Goal: Task Accomplishment & Management: Manage account settings

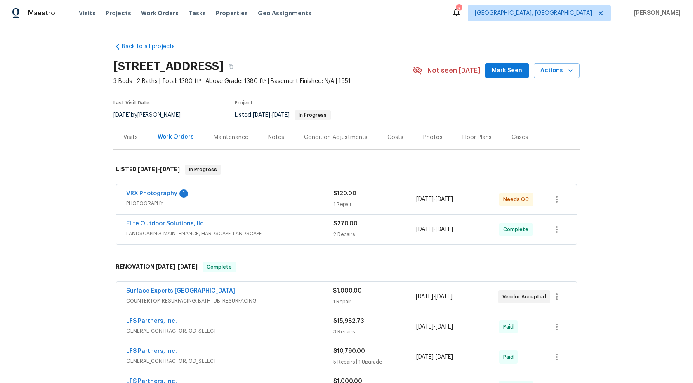
click at [242, 193] on div "VRX Photography 1" at bounding box center [229, 194] width 207 height 10
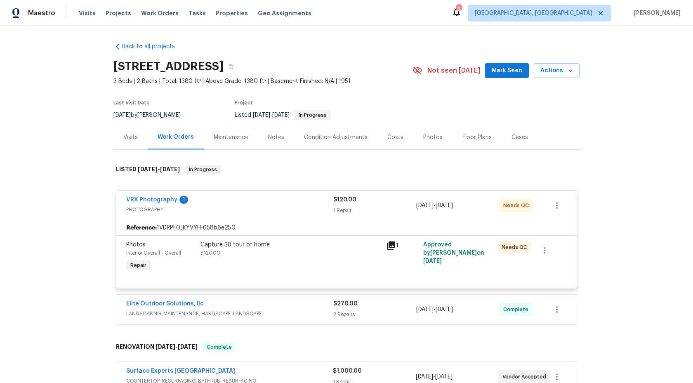
click at [325, 268] on div "Capture 3D tour of home $120.00" at bounding box center [291, 257] width 186 height 38
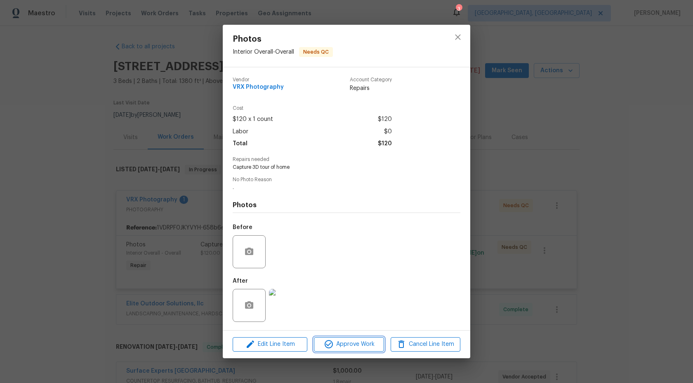
click at [341, 348] on span "Approve Work" at bounding box center [348, 344] width 65 height 10
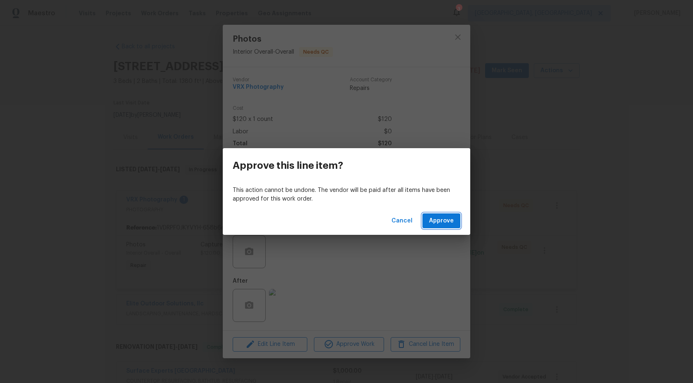
click at [447, 226] on button "Approve" at bounding box center [441, 220] width 38 height 15
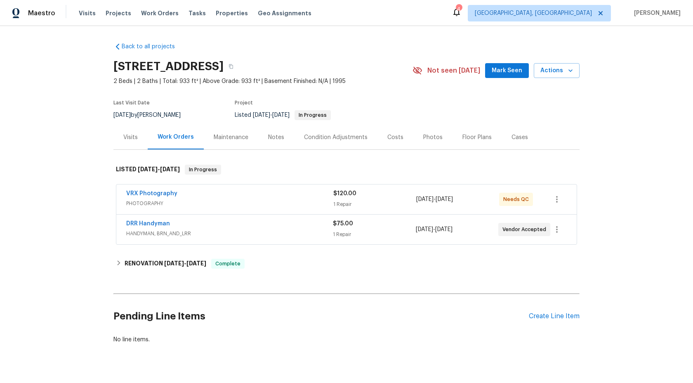
click at [280, 195] on div "VRX Photography" at bounding box center [229, 194] width 207 height 10
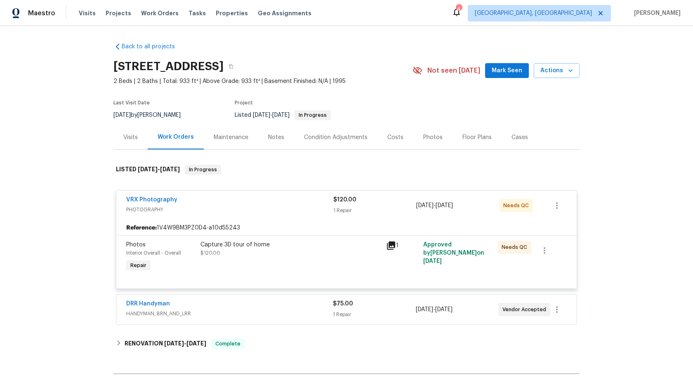
click at [353, 253] on div "Capture 3D tour of home $120.00" at bounding box center [290, 248] width 181 height 16
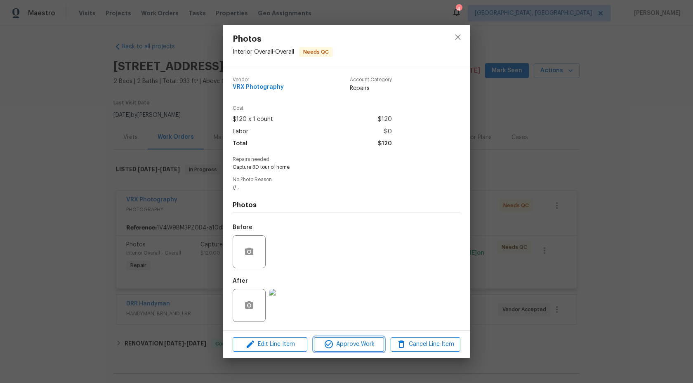
click at [351, 344] on span "Approve Work" at bounding box center [348, 344] width 65 height 10
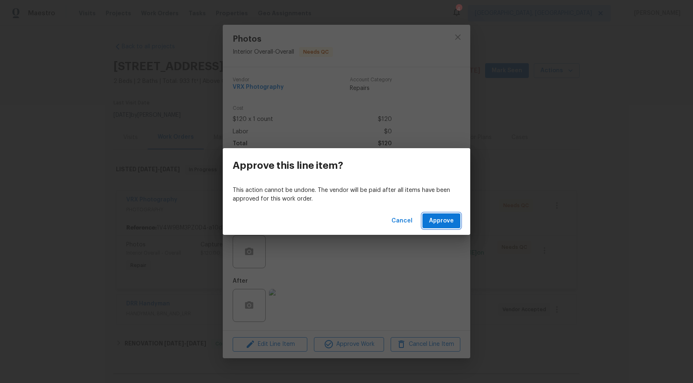
click at [442, 222] on span "Approve" at bounding box center [441, 221] width 25 height 10
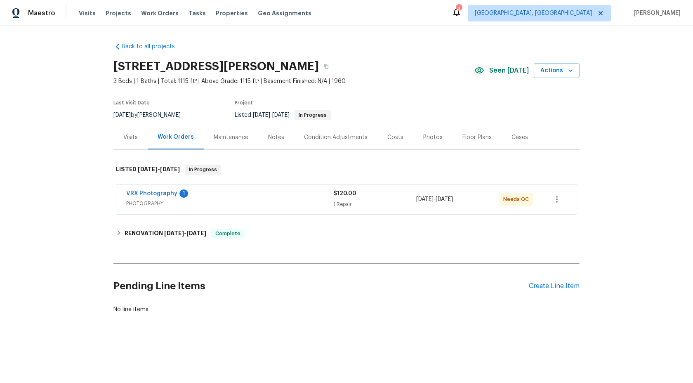
click at [266, 190] on div "VRX Photography 1" at bounding box center [229, 194] width 207 height 10
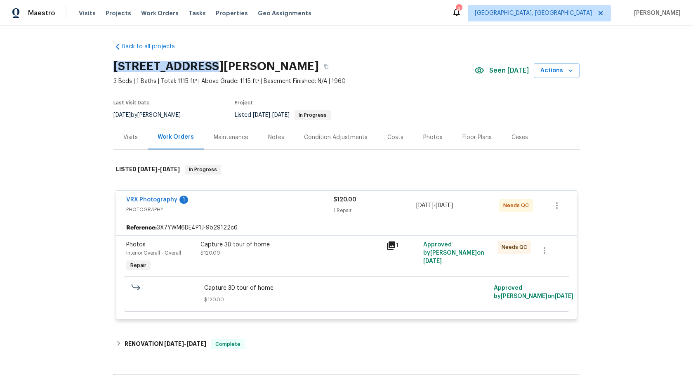
drag, startPoint x: 207, startPoint y: 63, endPoint x: 94, endPoint y: 63, distance: 112.6
click at [94, 63] on div "Back to all projects 30350 Powell Rd, Willowick, OH 44095 3 Beds | 1 Baths | To…" at bounding box center [346, 204] width 693 height 357
copy h2 "30350 Powell Rd"
click at [329, 248] on div "Capture 3D tour of home" at bounding box center [290, 244] width 181 height 8
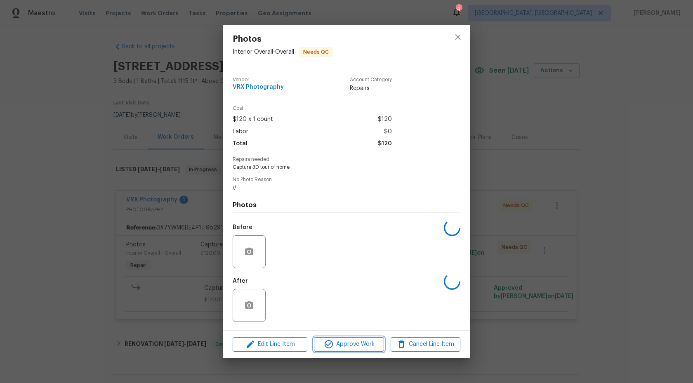
click at [360, 341] on span "Approve Work" at bounding box center [348, 344] width 65 height 10
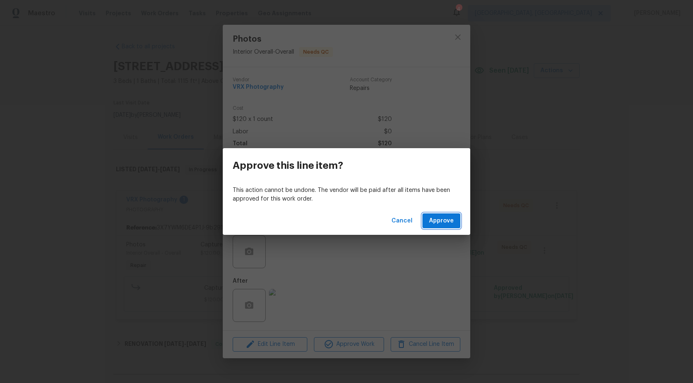
click at [441, 218] on span "Approve" at bounding box center [441, 221] width 25 height 10
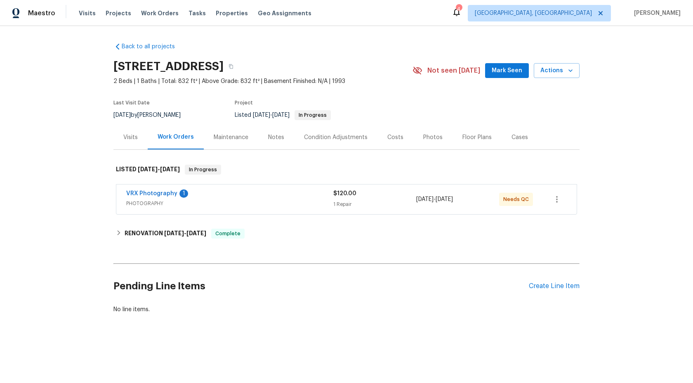
click at [236, 201] on span "PHOTOGRAPHY" at bounding box center [229, 203] width 207 height 8
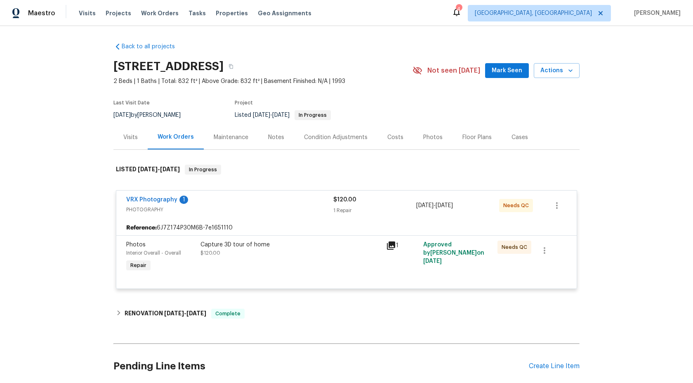
drag, startPoint x: 220, startPoint y: 68, endPoint x: 91, endPoint y: 67, distance: 128.7
click at [91, 67] on div "Back to all projects [STREET_ADDRESS] 2 Beds | 1 Baths | Total: 832 ft² | Above…" at bounding box center [346, 204] width 693 height 357
copy h2 "[STREET_ADDRESS]"
click at [297, 224] on div "Reference: 6J7Z174P30M6B-7e1651110" at bounding box center [346, 227] width 460 height 15
click at [305, 254] on div "Capture 3D tour of home $120.00" at bounding box center [290, 248] width 181 height 16
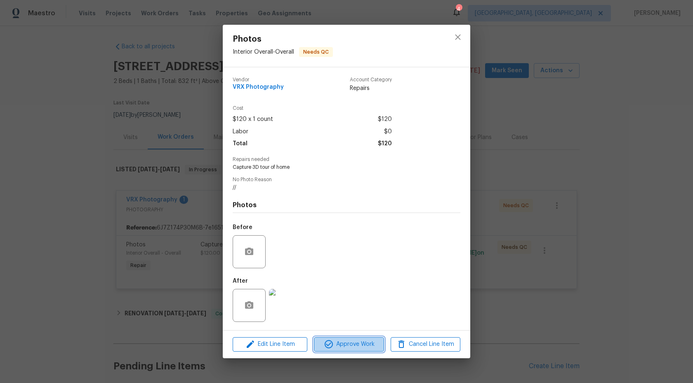
click at [351, 350] on button "Approve Work" at bounding box center [349, 344] width 70 height 14
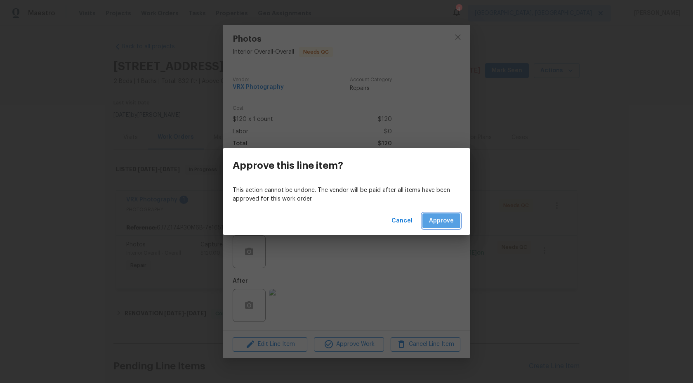
click at [447, 225] on span "Approve" at bounding box center [441, 221] width 25 height 10
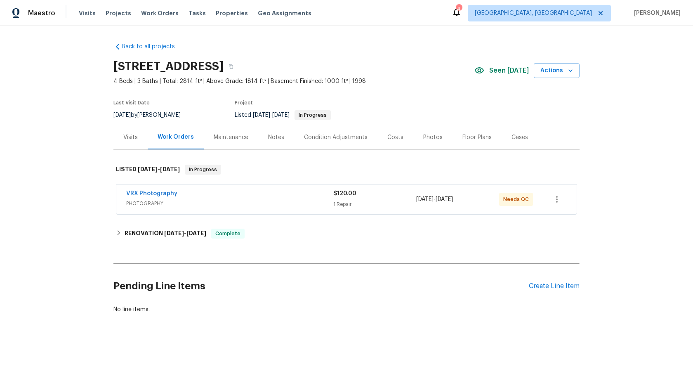
drag, startPoint x: 220, startPoint y: 65, endPoint x: 114, endPoint y: 64, distance: 106.4
click at [114, 64] on h2 "[STREET_ADDRESS]" at bounding box center [168, 66] width 110 height 8
copy h2 "10310 Dayflower Dr"
click at [258, 197] on div "VRX Photography" at bounding box center [229, 194] width 207 height 10
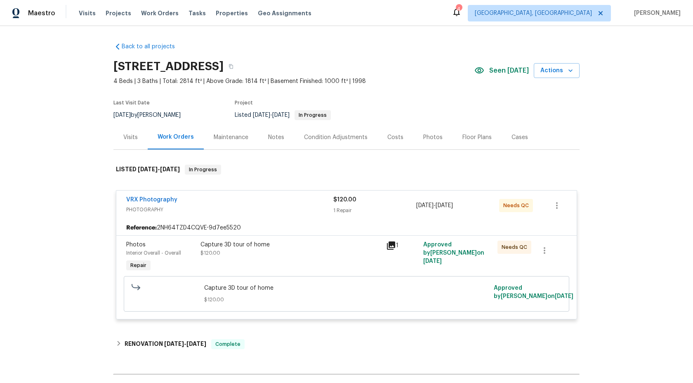
click at [313, 271] on div "Capture 3D tour of home $120.00" at bounding box center [291, 257] width 186 height 38
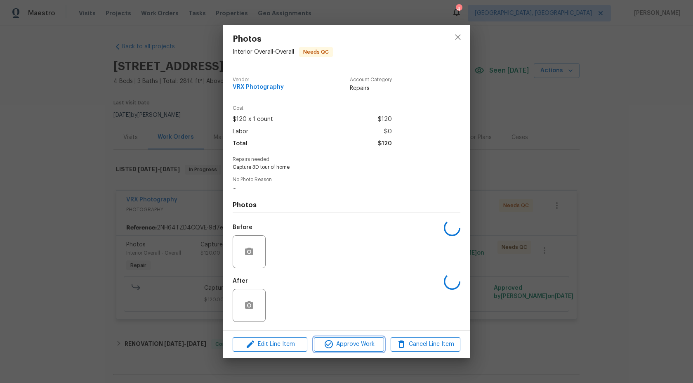
click at [334, 344] on span "Approve Work" at bounding box center [348, 344] width 65 height 10
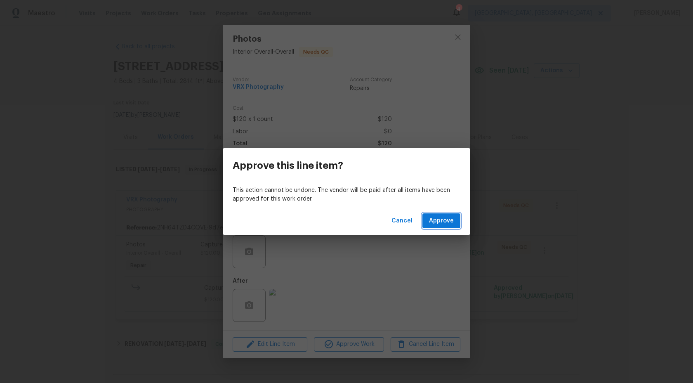
click at [428, 225] on button "Approve" at bounding box center [441, 220] width 38 height 15
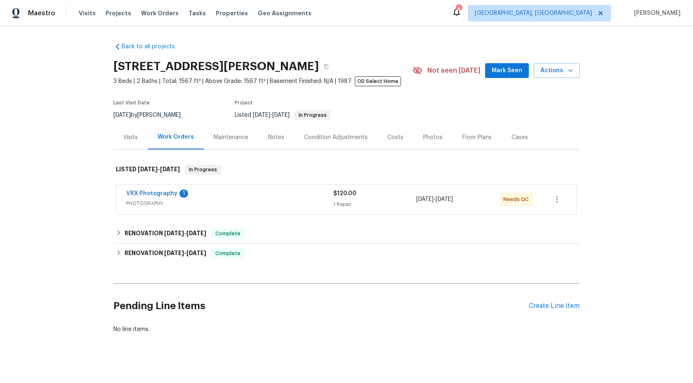
click at [257, 209] on div "VRX Photography 1 PHOTOGRAPHY $120.00 1 Repair 8/12/2025 - 8/13/2025 Needs QC" at bounding box center [346, 199] width 460 height 30
click at [297, 199] on span "PHOTOGRAPHY" at bounding box center [229, 203] width 207 height 8
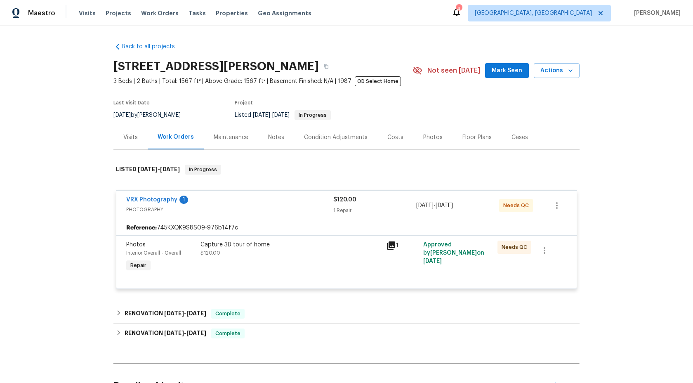
click at [326, 255] on div "Capture 3D tour of home $120.00" at bounding box center [290, 248] width 181 height 16
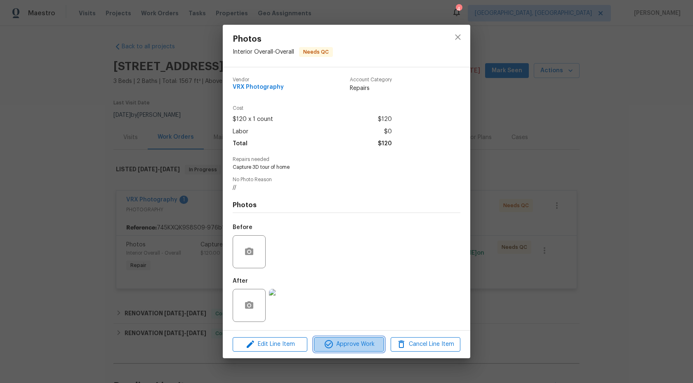
click at [333, 339] on span "Approve Work" at bounding box center [348, 344] width 65 height 10
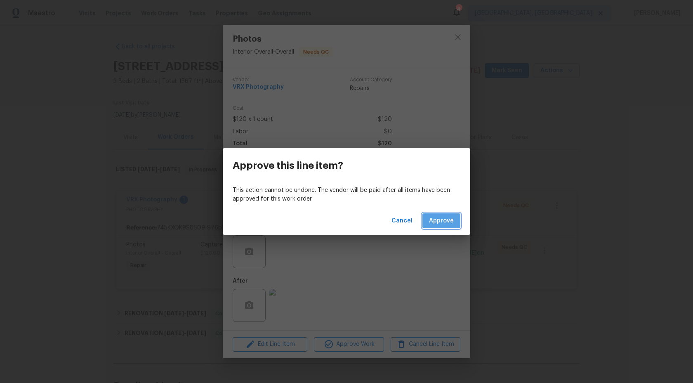
click at [449, 216] on span "Approve" at bounding box center [441, 221] width 25 height 10
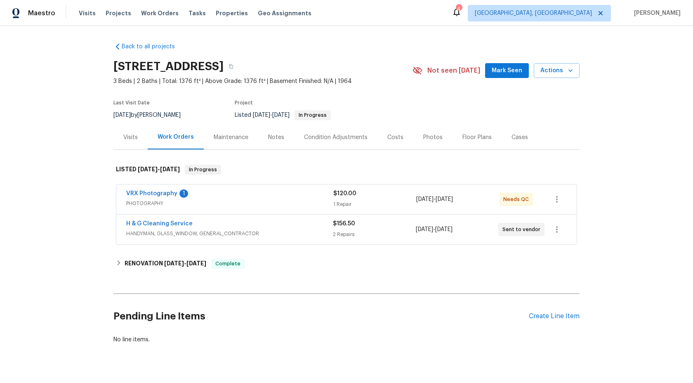
scroll to position [17, 0]
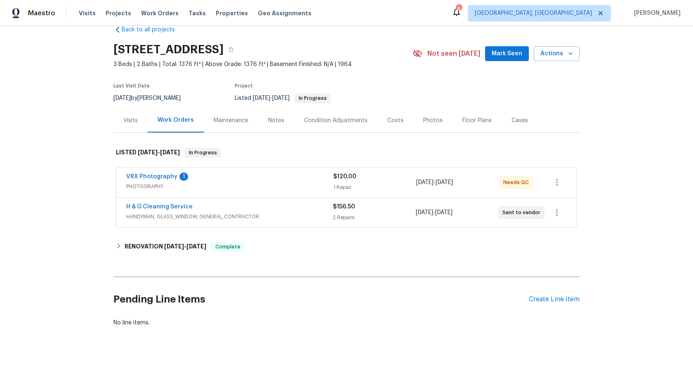
click at [268, 179] on div "VRX Photography 1" at bounding box center [229, 177] width 207 height 10
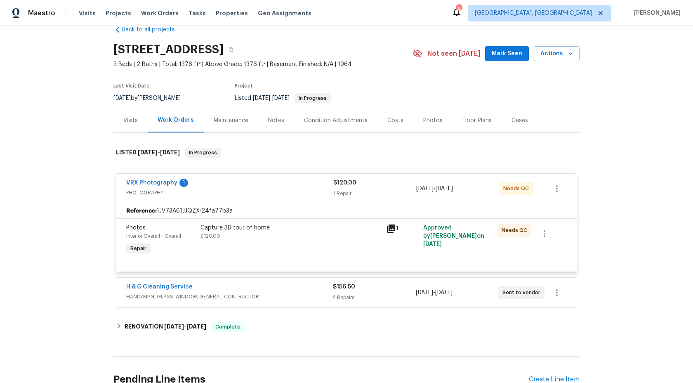
drag, startPoint x: 219, startPoint y: 47, endPoint x: 114, endPoint y: 46, distance: 104.3
click at [114, 46] on h2 "[STREET_ADDRESS]" at bounding box center [168, 49] width 110 height 8
copy h2 "2005 Fontenelle St"
click at [327, 232] on div "Capture 3D tour of home $120.00" at bounding box center [290, 232] width 181 height 16
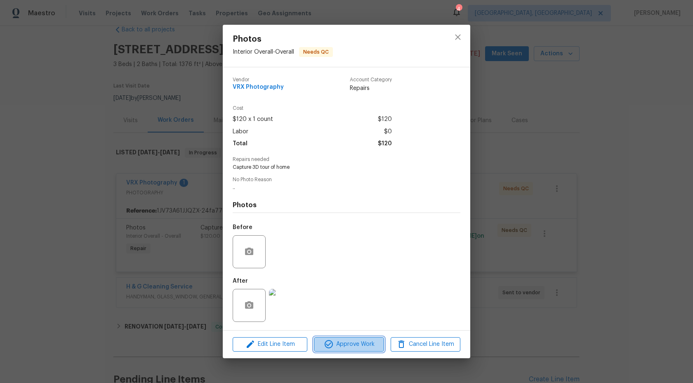
click at [342, 339] on span "Approve Work" at bounding box center [348, 344] width 65 height 10
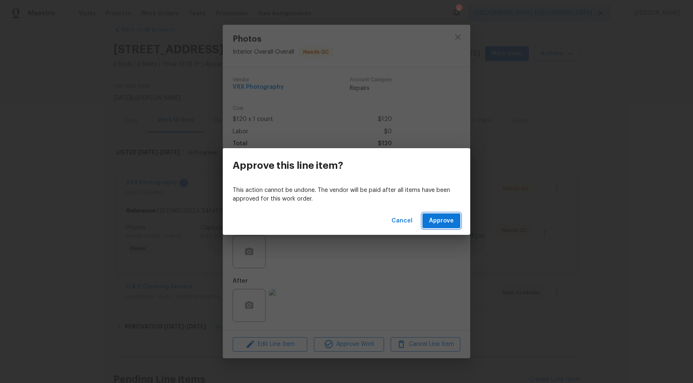
click at [435, 223] on span "Approve" at bounding box center [441, 221] width 25 height 10
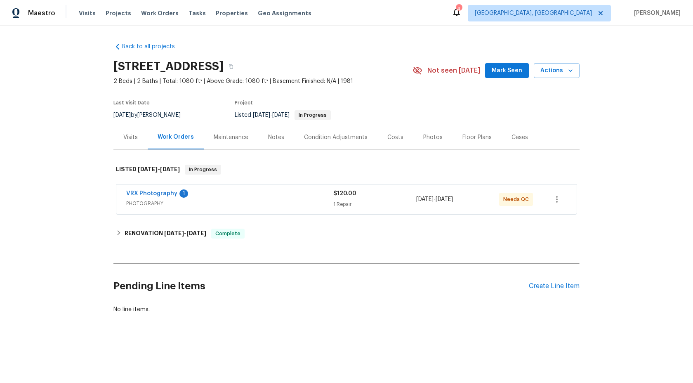
click at [261, 193] on div "VRX Photography 1" at bounding box center [229, 194] width 207 height 10
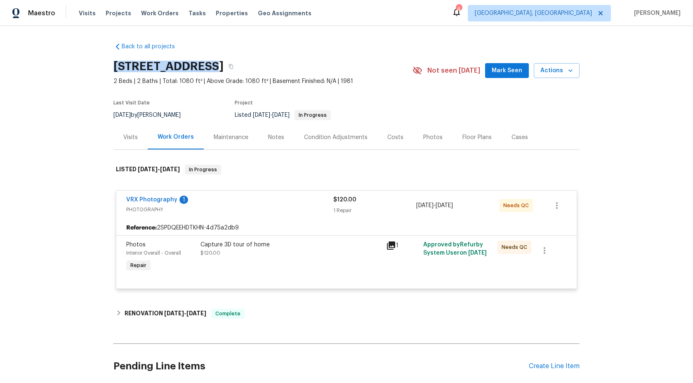
drag, startPoint x: 198, startPoint y: 66, endPoint x: 108, endPoint y: 65, distance: 89.1
click at [108, 65] on div "Back to all projects 13223 N 51st Dr, Glendale, AZ 85304 2 Beds | 2 Baths | Tot…" at bounding box center [346, 204] width 693 height 357
copy h2 "13223 N 51st Dr"
click at [304, 255] on div "Capture 3D tour of home $120.00" at bounding box center [290, 248] width 181 height 16
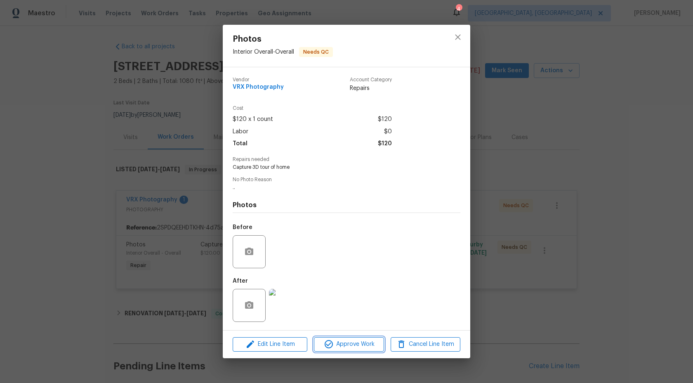
click at [346, 341] on span "Approve Work" at bounding box center [348, 344] width 65 height 10
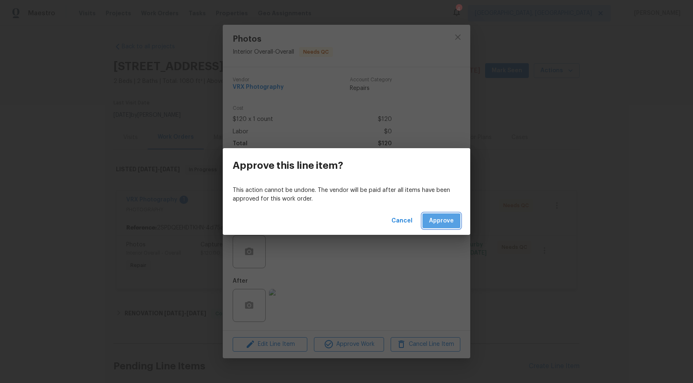
click at [440, 221] on span "Approve" at bounding box center [441, 221] width 25 height 10
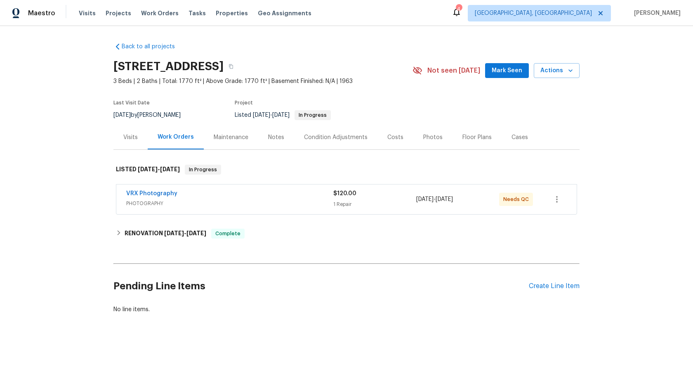
click at [291, 195] on div "VRX Photography" at bounding box center [229, 194] width 207 height 10
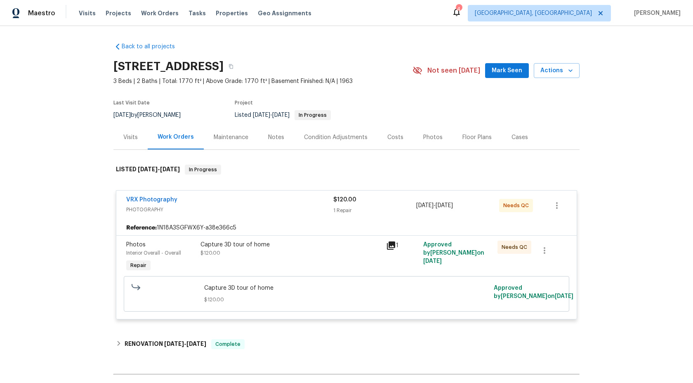
click at [310, 290] on span "Capture 3D tour of home" at bounding box center [346, 288] width 285 height 8
click at [330, 233] on div "Reference: 1N18A3SGFWX6Y-a38e366c5" at bounding box center [346, 227] width 460 height 15
click at [331, 249] on div "Capture 3D tour of home $120.00" at bounding box center [290, 248] width 181 height 16
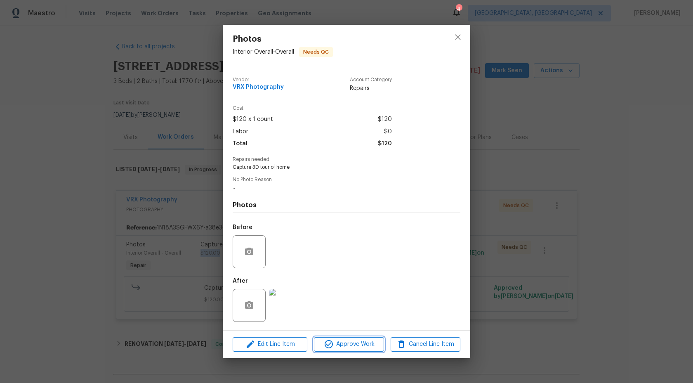
click at [351, 343] on span "Approve Work" at bounding box center [348, 344] width 65 height 10
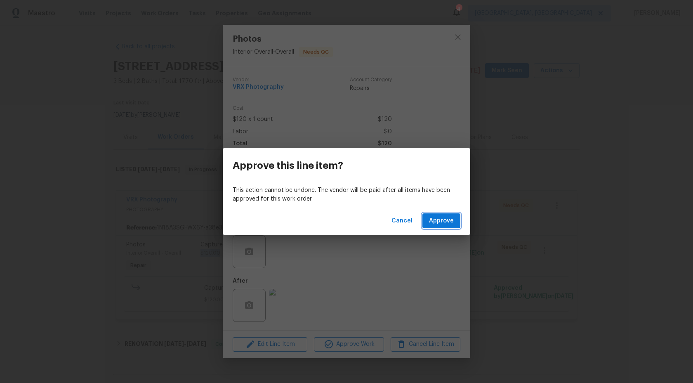
click at [448, 221] on span "Approve" at bounding box center [441, 221] width 25 height 10
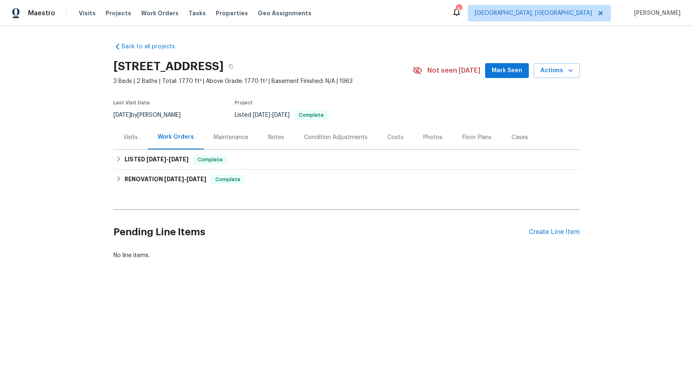
drag, startPoint x: 222, startPoint y: 67, endPoint x: 114, endPoint y: 67, distance: 108.1
click at [114, 67] on h2 "[STREET_ADDRESS]" at bounding box center [168, 66] width 110 height 8
copy h2 "[STREET_ADDRESS]"
click at [276, 156] on div "LISTED [DATE] - [DATE] Complete" at bounding box center [346, 160] width 461 height 10
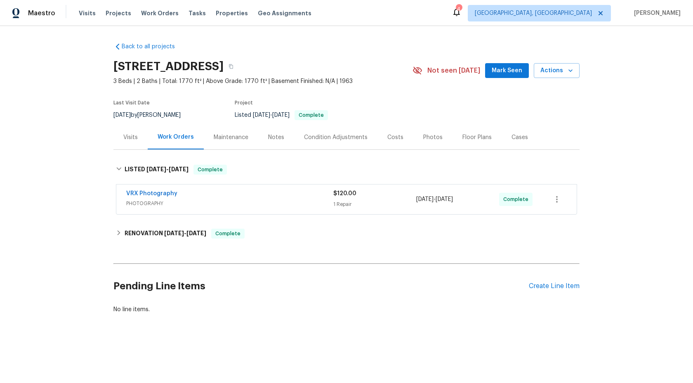
click at [261, 200] on span "PHOTOGRAPHY" at bounding box center [229, 203] width 207 height 8
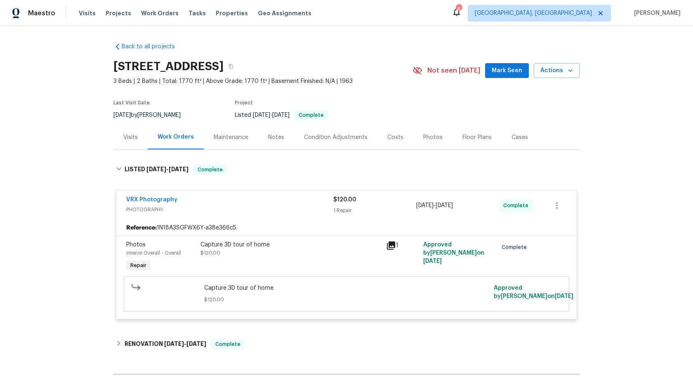
click at [314, 266] on div "Capture 3D tour of home $120.00" at bounding box center [291, 257] width 186 height 38
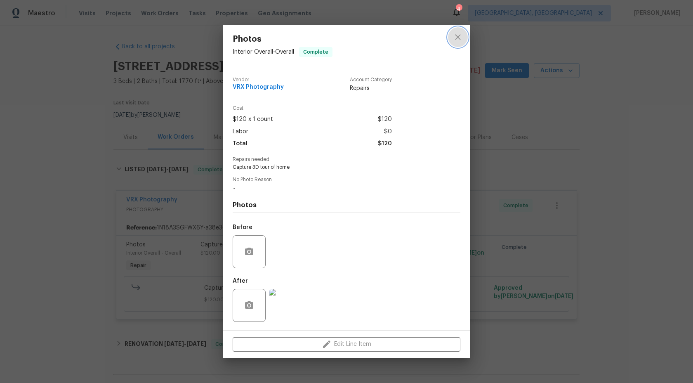
click at [459, 36] on icon "close" at bounding box center [457, 37] width 5 height 5
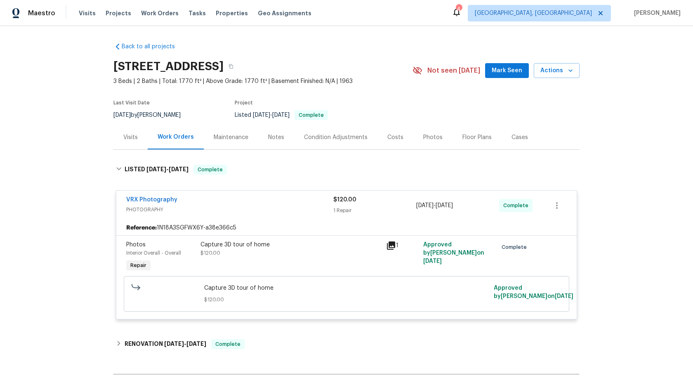
click at [321, 247] on div "Capture 3D tour of home" at bounding box center [290, 244] width 181 height 8
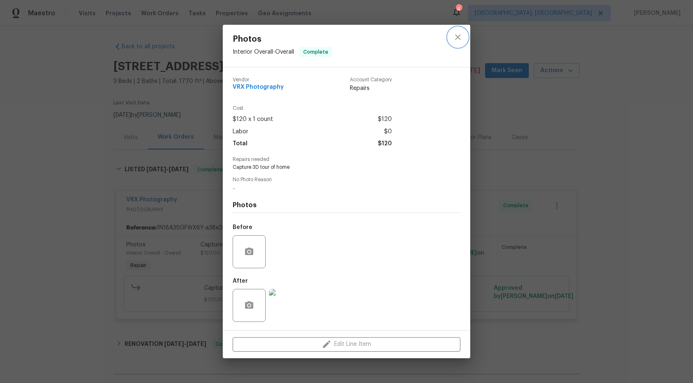
click at [456, 35] on icon "close" at bounding box center [457, 37] width 5 height 5
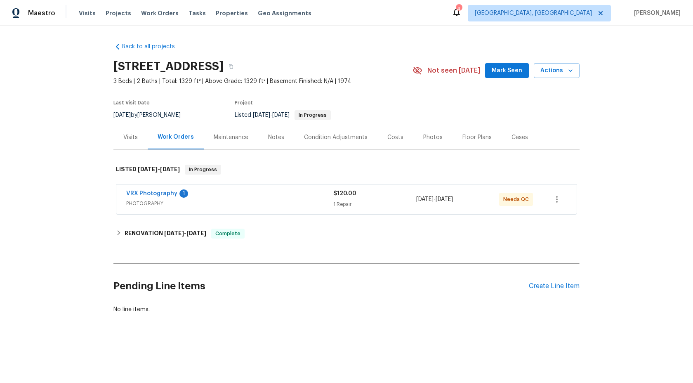
click at [269, 199] on div "VRX Photography 1" at bounding box center [229, 194] width 207 height 10
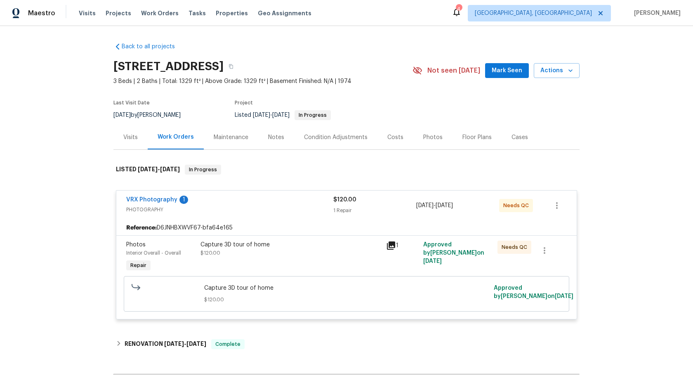
click at [338, 249] on div "Capture 3D tour of home $120.00" at bounding box center [290, 248] width 181 height 16
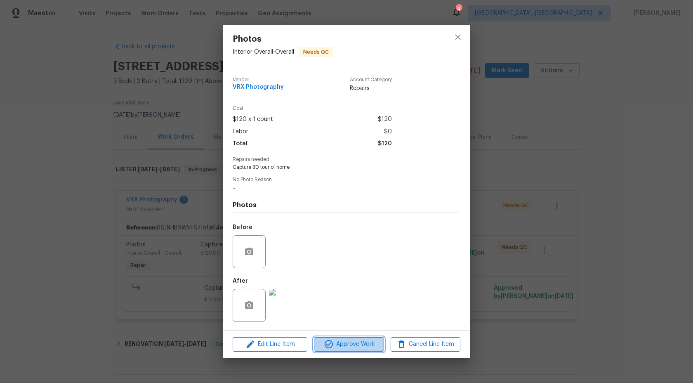
click at [352, 346] on span "Approve Work" at bounding box center [348, 344] width 65 height 10
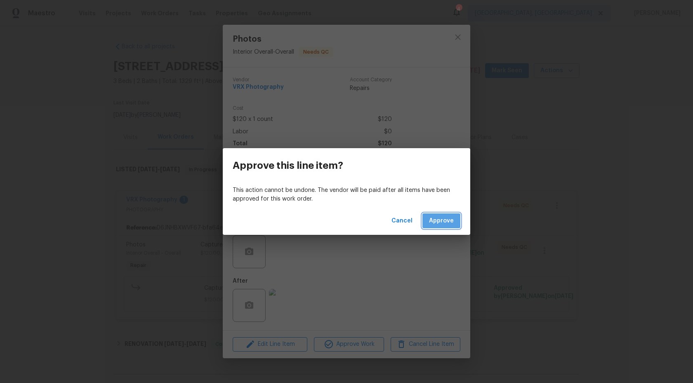
click at [446, 221] on span "Approve" at bounding box center [441, 221] width 25 height 10
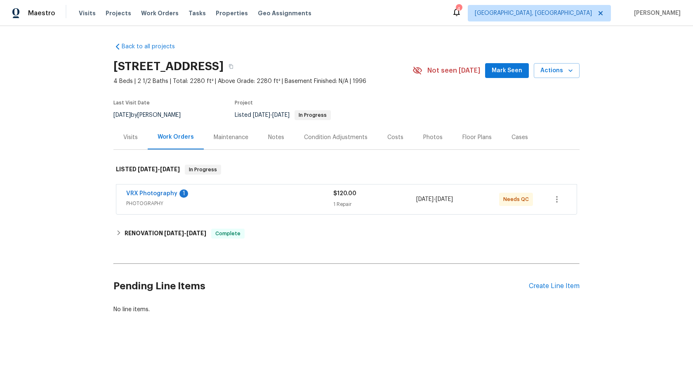
click at [292, 205] on span "PHOTOGRAPHY" at bounding box center [229, 203] width 207 height 8
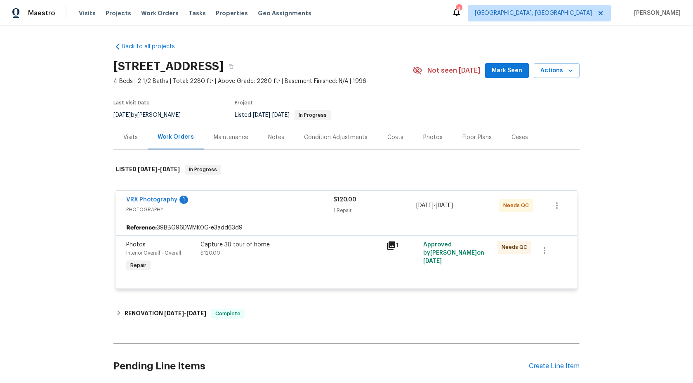
click at [291, 253] on div "Capture 3D tour of home $120.00" at bounding box center [290, 248] width 181 height 16
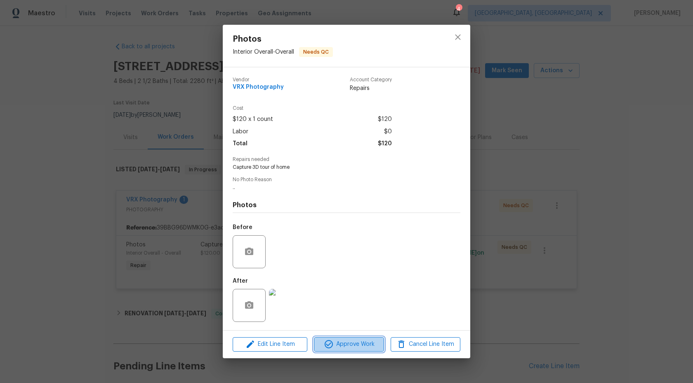
click at [361, 341] on span "Approve Work" at bounding box center [348, 344] width 65 height 10
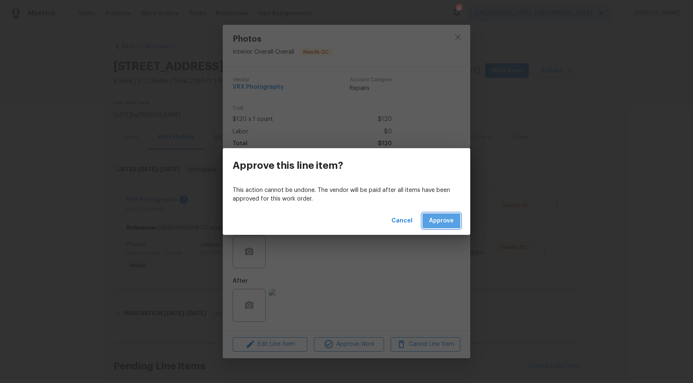
click at [446, 216] on span "Approve" at bounding box center [441, 221] width 25 height 10
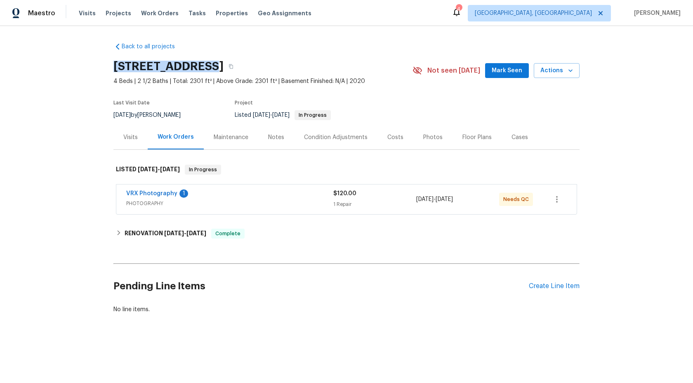
drag, startPoint x: 204, startPoint y: 63, endPoint x: 115, endPoint y: 61, distance: 88.7
click at [115, 62] on h2 "[STREET_ADDRESS]" at bounding box center [168, 66] width 110 height 8
copy h2 "[STREET_ADDRESS]"
click at [259, 210] on div "VRX Photography 1 PHOTOGRAPHY $120.00 1 Repair 8/12/2025 - 8/13/2025 Needs QC" at bounding box center [346, 199] width 460 height 30
click at [303, 194] on div "VRX Photography 1" at bounding box center [229, 194] width 207 height 10
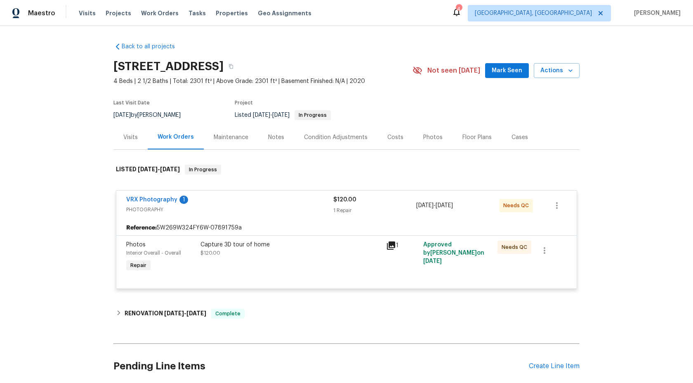
click at [327, 251] on div "Capture 3D tour of home $120.00" at bounding box center [290, 248] width 181 height 16
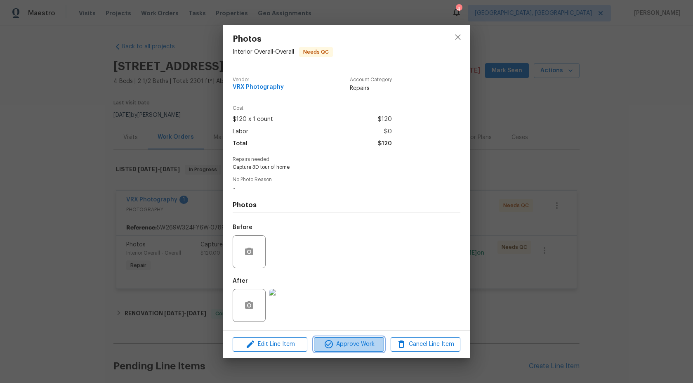
click at [366, 351] on button "Approve Work" at bounding box center [349, 344] width 70 height 14
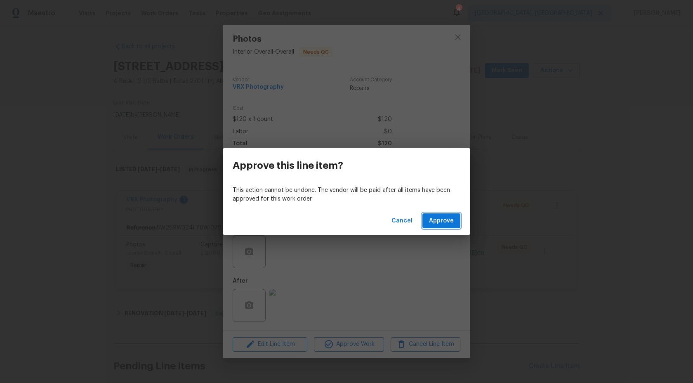
click at [440, 216] on span "Approve" at bounding box center [441, 221] width 25 height 10
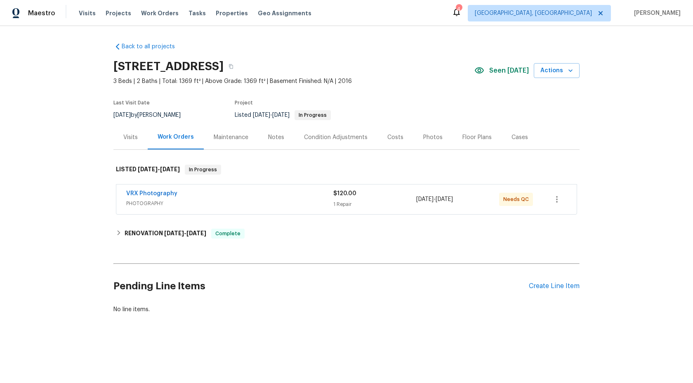
click at [292, 200] on span "PHOTOGRAPHY" at bounding box center [229, 203] width 207 height 8
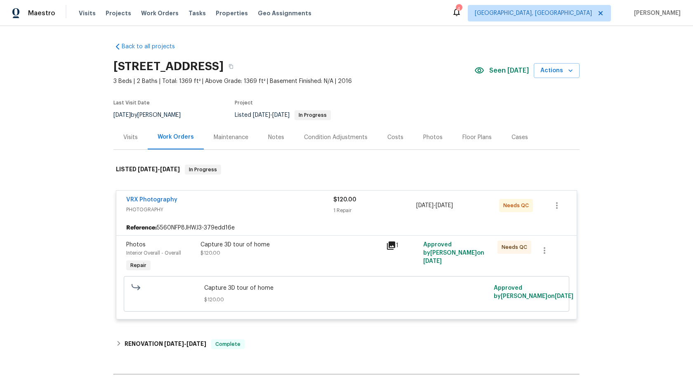
click at [313, 263] on div "Capture 3D tour of home $120.00" at bounding box center [291, 257] width 186 height 38
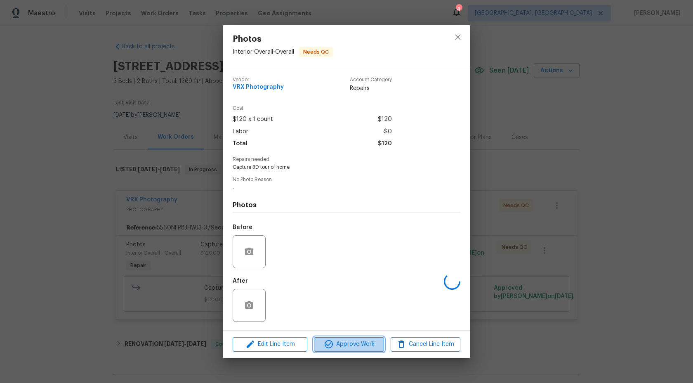
click at [340, 339] on span "Approve Work" at bounding box center [348, 344] width 65 height 10
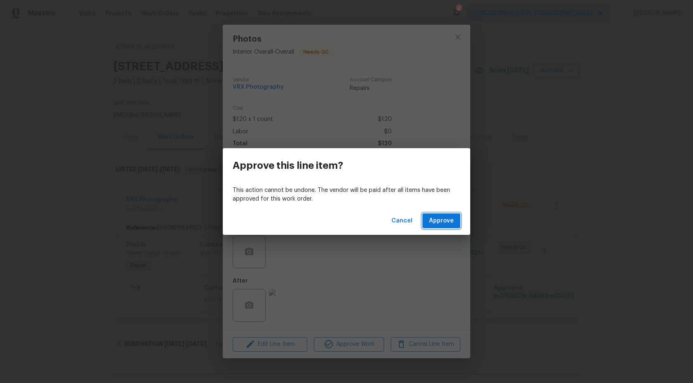
click at [442, 228] on button "Approve" at bounding box center [441, 220] width 38 height 15
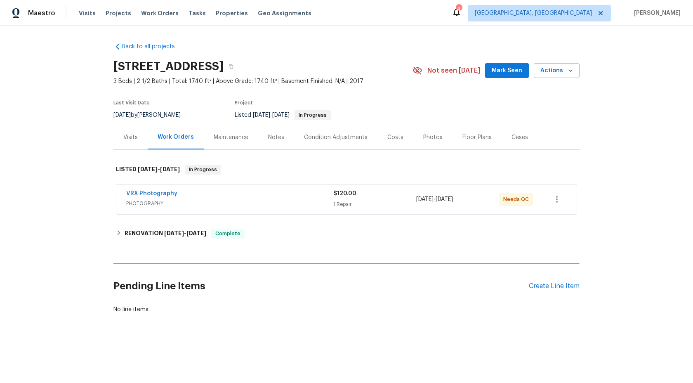
drag, startPoint x: 226, startPoint y: 65, endPoint x: 111, endPoint y: 66, distance: 115.5
click at [111, 66] on div "Back to all projects [STREET_ADDRESS] 3 Beds | 2 1/2 Baths | Total: 1740 ft² | …" at bounding box center [346, 198] width 693 height 344
copy h2 "[STREET_ADDRESS]"
click at [559, 198] on icon "button" at bounding box center [557, 199] width 10 height 10
click at [227, 205] on div at bounding box center [346, 191] width 693 height 383
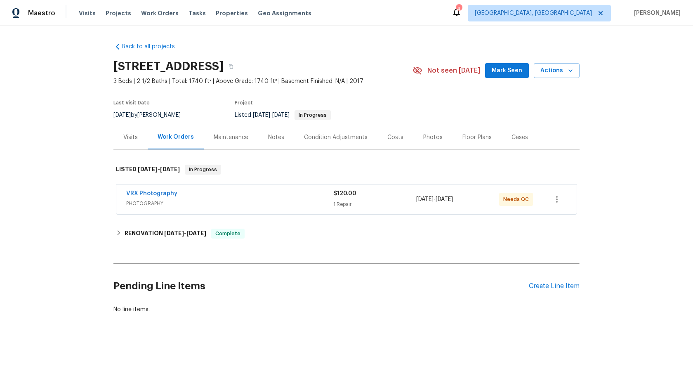
click at [228, 203] on span "PHOTOGRAPHY" at bounding box center [229, 203] width 207 height 8
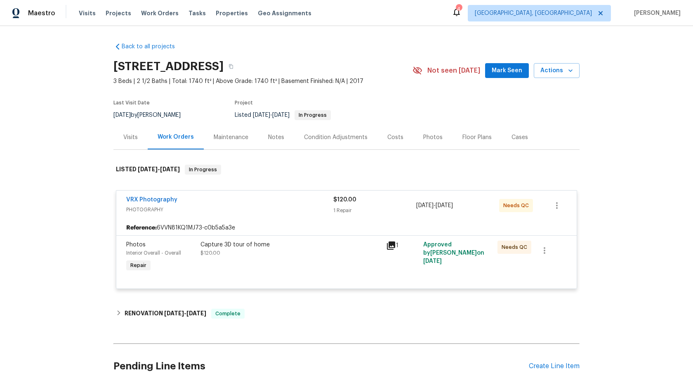
click at [330, 253] on div "Capture 3D tour of home $120.00" at bounding box center [290, 248] width 181 height 16
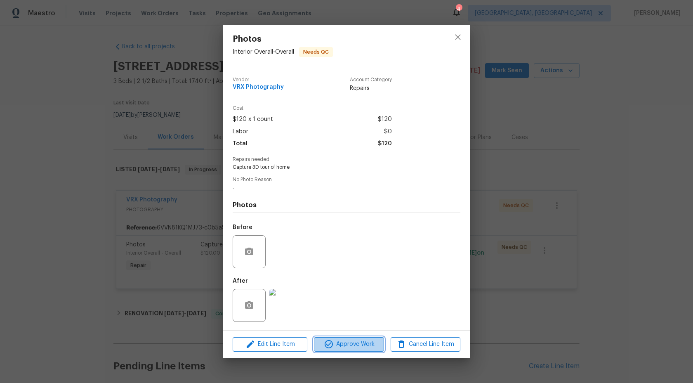
click at [356, 342] on span "Approve Work" at bounding box center [348, 344] width 65 height 10
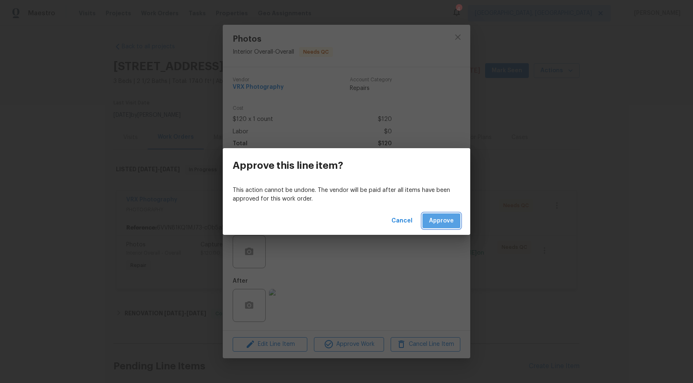
click at [444, 215] on button "Approve" at bounding box center [441, 220] width 38 height 15
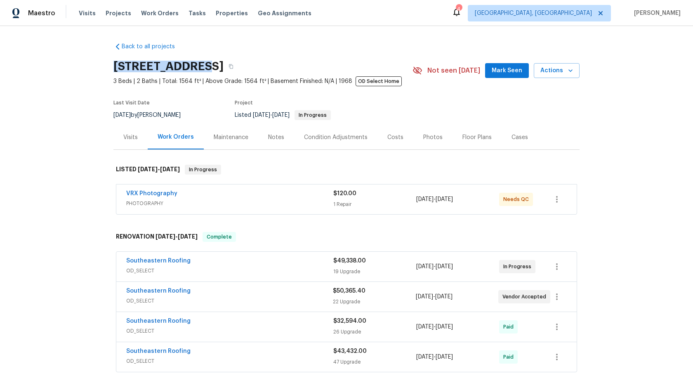
drag, startPoint x: 193, startPoint y: 67, endPoint x: 114, endPoint y: 67, distance: 78.8
click at [114, 67] on h2 "7812 N 53rd St, Tampa, FL 33617" at bounding box center [168, 66] width 110 height 8
copy h2 "7812 N 53rd St"
click at [297, 206] on span "PHOTOGRAPHY" at bounding box center [229, 203] width 207 height 8
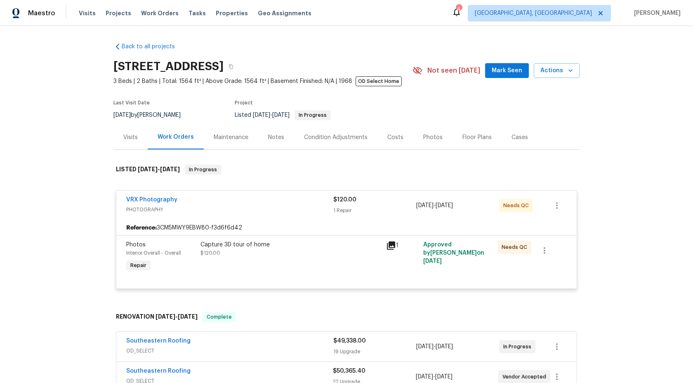
click at [320, 253] on div "Capture 3D tour of home $120.00" at bounding box center [290, 248] width 181 height 16
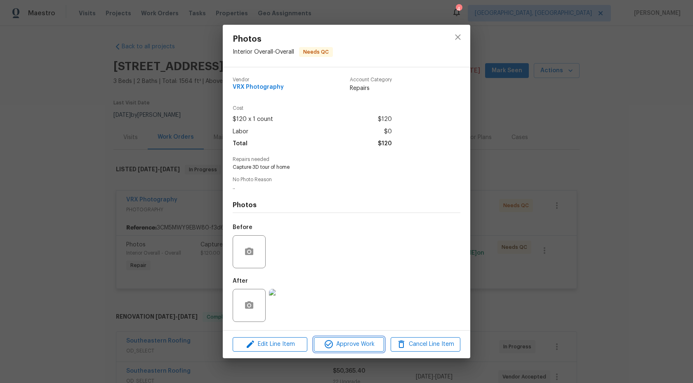
click at [351, 347] on span "Approve Work" at bounding box center [348, 344] width 65 height 10
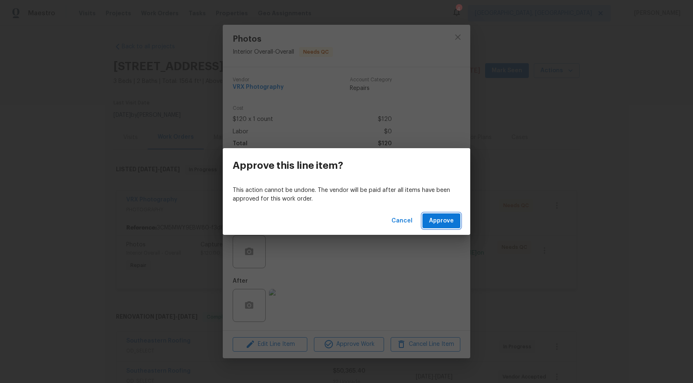
click at [444, 221] on span "Approve" at bounding box center [441, 221] width 25 height 10
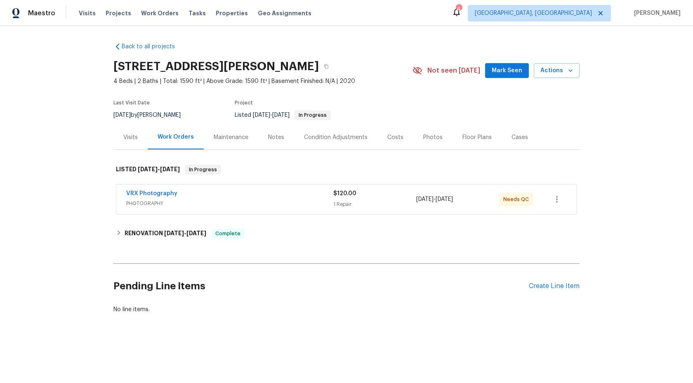
click at [259, 198] on div "VRX Photography" at bounding box center [229, 194] width 207 height 10
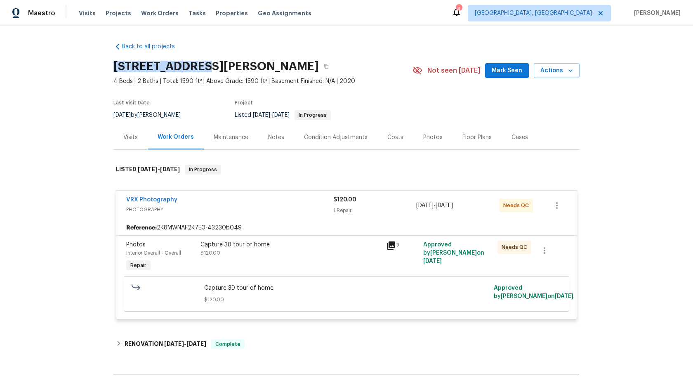
drag, startPoint x: 194, startPoint y: 68, endPoint x: 97, endPoint y: 68, distance: 97.3
click at [97, 68] on div "Back to all projects [STREET_ADDRESS][PERSON_NAME] 4 Beds | 2 Baths | Total: 15…" at bounding box center [346, 204] width 693 height 357
copy h2 "905 English Dr"
click at [301, 249] on div "Capture 3D tour of home $120.00" at bounding box center [290, 248] width 181 height 16
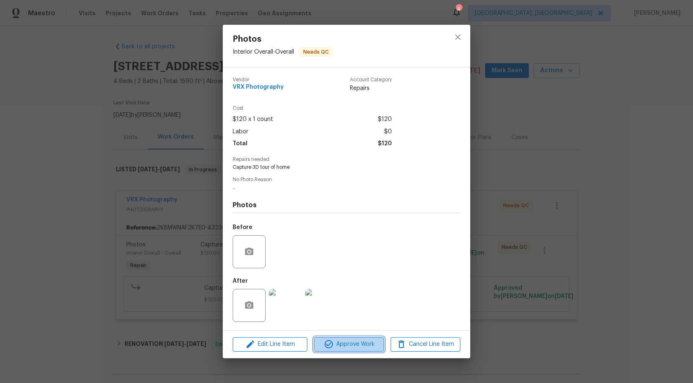
click at [351, 344] on span "Approve Work" at bounding box center [348, 344] width 65 height 10
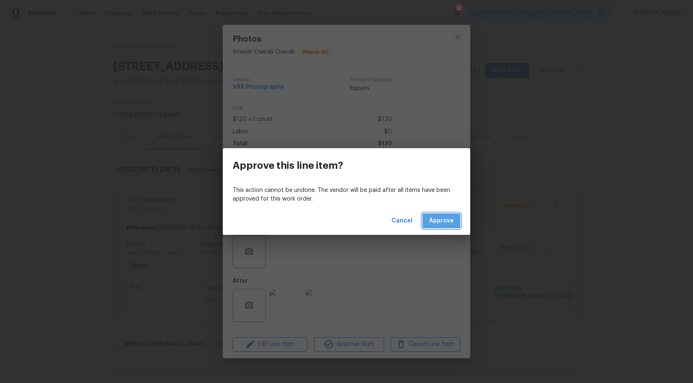
click at [440, 223] on span "Approve" at bounding box center [441, 221] width 25 height 10
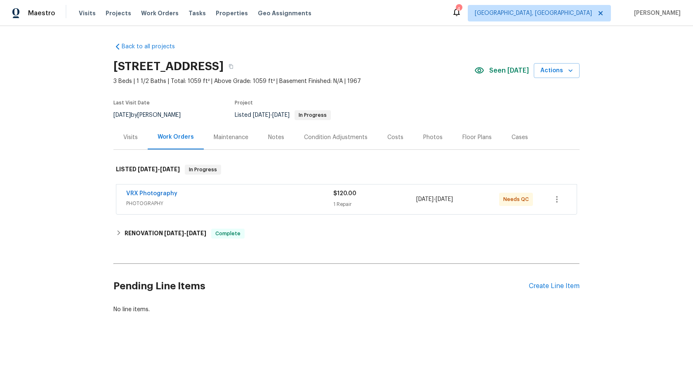
click at [301, 201] on span "PHOTOGRAPHY" at bounding box center [229, 203] width 207 height 8
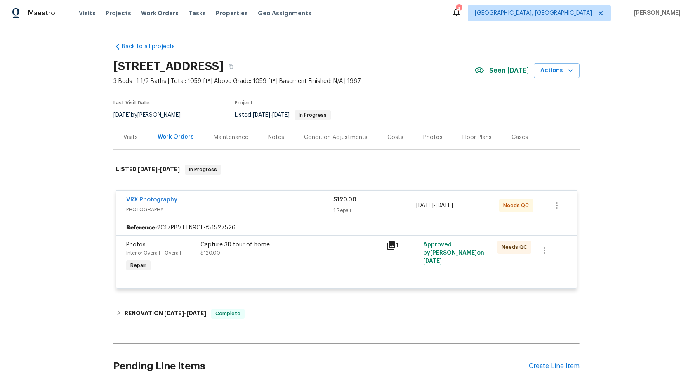
click at [325, 264] on div "Capture 3D tour of home $120.00" at bounding box center [291, 257] width 186 height 38
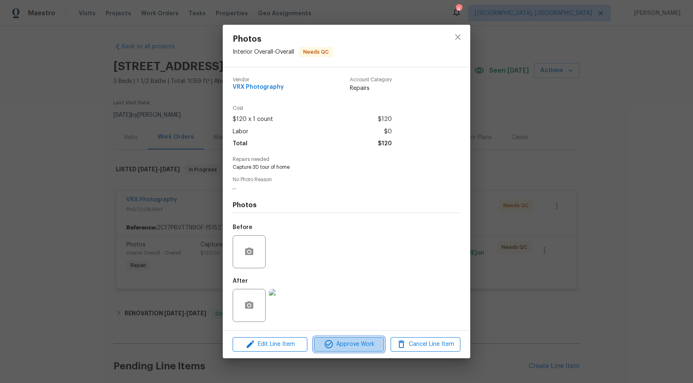
click at [339, 346] on span "Approve Work" at bounding box center [348, 344] width 65 height 10
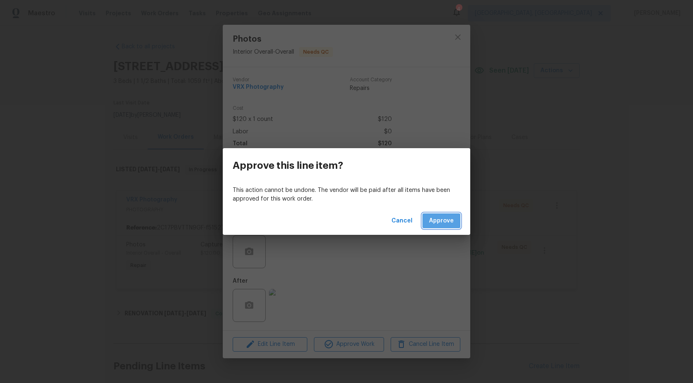
click at [446, 219] on span "Approve" at bounding box center [441, 221] width 25 height 10
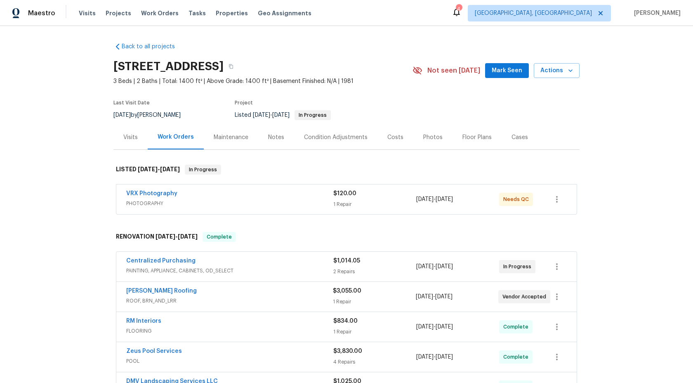
click at [272, 202] on span "PHOTOGRAPHY" at bounding box center [229, 203] width 207 height 8
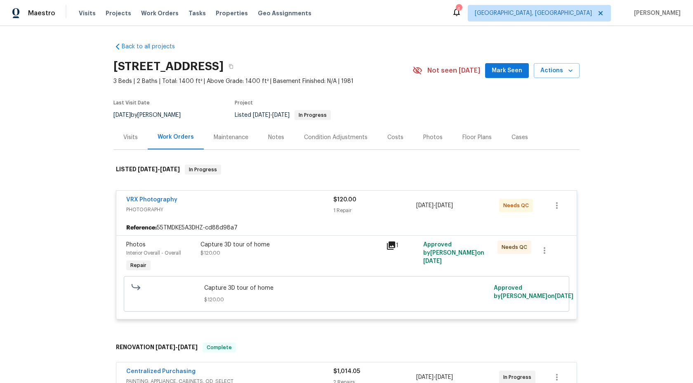
click at [316, 256] on div "Capture 3D tour of home $120.00" at bounding box center [290, 248] width 181 height 16
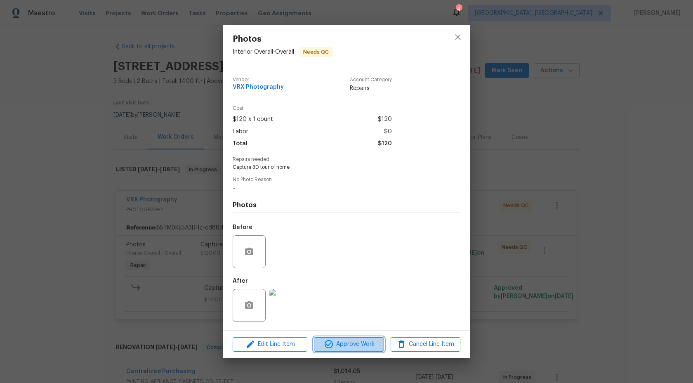
click at [361, 344] on span "Approve Work" at bounding box center [348, 344] width 65 height 10
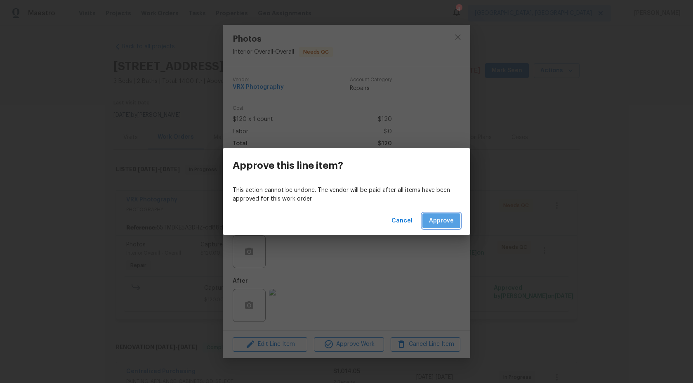
click at [439, 218] on span "Approve" at bounding box center [441, 221] width 25 height 10
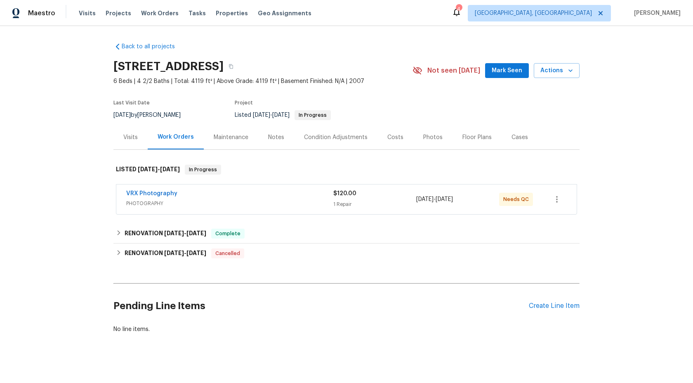
click at [192, 202] on span "PHOTOGRAPHY" at bounding box center [229, 203] width 207 height 8
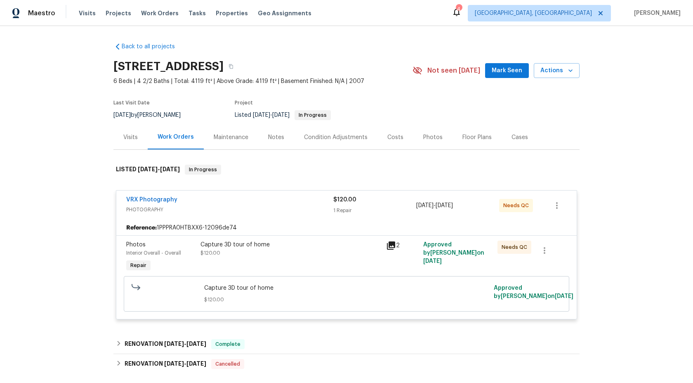
drag, startPoint x: 230, startPoint y: 66, endPoint x: 111, endPoint y: 65, distance: 118.8
click at [111, 65] on div "Back to all projects [STREET_ADDRESS] 6 Beds | 4 2/2 Baths | Total: 4119 ft² | …" at bounding box center [346, 204] width 693 height 357
copy h2 "2005 Shingleback Dr"
click at [294, 249] on div "Capture 3D tour of home $120.00" at bounding box center [290, 248] width 181 height 16
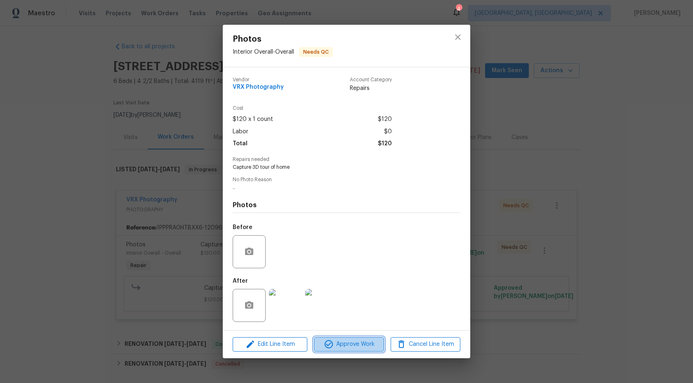
click at [330, 340] on icon "button" at bounding box center [329, 344] width 10 height 10
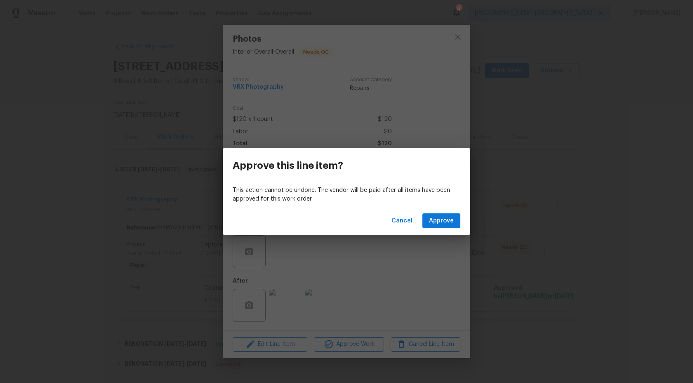
click at [437, 213] on div "Cancel Approve" at bounding box center [346, 221] width 247 height 28
click at [438, 218] on span "Approve" at bounding box center [441, 221] width 25 height 10
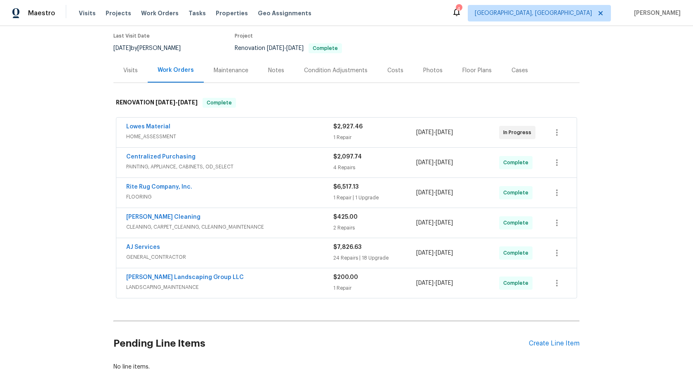
scroll to position [111, 0]
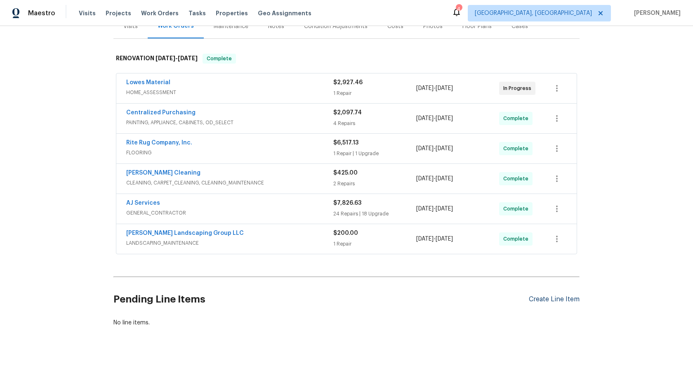
click at [555, 298] on div "Create Line Item" at bounding box center [554, 299] width 51 height 8
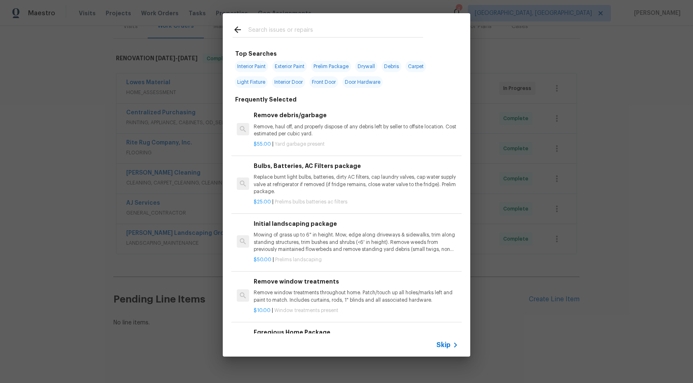
click at [445, 345] on span "Skip" at bounding box center [443, 345] width 14 height 8
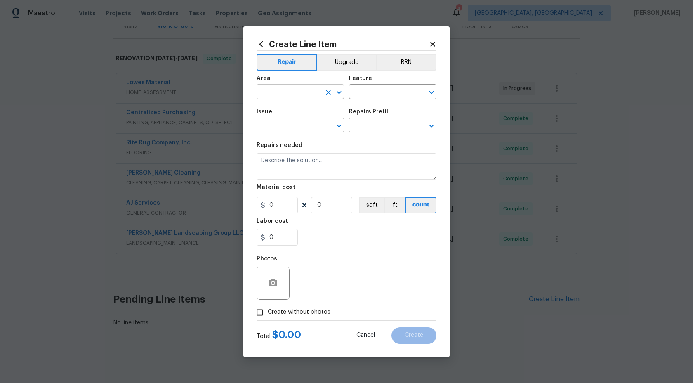
click at [306, 91] on input "text" at bounding box center [289, 92] width 64 height 13
click at [304, 123] on li "Interior Overall" at bounding box center [300, 125] width 87 height 14
type input "Interior Overall"
click at [375, 89] on input "text" at bounding box center [381, 92] width 64 height 13
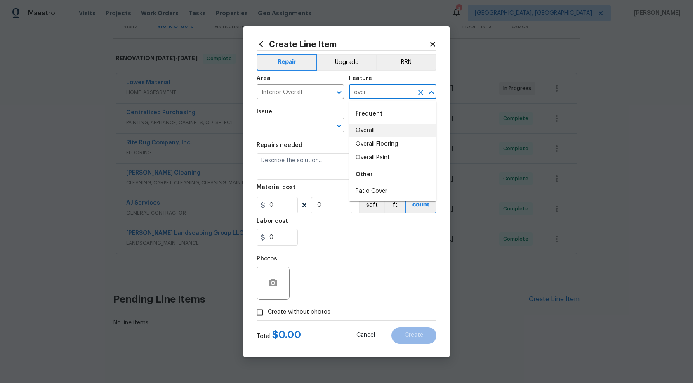
click at [374, 134] on li "Overall" at bounding box center [392, 131] width 87 height 14
type input "Overall"
click at [268, 115] on div "Issue" at bounding box center [300, 114] width 87 height 11
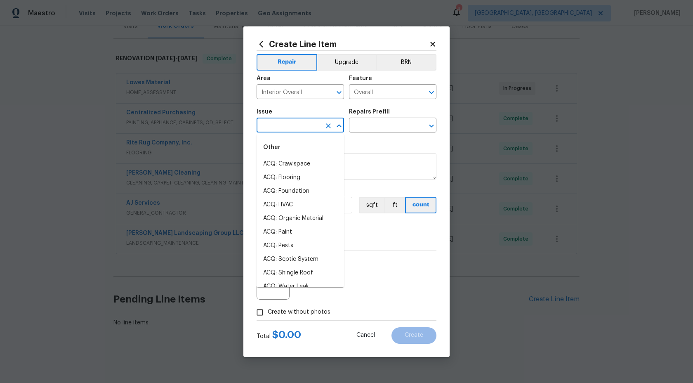
click at [280, 129] on input "text" at bounding box center [289, 126] width 64 height 13
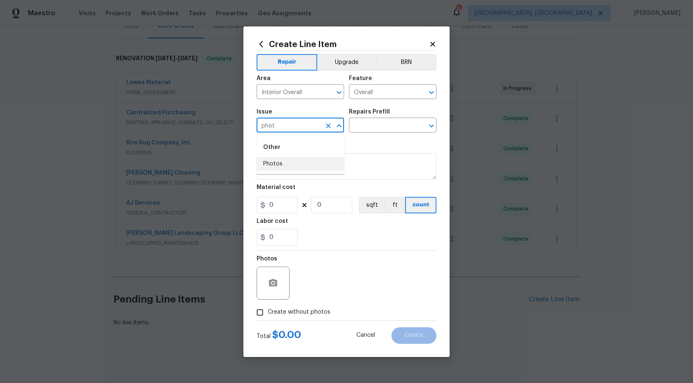
click at [271, 164] on li "Photos" at bounding box center [300, 164] width 87 height 14
type input "Photos"
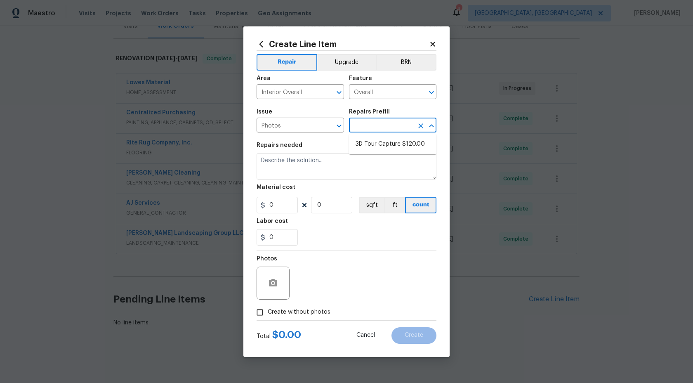
click at [368, 130] on input "text" at bounding box center [381, 126] width 64 height 13
click at [391, 128] on input "text" at bounding box center [381, 126] width 64 height 13
click at [381, 146] on li "3D Tour Capture $120.00" at bounding box center [392, 144] width 87 height 14
type input "3D Tour Capture $120.00"
type textarea "Capture 3D tour of home"
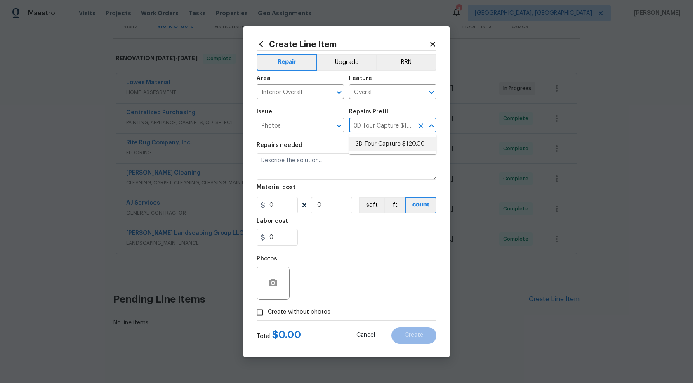
type input "1"
type input "120"
click at [260, 312] on input "Create without photos" at bounding box center [260, 312] width 16 height 16
checkbox input "true"
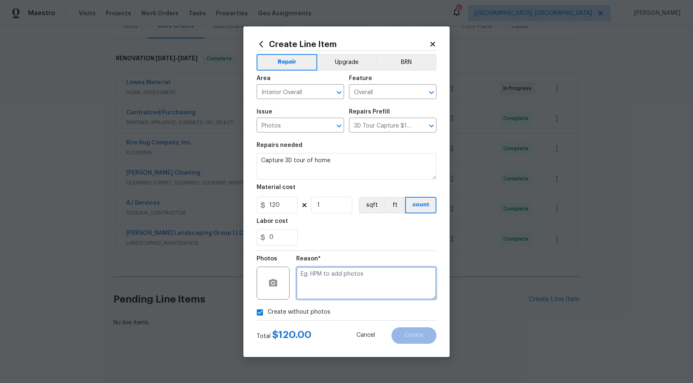
click at [312, 295] on textarea at bounding box center [366, 282] width 140 height 33
type textarea "."
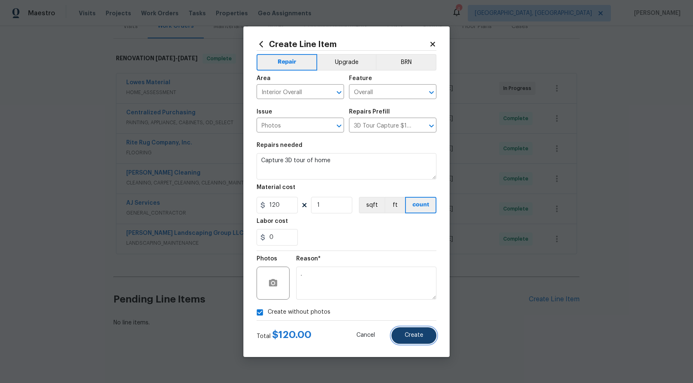
click at [412, 337] on span "Create" at bounding box center [414, 335] width 19 height 6
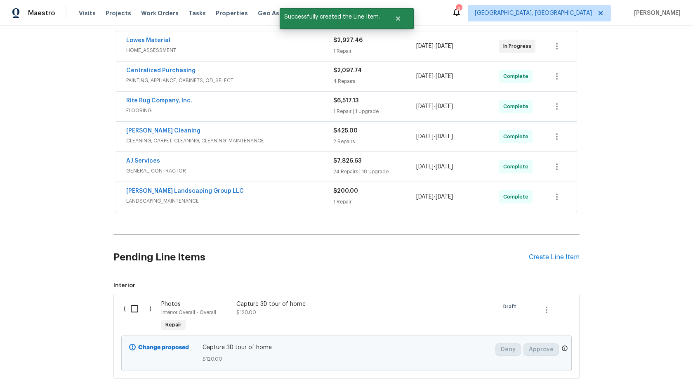
scroll to position [205, 0]
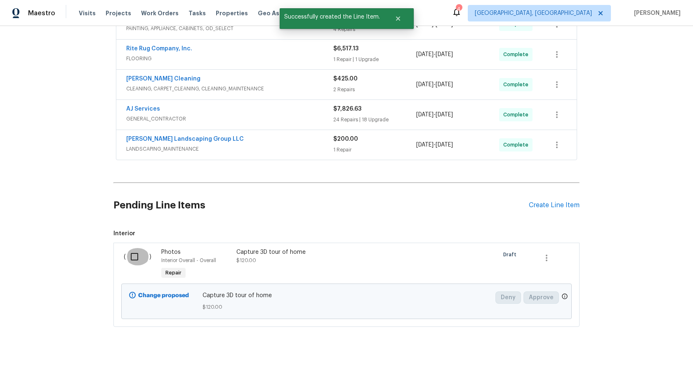
click at [138, 257] on input "checkbox" at bounding box center [138, 256] width 24 height 17
checkbox input "true"
click at [638, 366] on span "Create Work Order" at bounding box center [645, 362] width 55 height 10
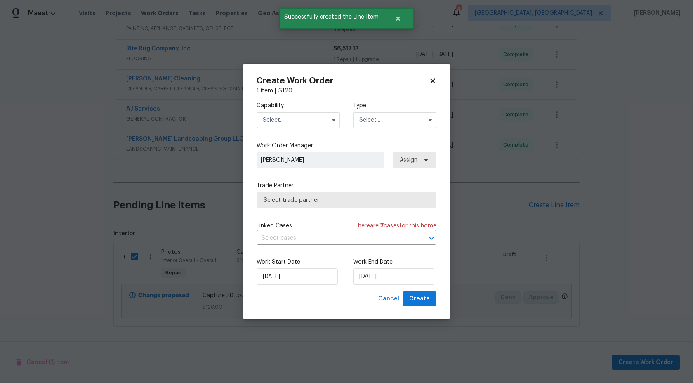
click at [297, 116] on input "text" at bounding box center [298, 120] width 83 height 16
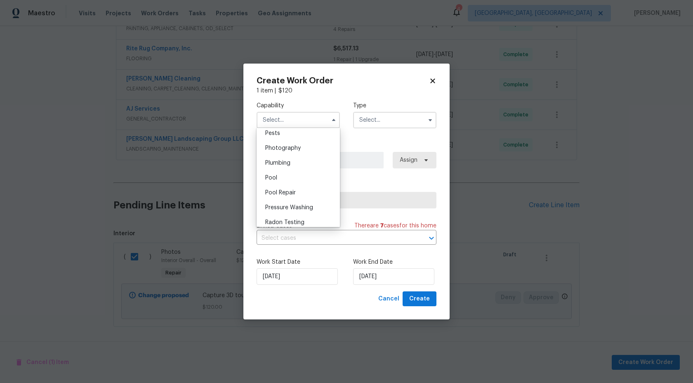
scroll to position [708, 0]
click at [290, 154] on span "Photography" at bounding box center [282, 152] width 35 height 6
type input "Photography"
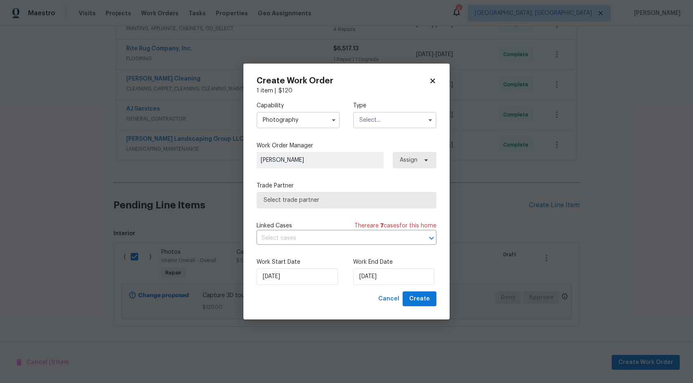
click at [379, 119] on input "text" at bounding box center [394, 120] width 83 height 16
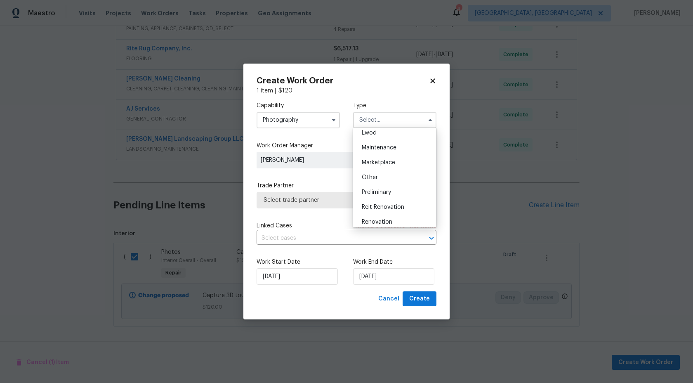
scroll to position [123, 0]
click at [379, 181] on div "Other" at bounding box center [394, 177] width 79 height 15
type input "Other"
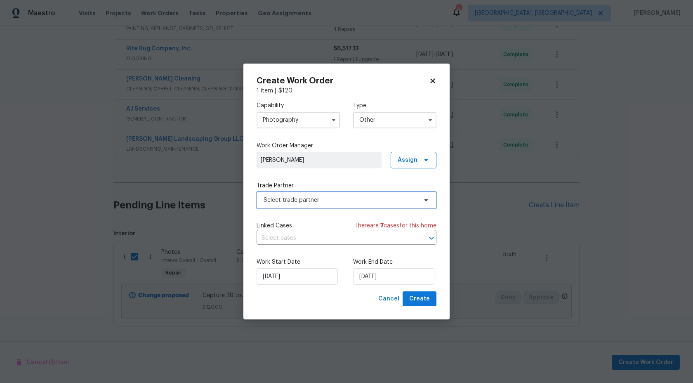
click at [339, 199] on span "Select trade partner" at bounding box center [341, 200] width 154 height 8
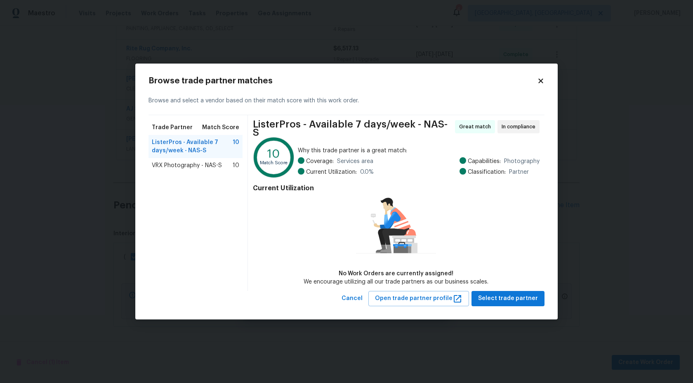
click at [188, 166] on span "VRX Photography - NAS-S" at bounding box center [187, 165] width 70 height 8
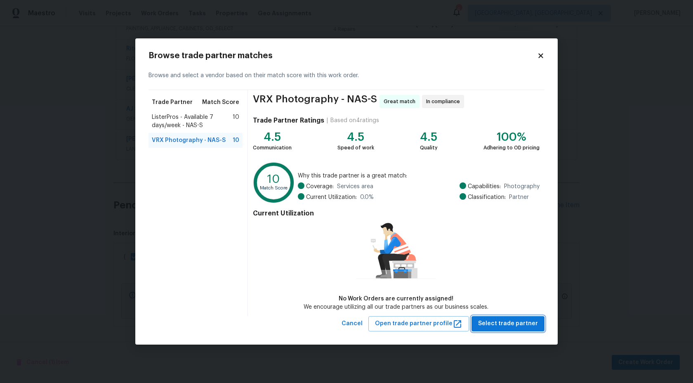
click at [530, 322] on span "Select trade partner" at bounding box center [508, 323] width 60 height 10
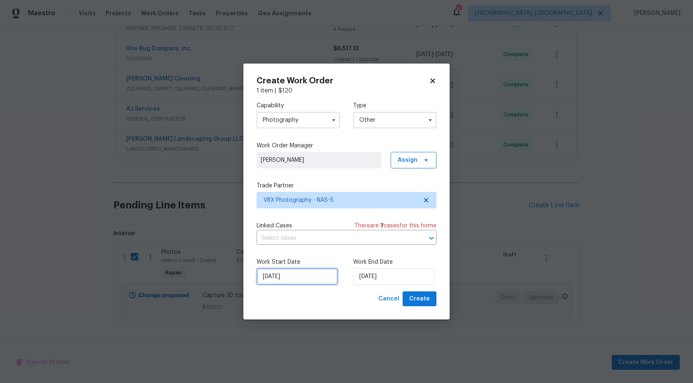
click at [308, 273] on input "16/08/2025" at bounding box center [297, 276] width 81 height 16
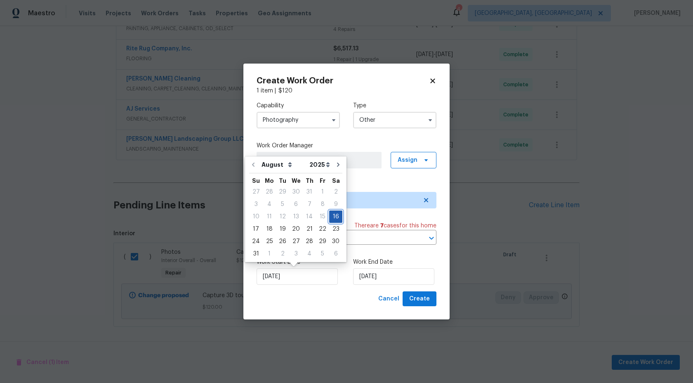
click at [332, 217] on div "16" at bounding box center [335, 217] width 13 height 12
click at [386, 276] on input "16/08/2025" at bounding box center [393, 276] width 81 height 16
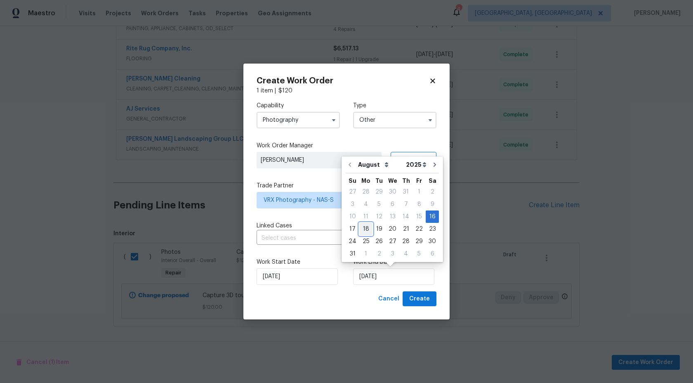
click at [366, 229] on div "18" at bounding box center [365, 229] width 13 height 12
type input "18/08/2025"
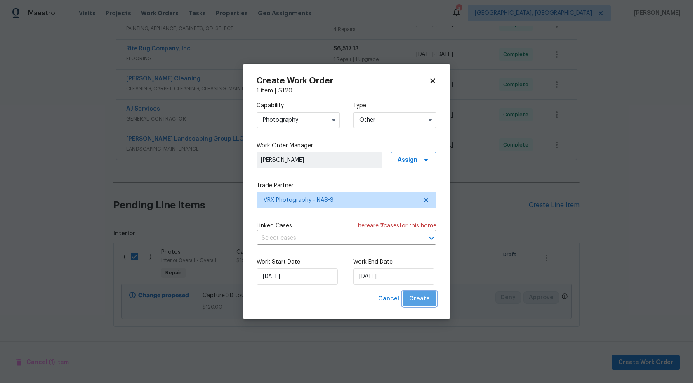
click at [421, 298] on span "Create" at bounding box center [419, 299] width 21 height 10
checkbox input "false"
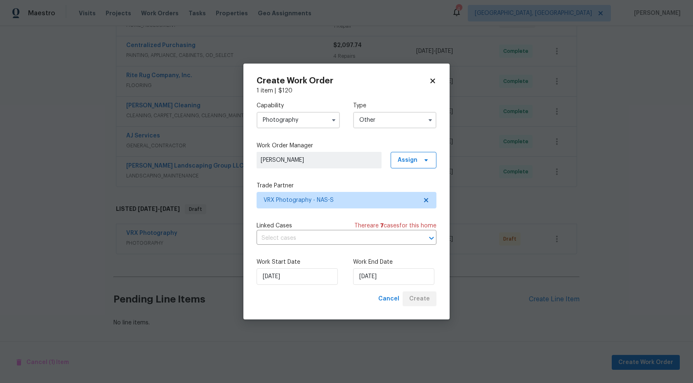
scroll to position [178, 0]
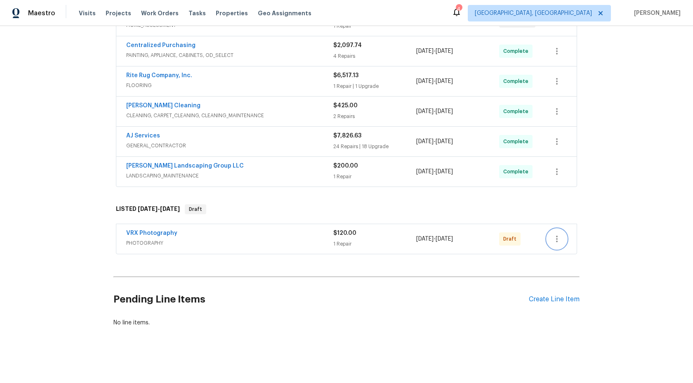
click at [556, 237] on icon "button" at bounding box center [557, 239] width 10 height 10
click at [557, 237] on li "Send to Vendor" at bounding box center [591, 239] width 89 height 14
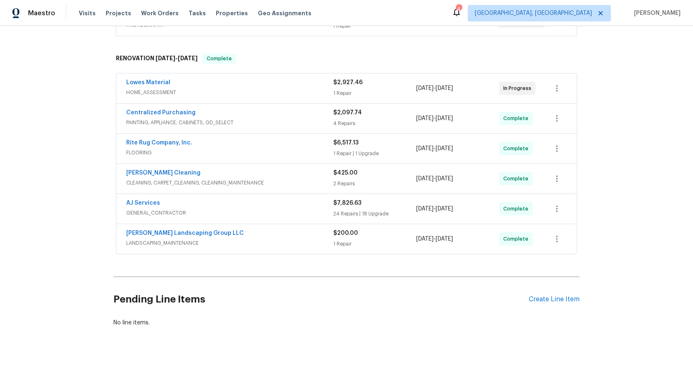
scroll to position [0, 0]
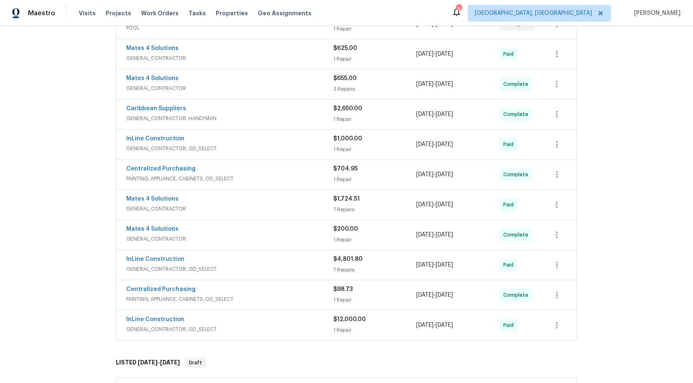
scroll to position [158, 0]
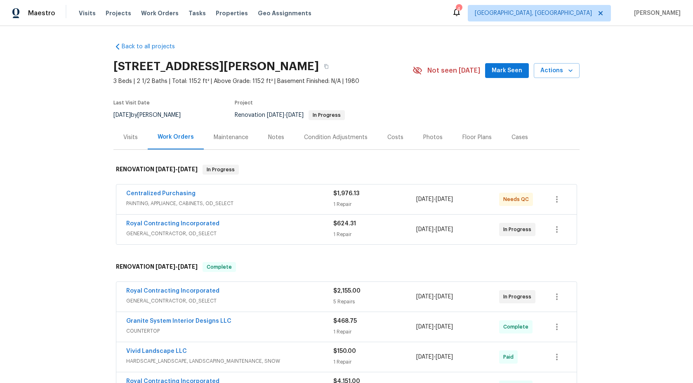
drag, startPoint x: 279, startPoint y: 65, endPoint x: 111, endPoint y: 64, distance: 168.3
click at [111, 64] on div "Back to all projects [STREET_ADDRESS][PERSON_NAME] 3 Beds | 2 1/2 Baths | Total…" at bounding box center [346, 204] width 693 height 357
copy h2 "[STREET_ADDRESS][PERSON_NAME]"
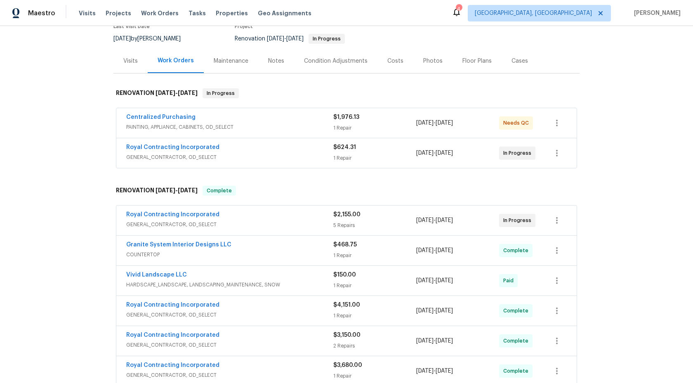
scroll to position [77, 0]
drag, startPoint x: 217, startPoint y: 144, endPoint x: 123, endPoint y: 145, distance: 94.0
click at [123, 145] on div "Royal Contracting Incorporated GENERAL_CONTRACTOR, OD_SELECT $624.31 1 Repair […" at bounding box center [346, 152] width 460 height 30
copy link "Royal Contracting Incorporated"
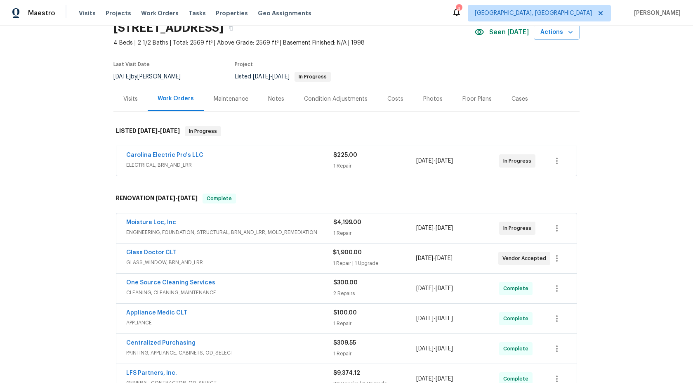
scroll to position [47, 0]
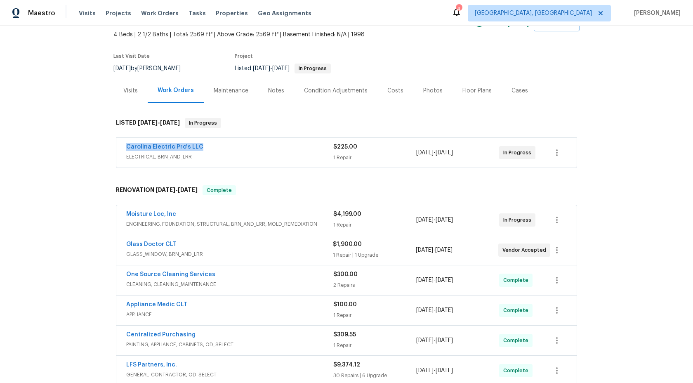
drag, startPoint x: 203, startPoint y: 146, endPoint x: 117, endPoint y: 146, distance: 85.4
click at [117, 146] on div "Carolina Electric Pro's LLC ELECTRICAL, BRN_AND_LRR $225.00 1 Repair 8/11/2025 …" at bounding box center [346, 153] width 460 height 30
copy link "Carolina Electric Pro's LLC"
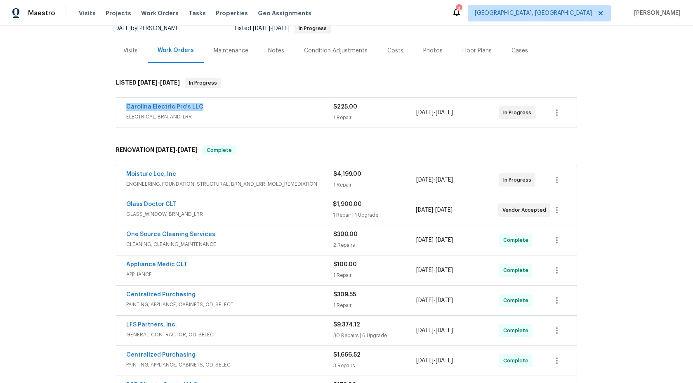
scroll to position [89, 0]
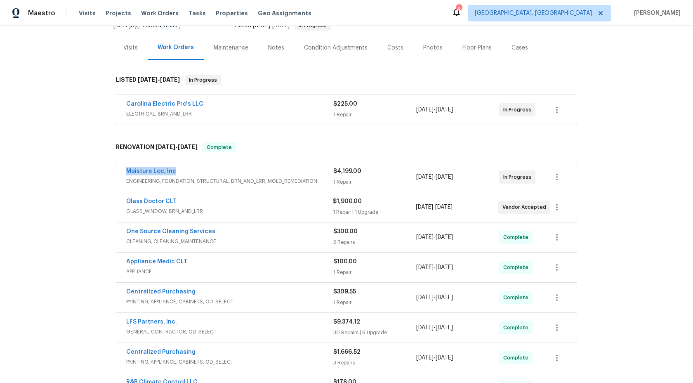
drag, startPoint x: 176, startPoint y: 172, endPoint x: 114, endPoint y: 171, distance: 61.9
click at [114, 171] on div "Moisture Loc, Inc ENGINEERING, FOUNDATION, STRUCTURAL, BRN_AND_LRR, MOLD_REMEDI…" at bounding box center [346, 327] width 466 height 335
copy link "Moisture Loc, Inc"
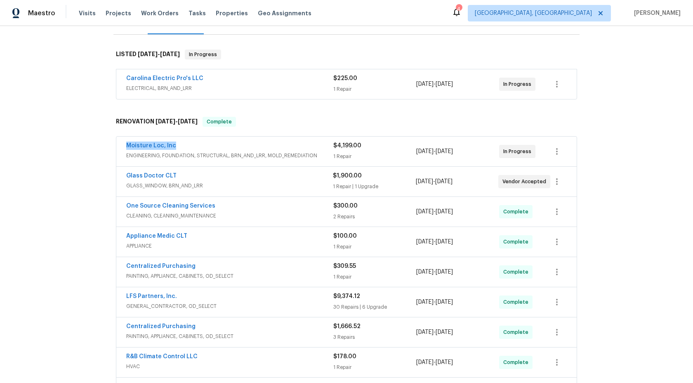
scroll to position [120, 0]
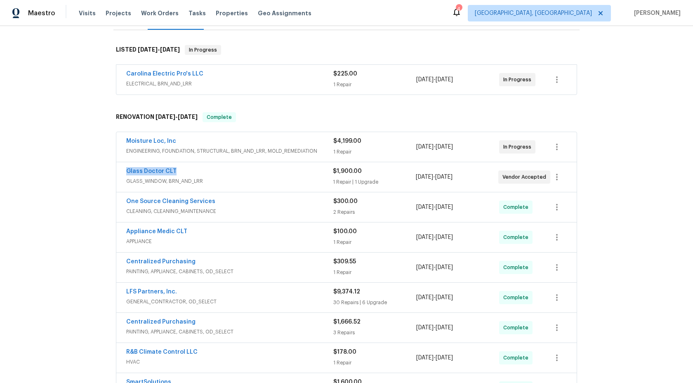
drag, startPoint x: 178, startPoint y: 169, endPoint x: 111, endPoint y: 169, distance: 67.2
click at [111, 169] on div "Back to all projects 2405 Falling Leaf Ct, Rock Hill, SC 29732 4 Beds | 2 1/2 B…" at bounding box center [346, 204] width 693 height 357
copy link "Glass Doctor CLT"
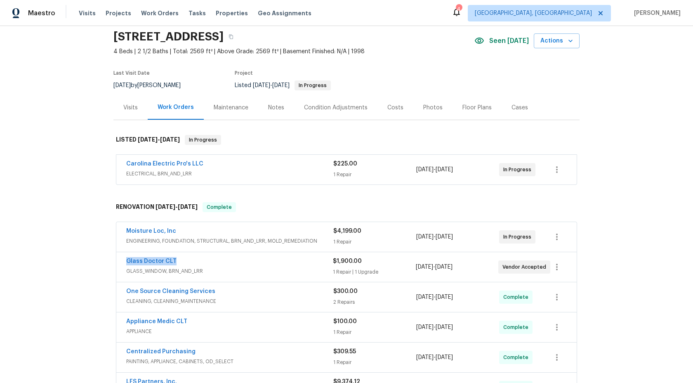
scroll to position [0, 0]
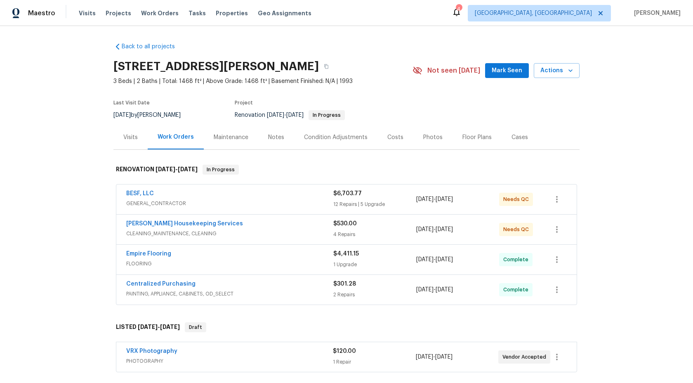
scroll to position [2, 0]
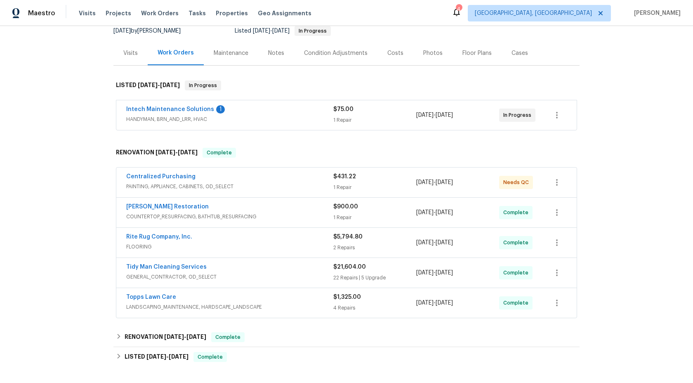
scroll to position [32, 0]
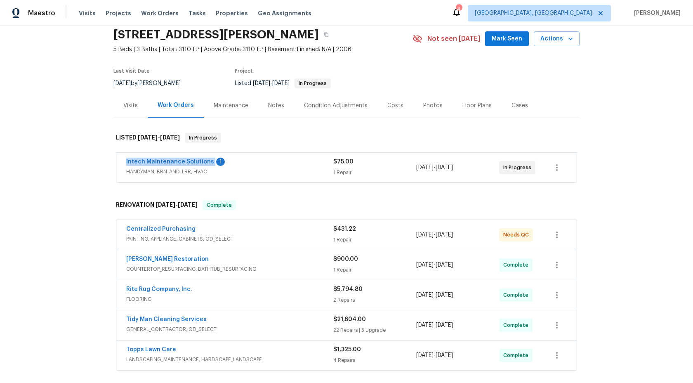
drag, startPoint x: 119, startPoint y: 162, endPoint x: 209, endPoint y: 163, distance: 89.5
click at [209, 163] on div "Intech Maintenance Solutions 1 HANDYMAN, BRN_AND_LRR, HVAC $75.00 1 Repair [DAT…" at bounding box center [346, 168] width 460 height 30
copy link "Intech Maintenance Solutions"
click at [324, 33] on icon "button" at bounding box center [326, 35] width 4 height 5
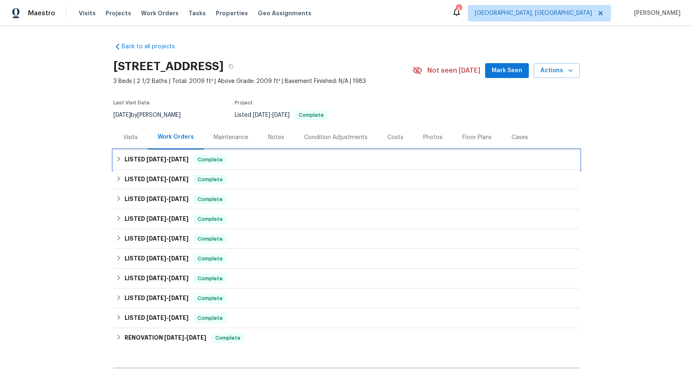
click at [135, 159] on h6 "LISTED [DATE] - [DATE]" at bounding box center [157, 160] width 64 height 10
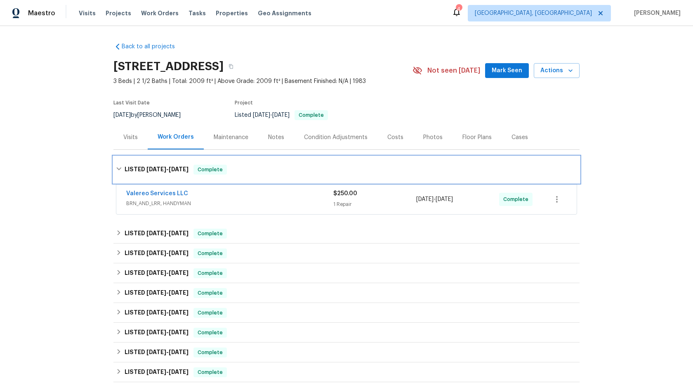
click at [138, 165] on h6 "LISTED [DATE] - [DATE]" at bounding box center [157, 170] width 64 height 10
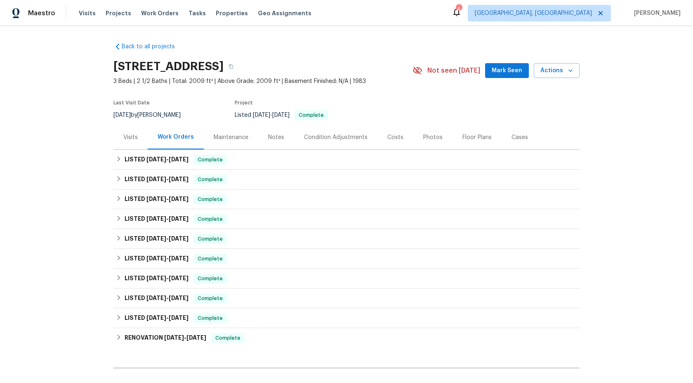
click at [236, 139] on div "Maintenance" at bounding box center [231, 137] width 35 height 8
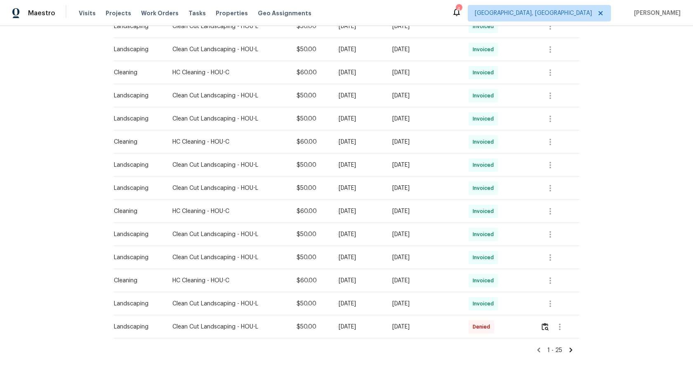
scroll to position [440, 0]
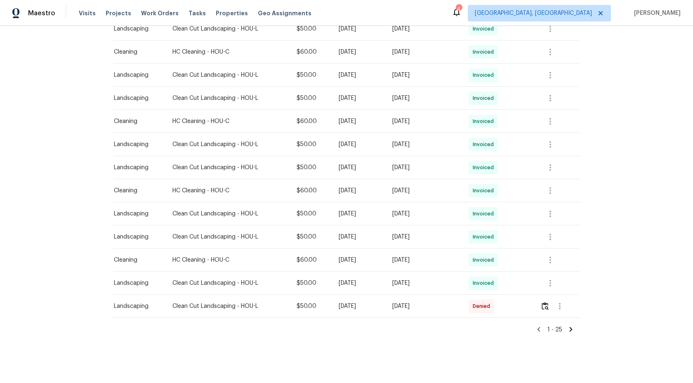
click at [572, 328] on icon at bounding box center [571, 329] width 3 height 5
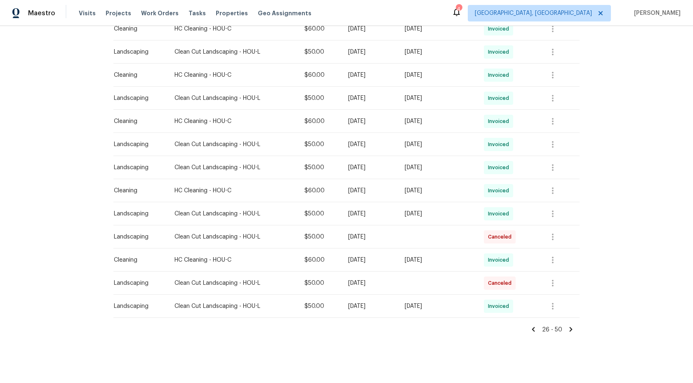
click at [570, 327] on icon at bounding box center [571, 329] width 3 height 5
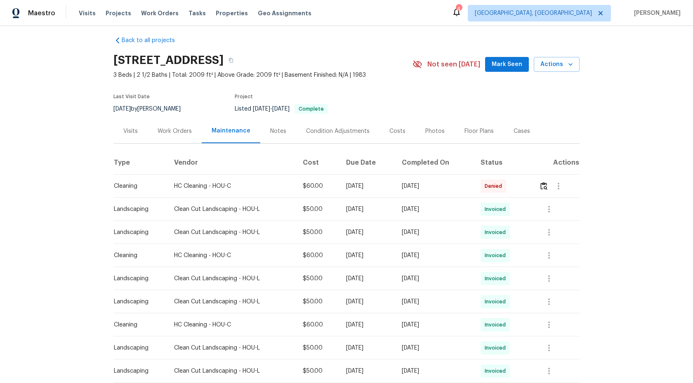
scroll to position [5, 0]
click at [547, 185] on img "button" at bounding box center [543, 187] width 7 height 8
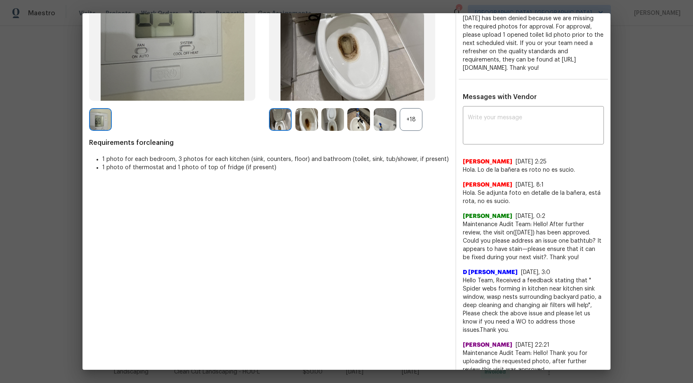
scroll to position [18, 0]
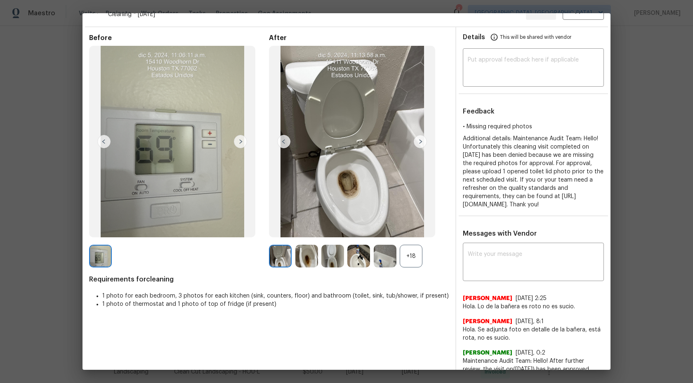
click at [408, 255] on div "+18" at bounding box center [411, 256] width 23 height 23
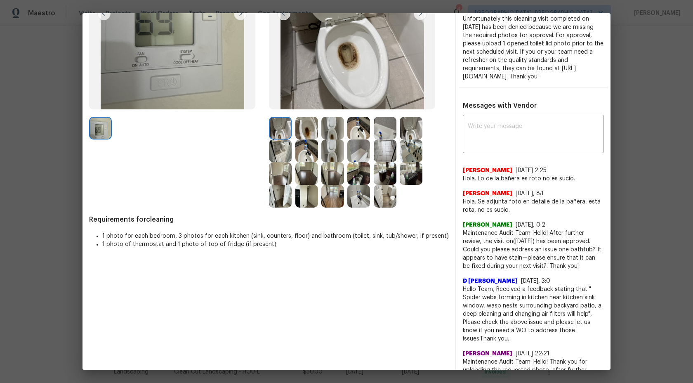
scroll to position [144, 0]
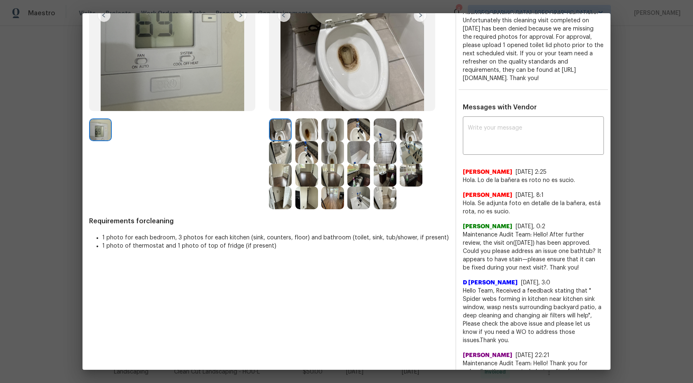
click at [328, 126] on img at bounding box center [332, 129] width 23 height 23
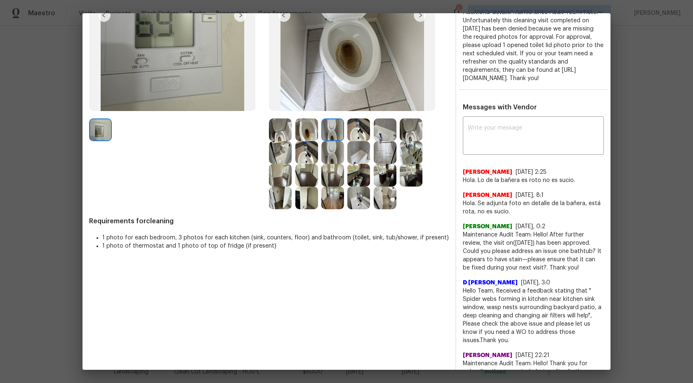
click at [378, 130] on img at bounding box center [385, 129] width 23 height 23
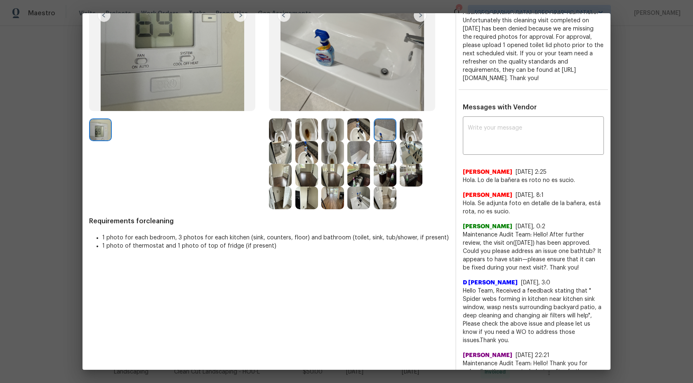
click at [410, 133] on img at bounding box center [411, 129] width 23 height 23
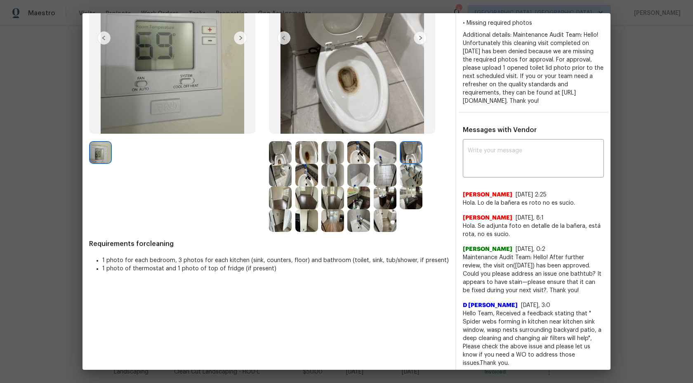
scroll to position [111, 0]
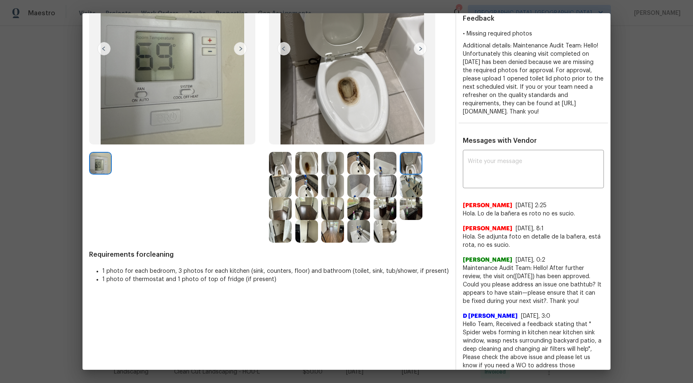
click at [339, 162] on img at bounding box center [332, 163] width 23 height 23
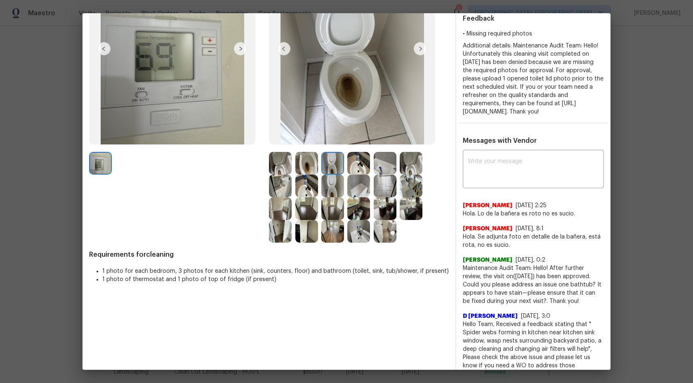
click at [358, 166] on img at bounding box center [358, 163] width 23 height 23
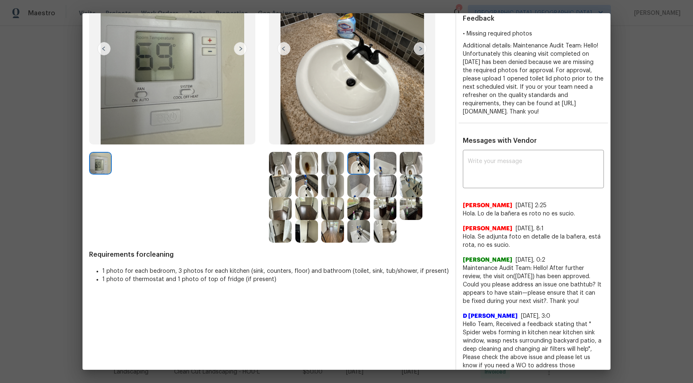
click at [385, 163] on img at bounding box center [385, 163] width 23 height 23
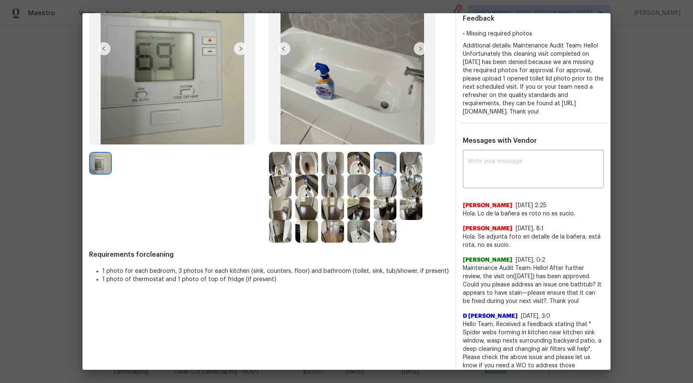
click at [411, 163] on img at bounding box center [411, 163] width 23 height 23
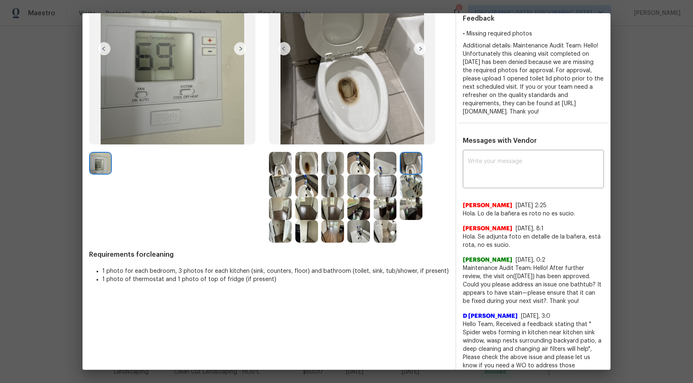
click at [408, 185] on img at bounding box center [411, 185] width 23 height 23
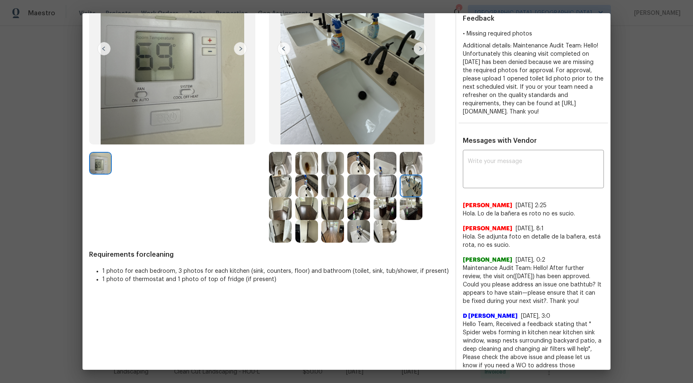
click at [281, 186] on img at bounding box center [280, 185] width 23 height 23
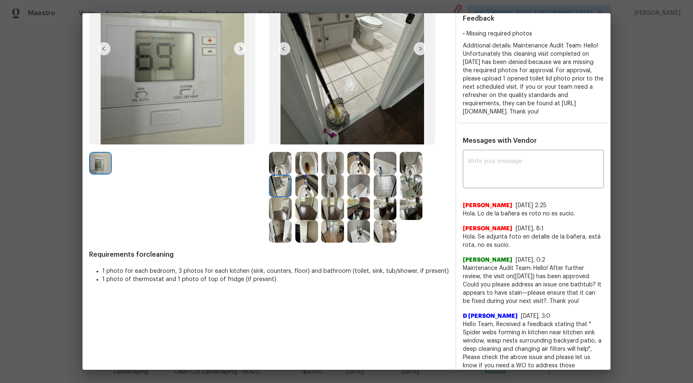
click at [359, 187] on img at bounding box center [358, 185] width 23 height 23
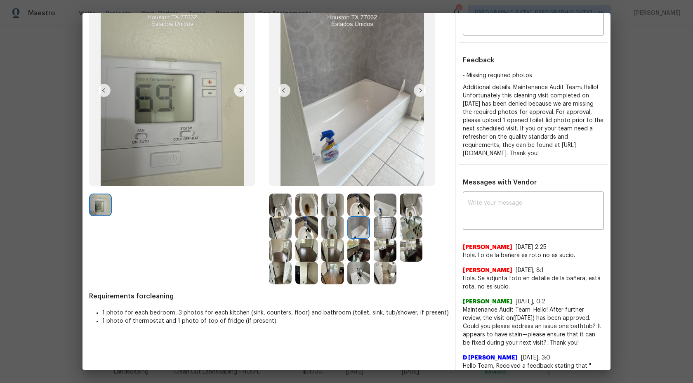
scroll to position [37, 0]
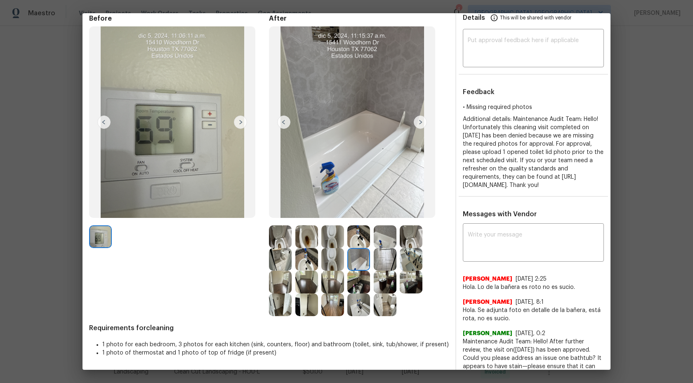
click at [273, 243] on img at bounding box center [280, 236] width 23 height 23
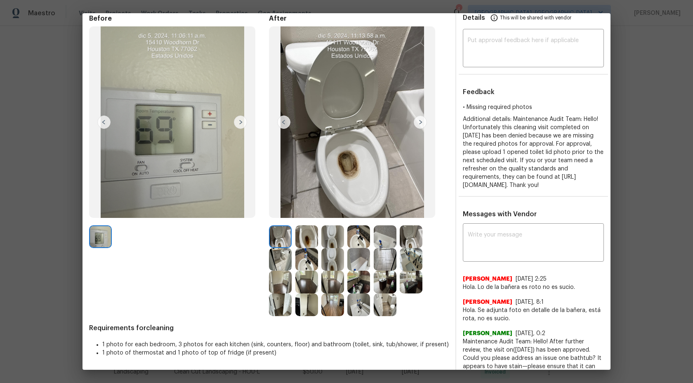
click at [292, 233] on div at bounding box center [282, 236] width 26 height 23
click at [305, 232] on img at bounding box center [306, 236] width 23 height 23
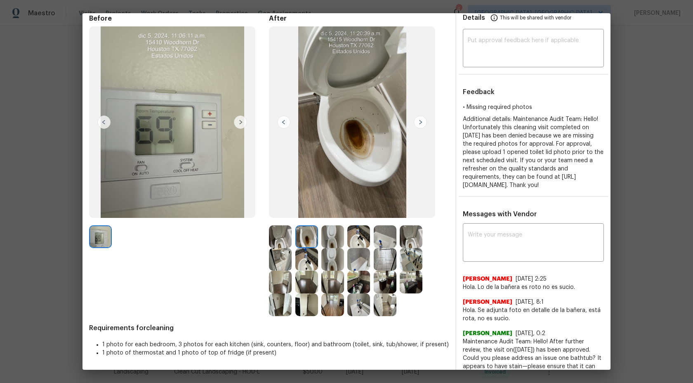
click at [330, 238] on img at bounding box center [332, 236] width 23 height 23
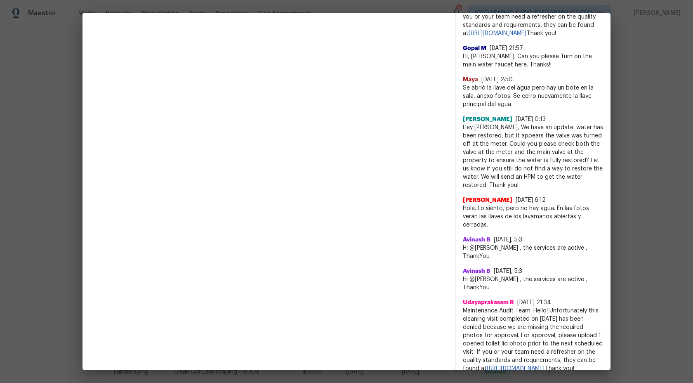
scroll to position [676, 0]
drag, startPoint x: 591, startPoint y: 241, endPoint x: 460, endPoint y: 235, distance: 131.3
click at [459, 235] on div "x ​ Karim 8/16/25, 2:25 Hola. Lo de la bañera es roto no es sucio. Karim 7/30/2…" at bounding box center [533, 201] width 154 height 1231
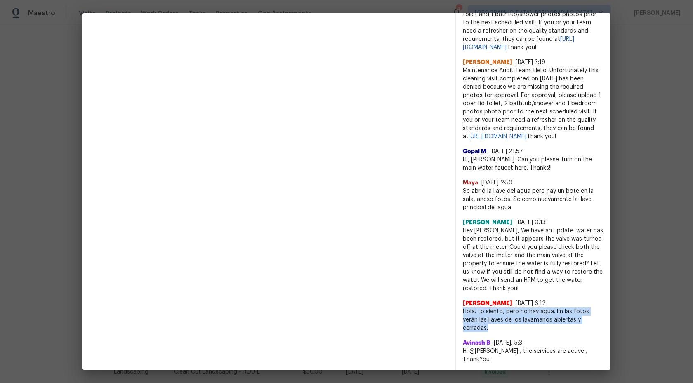
scroll to position [568, 0]
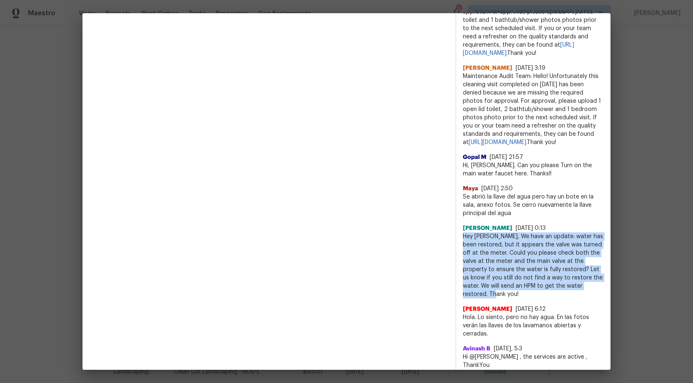
drag, startPoint x: 476, startPoint y: 316, endPoint x: 461, endPoint y: 259, distance: 58.9
click at [461, 259] on div "x ​ Karim 8/16/25, 2:25 Hola. Lo de la bañera es roto no es sucio. Karim 7/30/2…" at bounding box center [533, 309] width 154 height 1231
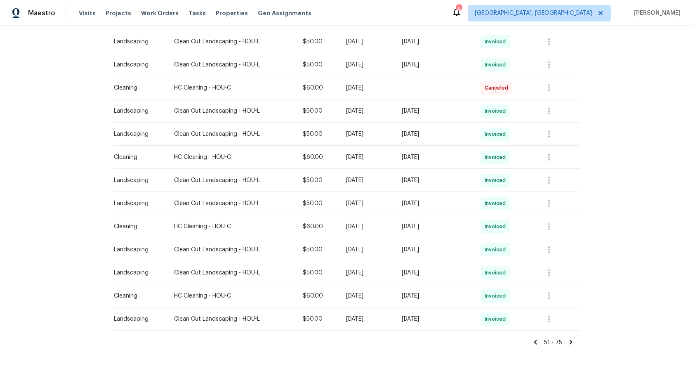
scroll to position [440, 0]
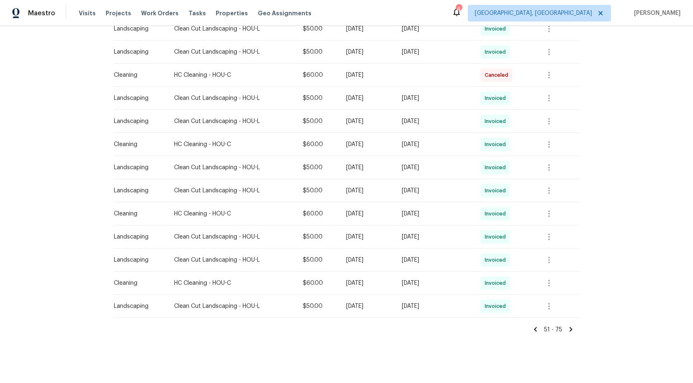
click at [568, 328] on icon at bounding box center [570, 328] width 7 height 7
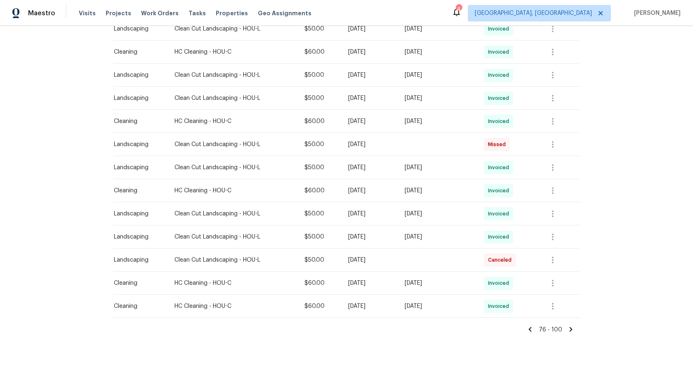
click at [533, 328] on icon at bounding box center [529, 328] width 7 height 7
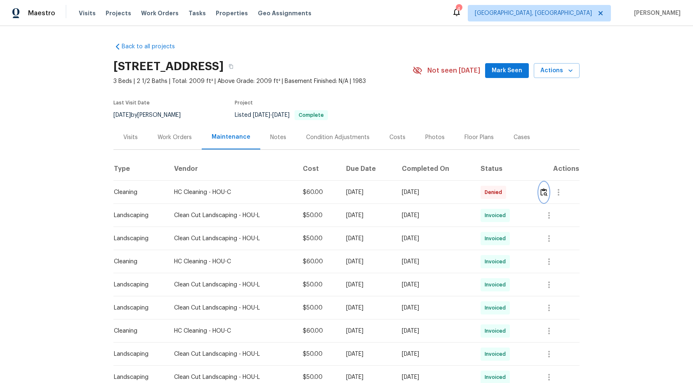
click at [547, 189] on img "button" at bounding box center [543, 192] width 7 height 8
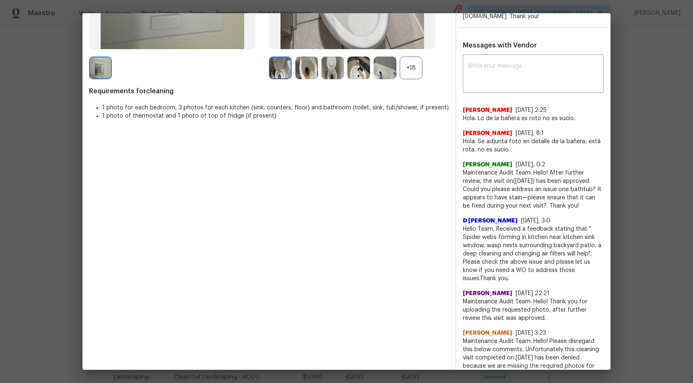
scroll to position [205, 0]
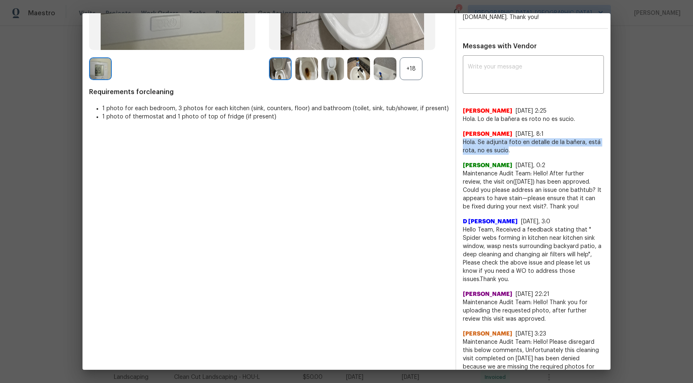
drag, startPoint x: 507, startPoint y: 158, endPoint x: 461, endPoint y: 151, distance: 46.7
copy span "Hola. Se adjunta foto en detalle de la bañera, está rota, no es sucio"
click at [501, 191] on span "Maintenance Audit Team: Hello! After further review, the visit on(07/17/2025) h…" at bounding box center [533, 190] width 141 height 41
drag, startPoint x: 565, startPoint y: 214, endPoint x: 462, endPoint y: 185, distance: 106.9
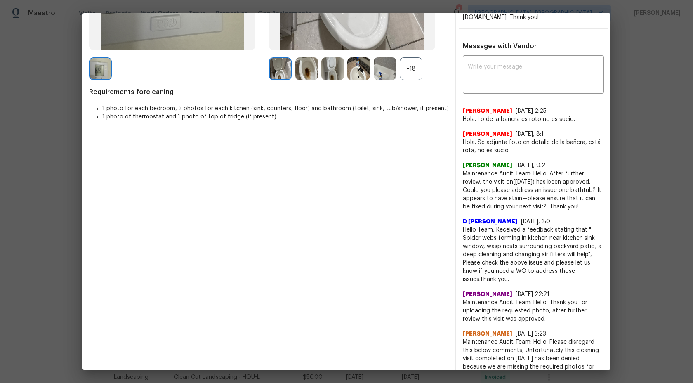
click at [410, 68] on div "+18" at bounding box center [411, 68] width 23 height 23
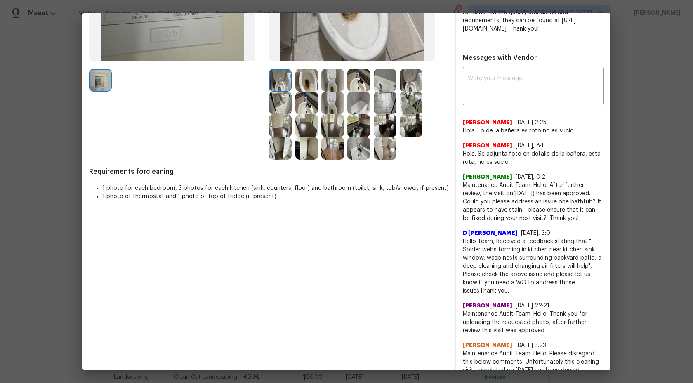
scroll to position [184, 0]
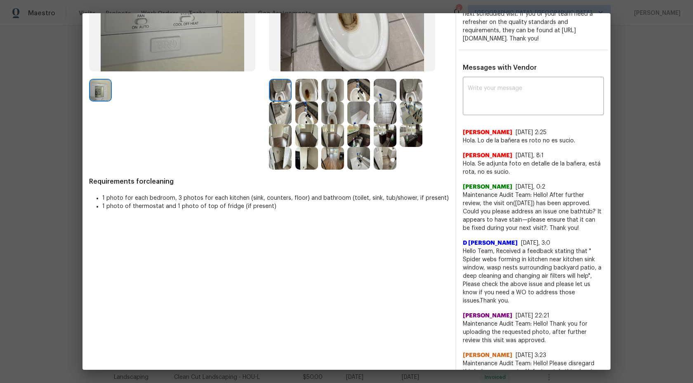
click at [310, 96] on img at bounding box center [306, 90] width 23 height 23
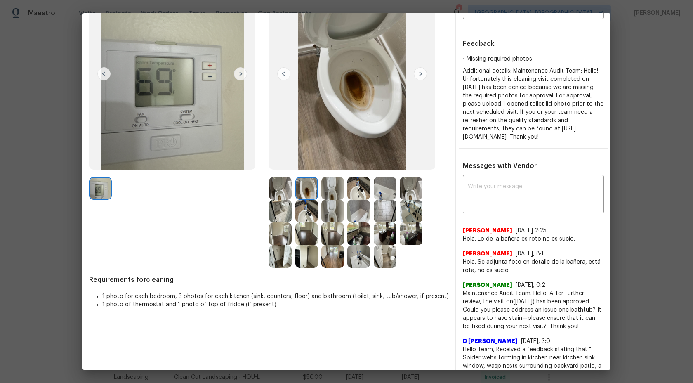
scroll to position [42, 0]
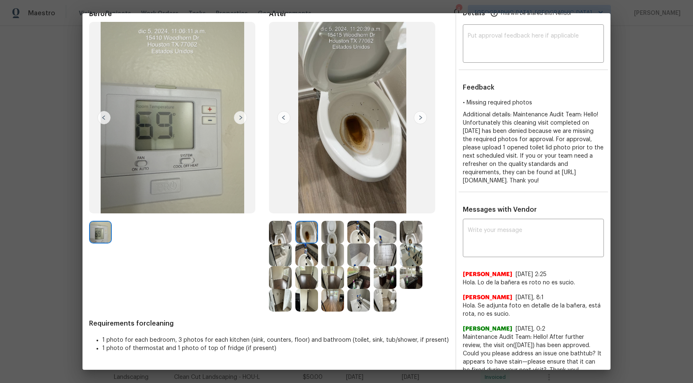
click at [333, 232] on img at bounding box center [332, 232] width 23 height 23
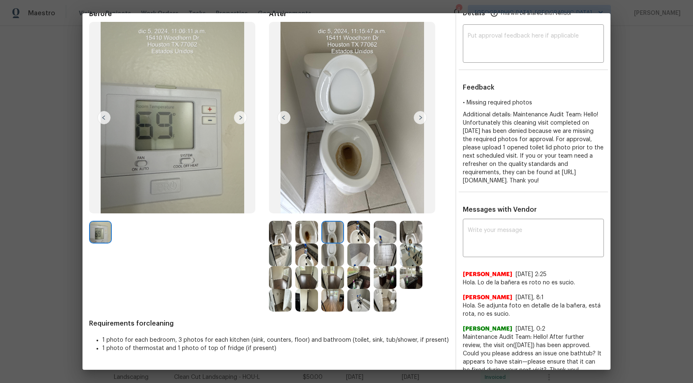
click at [354, 258] on img at bounding box center [358, 254] width 23 height 23
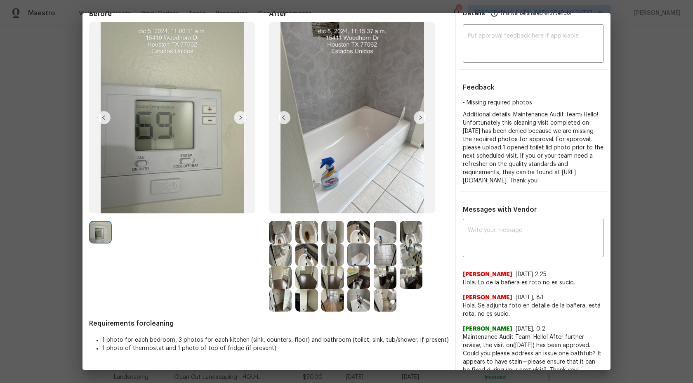
click at [335, 259] on img at bounding box center [332, 254] width 23 height 23
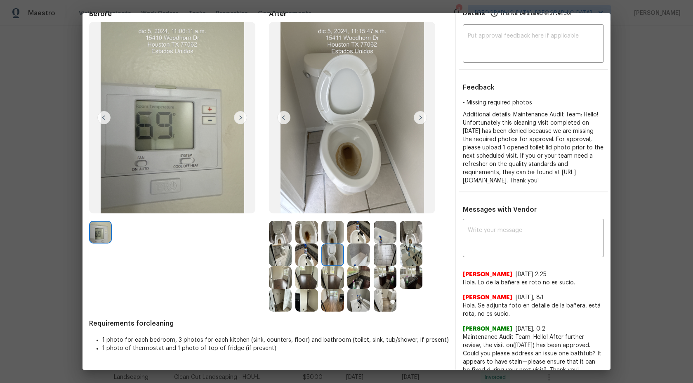
click at [297, 258] on img at bounding box center [306, 254] width 23 height 23
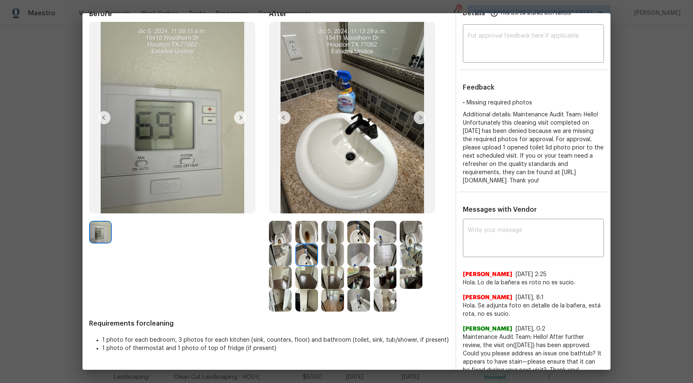
click at [286, 250] on img at bounding box center [280, 254] width 23 height 23
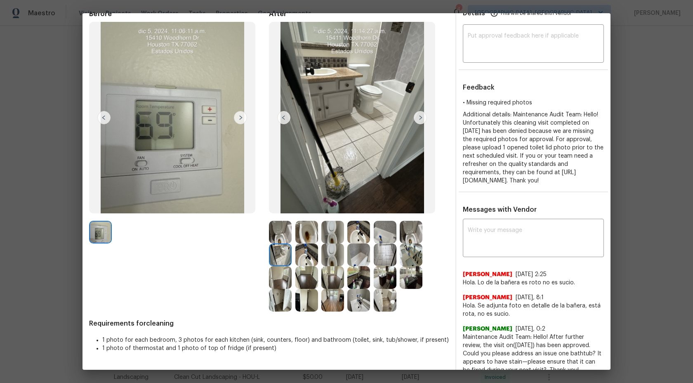
click at [285, 276] on img at bounding box center [280, 277] width 23 height 23
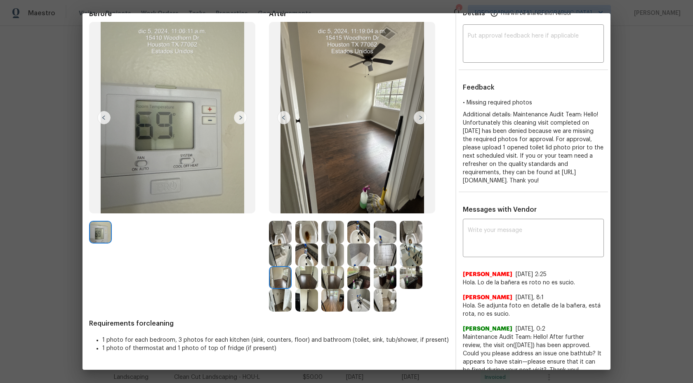
click at [319, 281] on div at bounding box center [308, 277] width 26 height 23
click at [360, 274] on img at bounding box center [358, 277] width 23 height 23
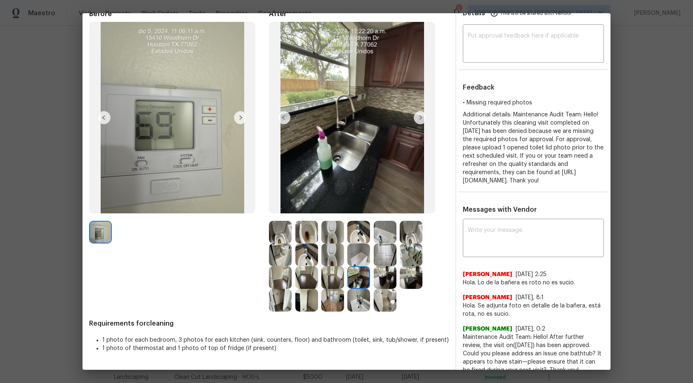
click at [379, 283] on img at bounding box center [385, 277] width 23 height 23
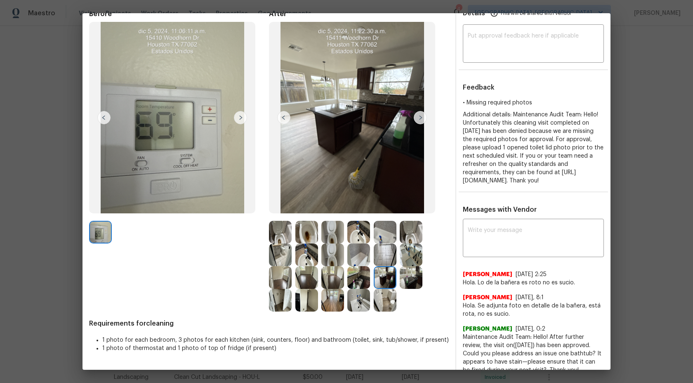
click at [419, 271] on img at bounding box center [411, 277] width 23 height 23
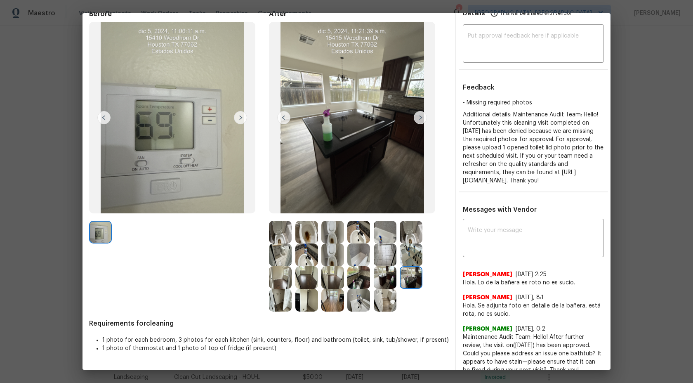
click at [414, 257] on img at bounding box center [411, 254] width 23 height 23
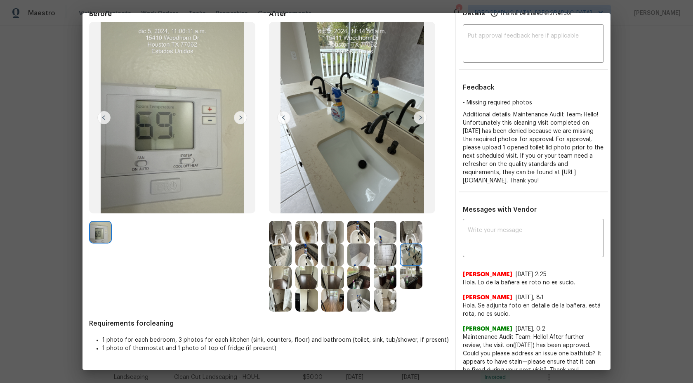
click at [389, 248] on img at bounding box center [385, 254] width 23 height 23
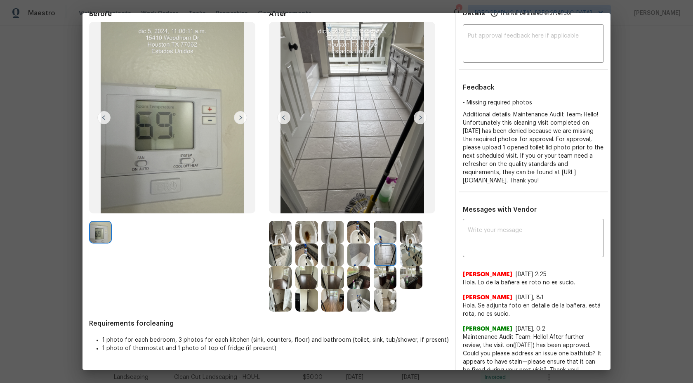
click at [411, 231] on img at bounding box center [411, 232] width 23 height 23
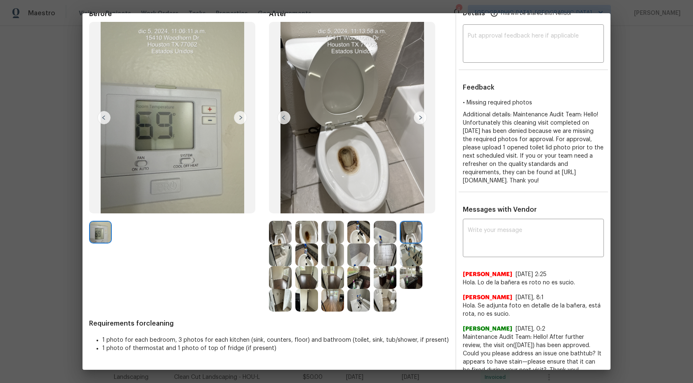
click at [387, 232] on img at bounding box center [385, 232] width 23 height 23
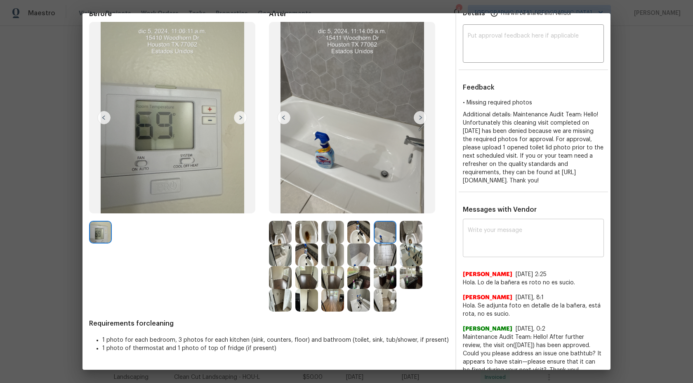
click at [483, 237] on textarea at bounding box center [533, 238] width 131 height 23
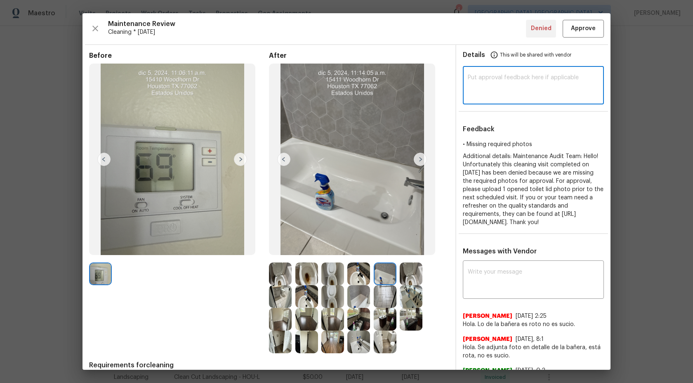
click at [487, 85] on textarea at bounding box center [533, 86] width 131 height 23
type textarea "T"
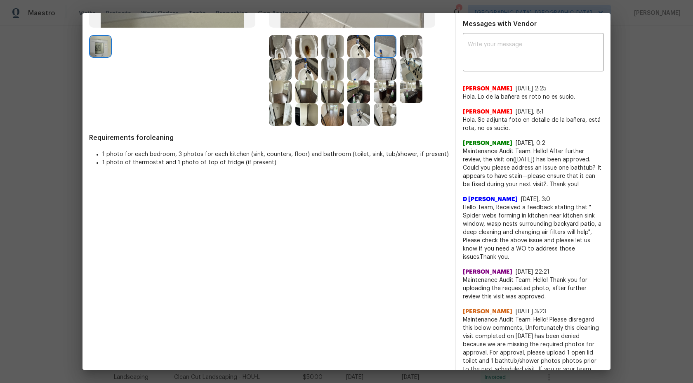
scroll to position [173, 0]
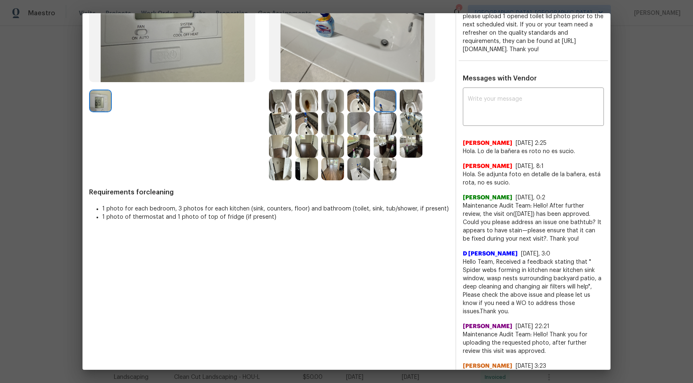
click at [357, 129] on img at bounding box center [358, 123] width 23 height 23
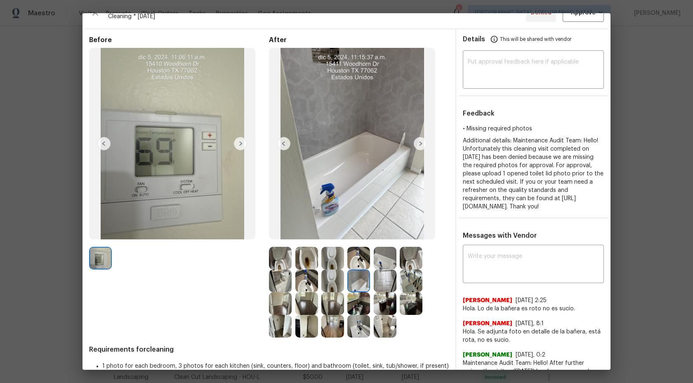
scroll to position [32, 0]
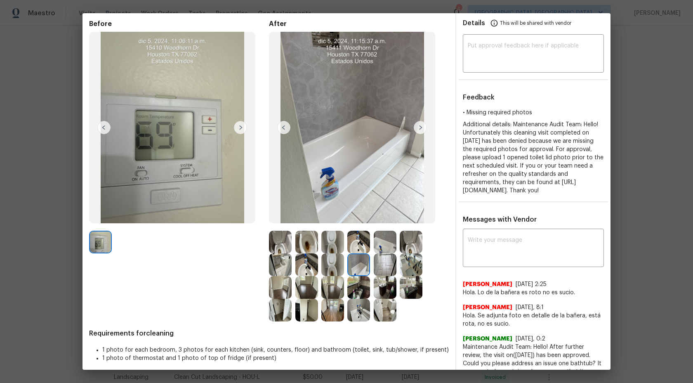
click at [388, 266] on img at bounding box center [385, 264] width 23 height 23
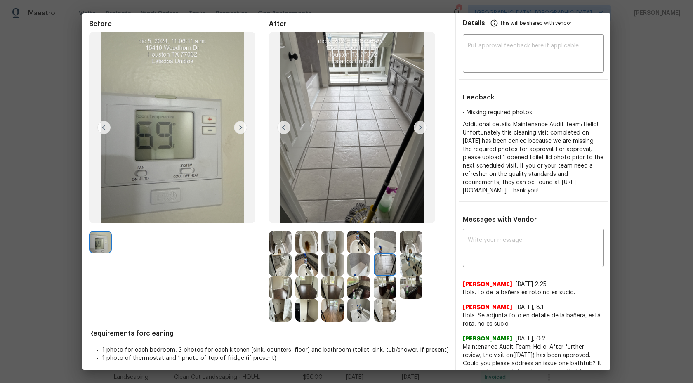
click at [355, 265] on img at bounding box center [358, 264] width 23 height 23
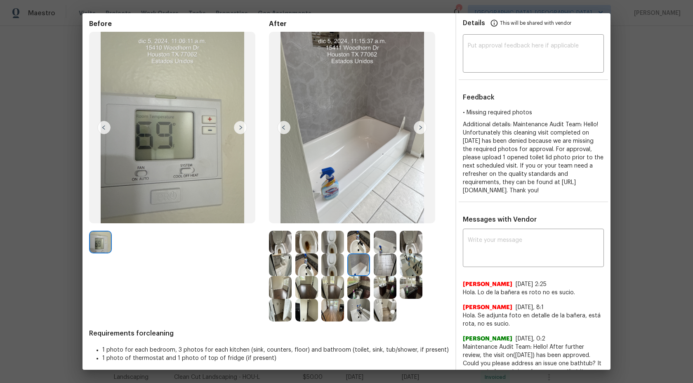
click at [332, 271] on img at bounding box center [332, 264] width 23 height 23
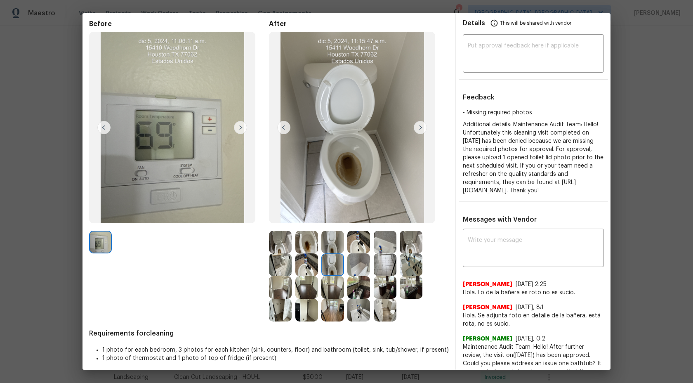
click at [409, 246] on img at bounding box center [411, 242] width 23 height 23
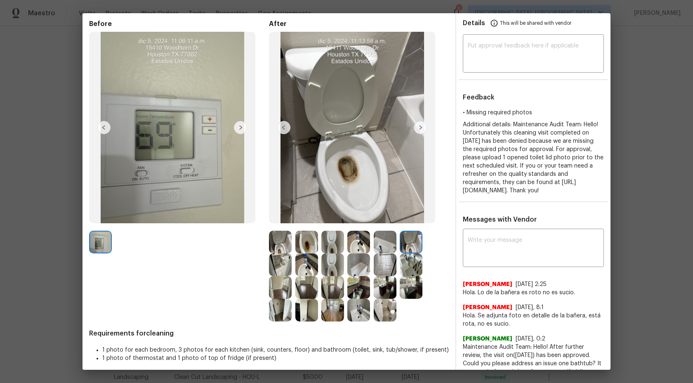
click at [413, 264] on img at bounding box center [411, 264] width 23 height 23
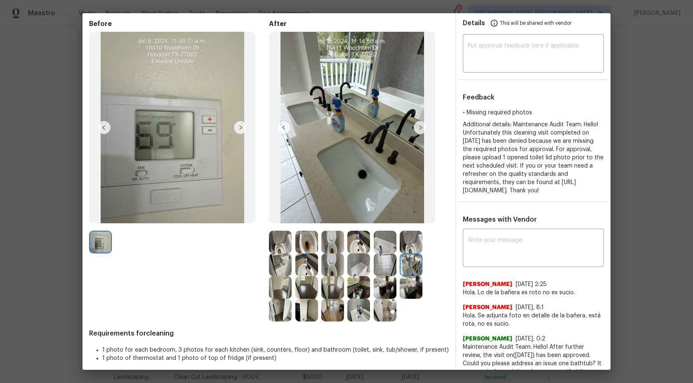
click at [385, 249] on img at bounding box center [385, 242] width 23 height 23
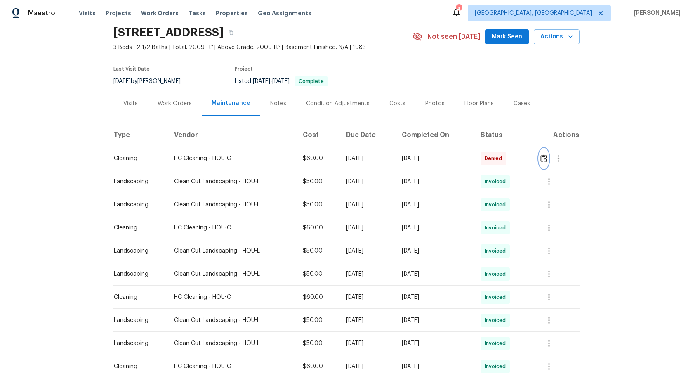
scroll to position [36, 0]
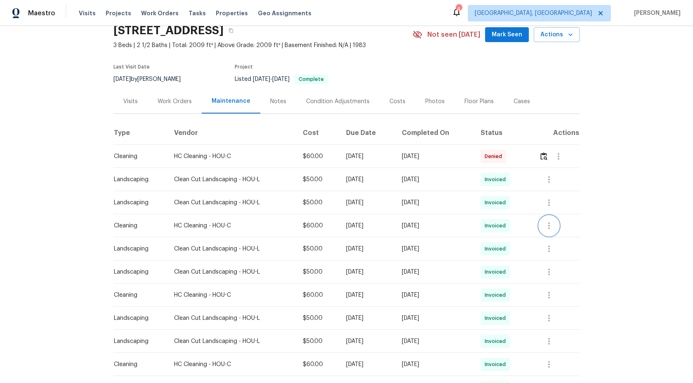
click at [554, 224] on icon "button" at bounding box center [549, 226] width 10 height 10
click at [566, 241] on li "View details" at bounding box center [571, 239] width 58 height 14
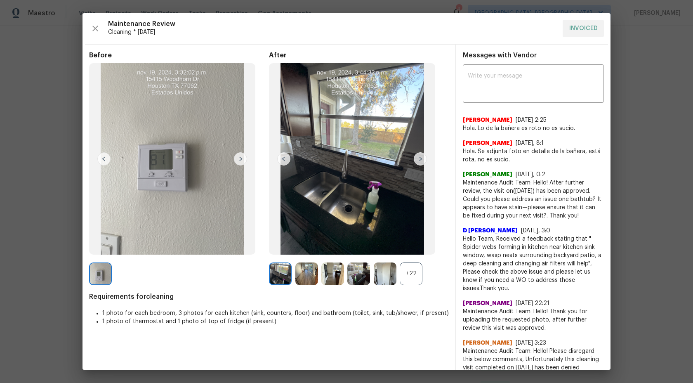
click at [411, 270] on div "+22" at bounding box center [411, 273] width 23 height 23
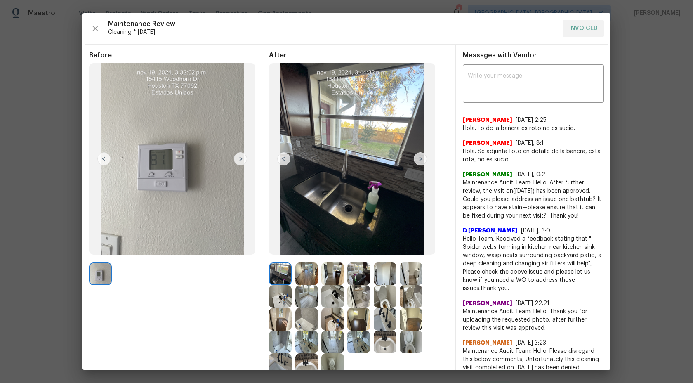
click at [422, 157] on img at bounding box center [420, 158] width 13 height 13
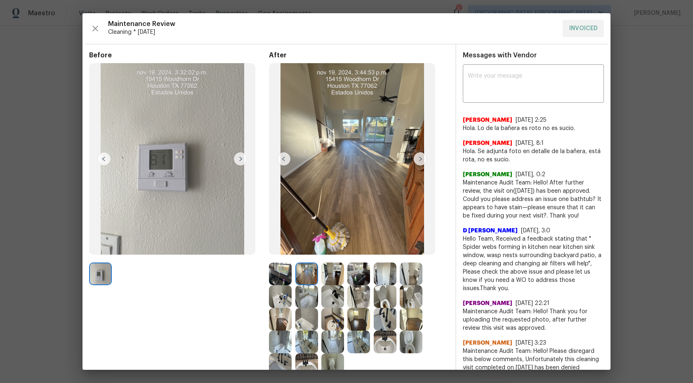
click at [420, 160] on img at bounding box center [420, 158] width 13 height 13
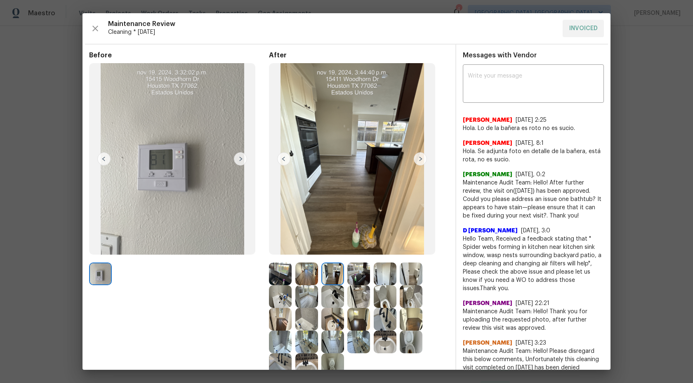
click at [287, 299] on img at bounding box center [280, 296] width 23 height 23
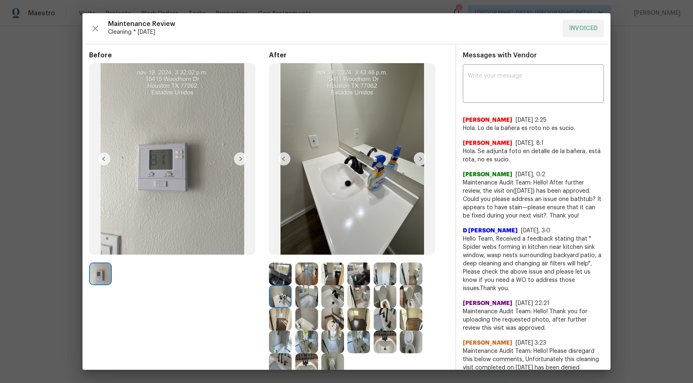
click at [413, 272] on img at bounding box center [411, 273] width 23 height 23
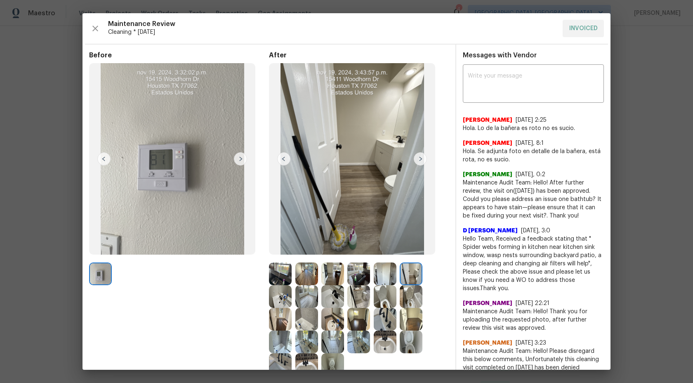
click at [387, 275] on img at bounding box center [385, 273] width 23 height 23
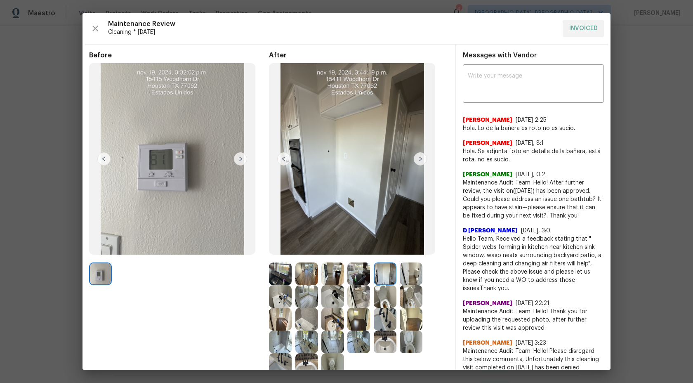
click at [298, 318] on img at bounding box center [306, 319] width 23 height 23
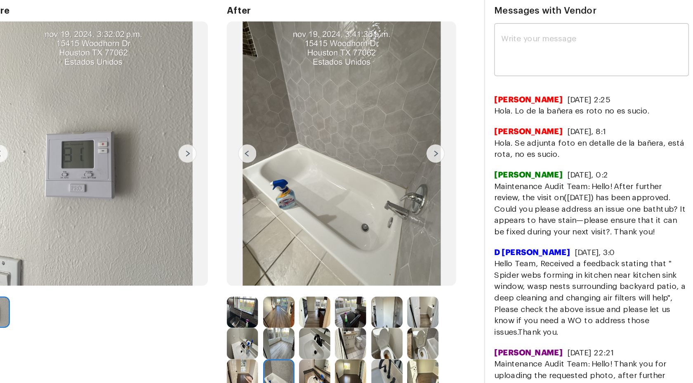
scroll to position [0, 0]
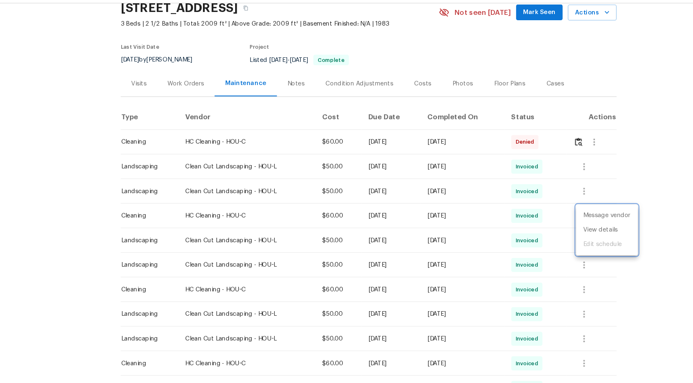
click at [545, 157] on div at bounding box center [346, 191] width 693 height 383
click at [545, 157] on img "button" at bounding box center [543, 156] width 7 height 8
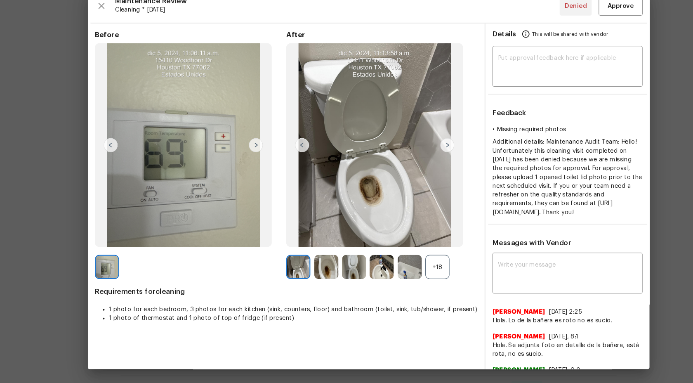
click at [412, 272] on div "+18" at bounding box center [411, 273] width 23 height 23
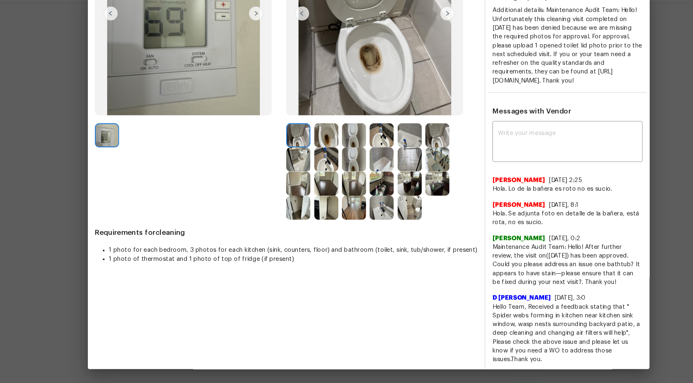
scroll to position [133, 0]
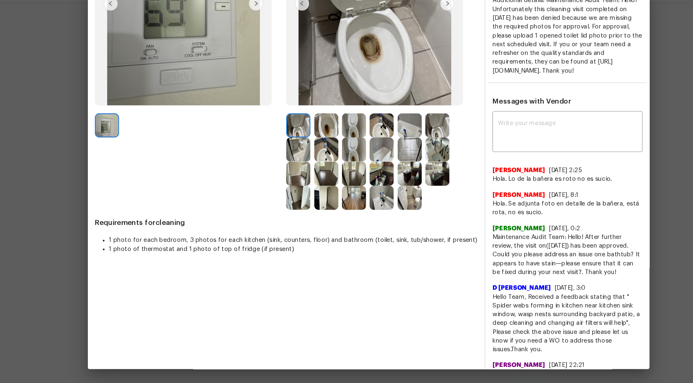
click at [359, 169] on img at bounding box center [358, 163] width 23 height 23
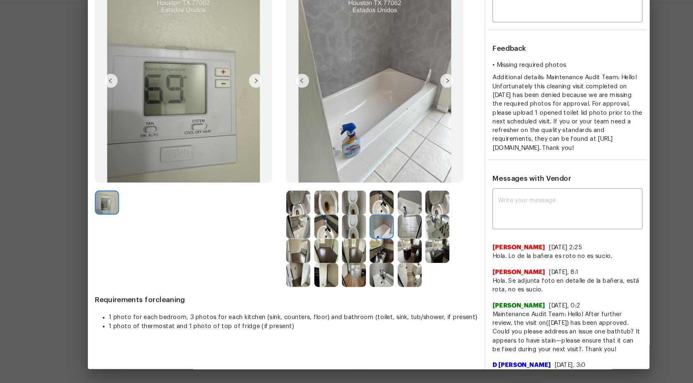
scroll to position [56, 0]
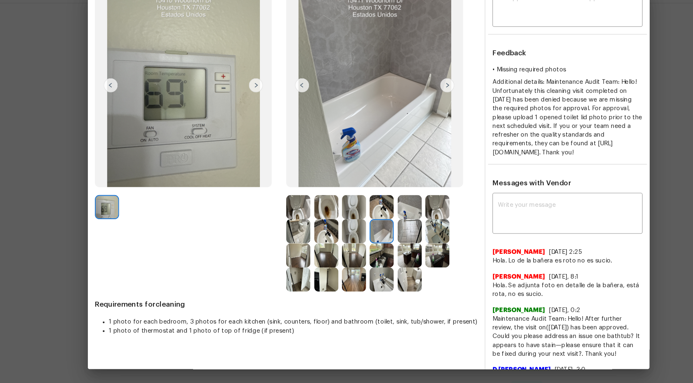
click at [380, 213] on img at bounding box center [385, 217] width 23 height 23
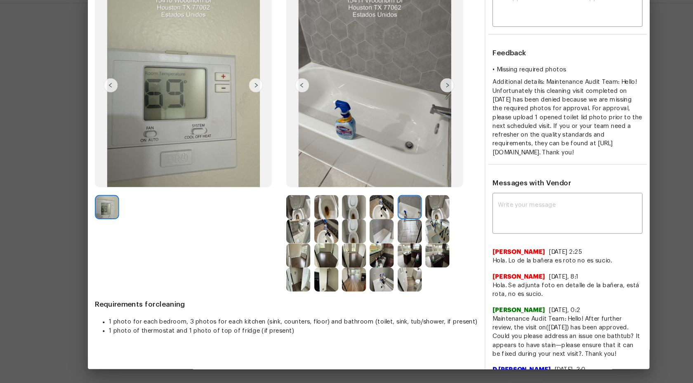
click at [387, 236] on img at bounding box center [385, 240] width 23 height 23
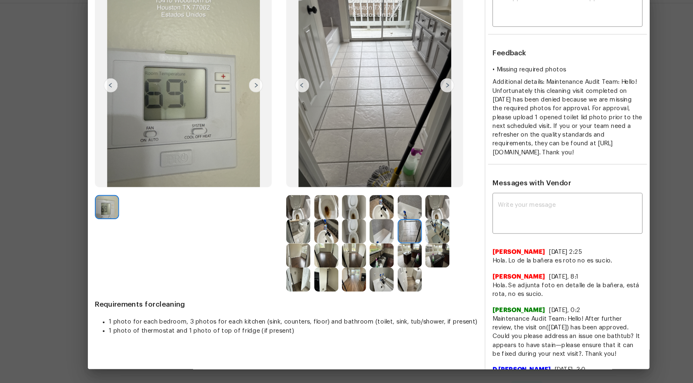
click at [386, 218] on img at bounding box center [385, 217] width 23 height 23
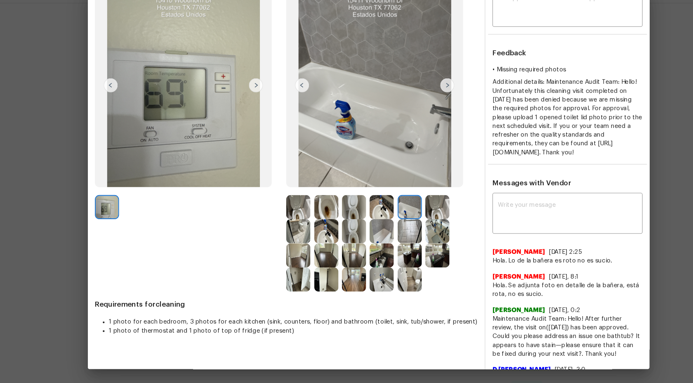
click at [421, 102] on img at bounding box center [420, 103] width 13 height 13
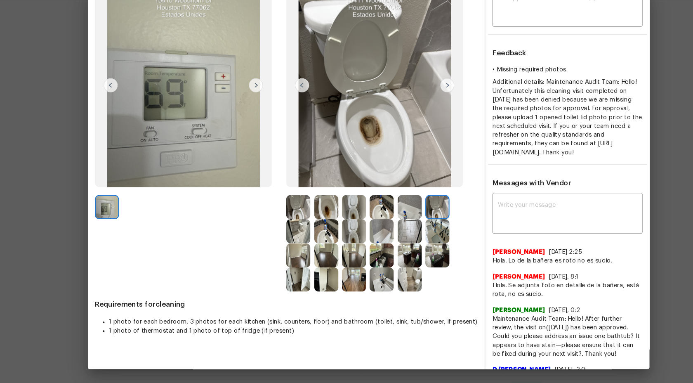
click at [422, 99] on img at bounding box center [420, 103] width 13 height 13
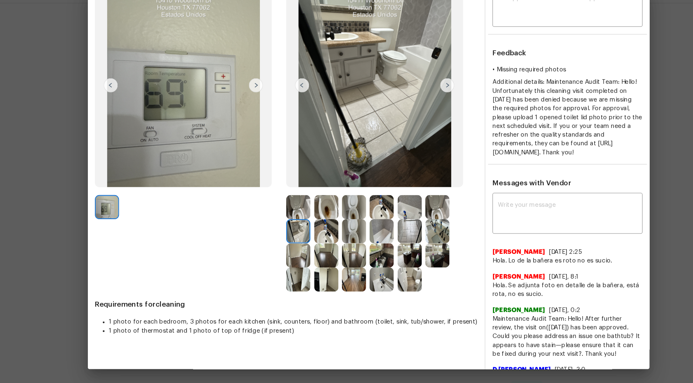
click at [422, 101] on img at bounding box center [420, 103] width 13 height 13
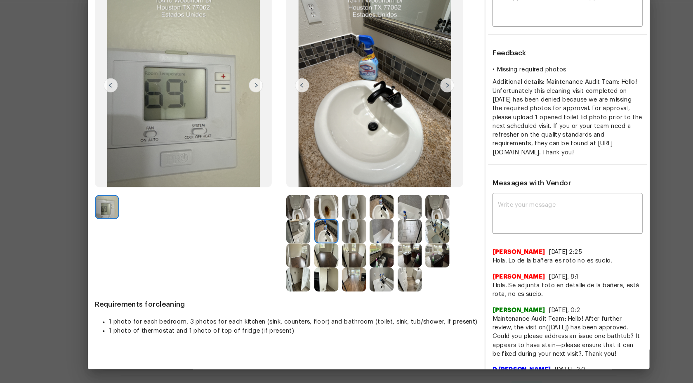
click at [285, 221] on img at bounding box center [280, 217] width 23 height 23
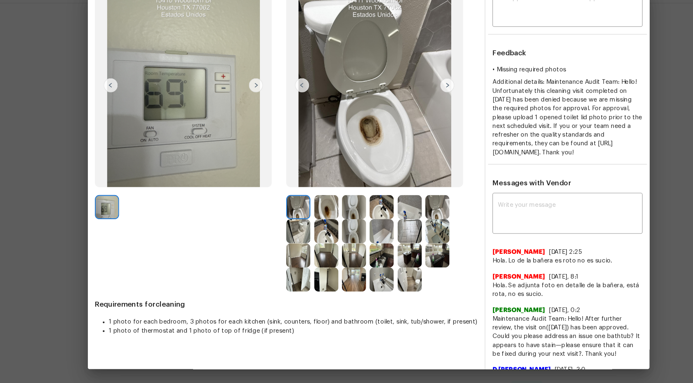
click at [318, 213] on img at bounding box center [306, 217] width 23 height 23
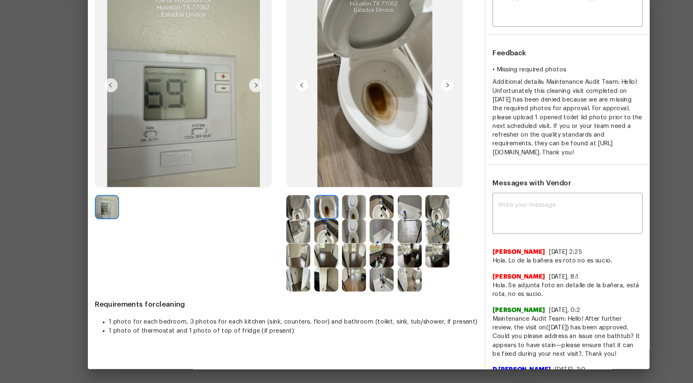
click at [306, 241] on img at bounding box center [306, 240] width 23 height 23
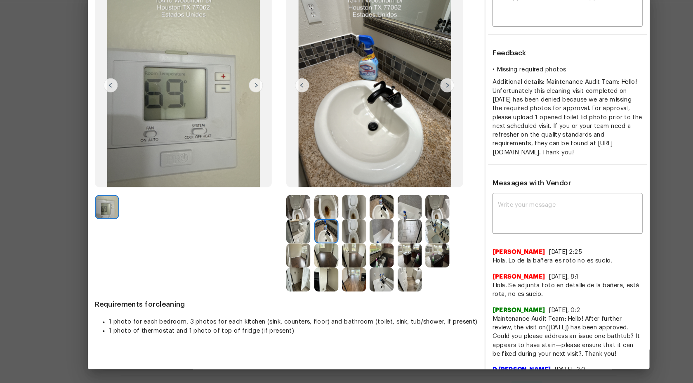
click at [285, 247] on img at bounding box center [280, 240] width 23 height 23
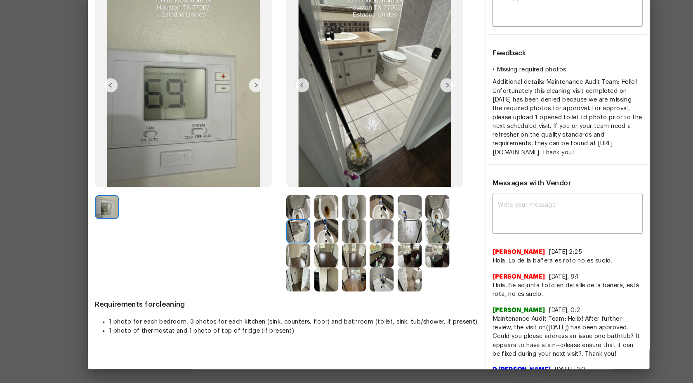
click at [284, 259] on img at bounding box center [280, 263] width 23 height 23
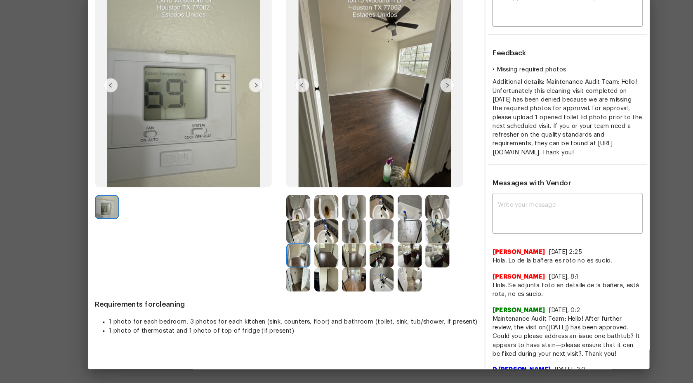
click at [301, 259] on img at bounding box center [306, 263] width 23 height 23
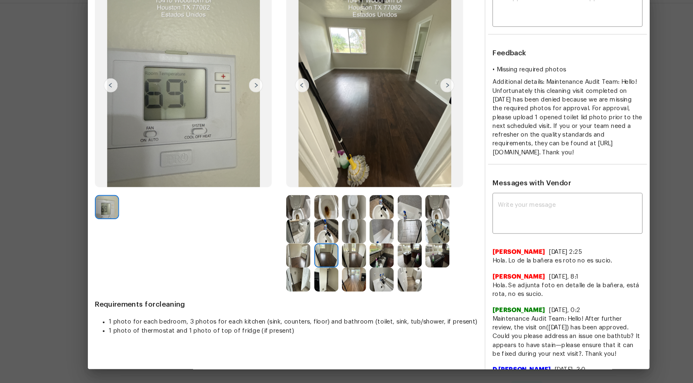
click at [340, 266] on img at bounding box center [332, 263] width 23 height 23
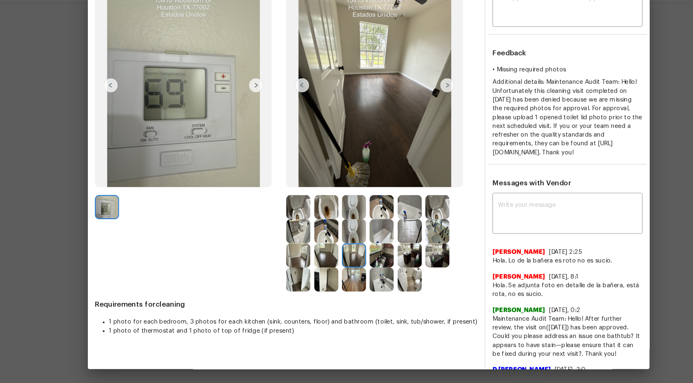
click at [367, 259] on img at bounding box center [358, 263] width 23 height 23
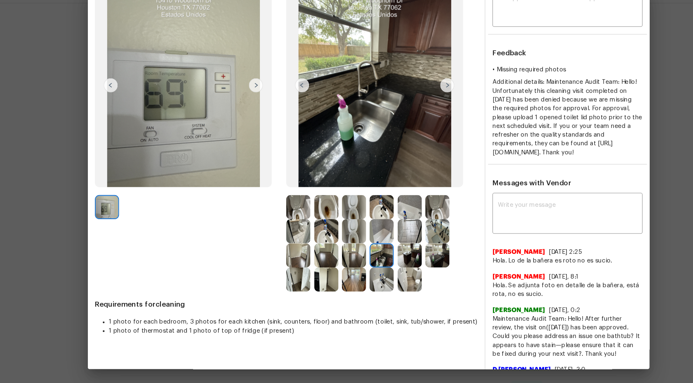
click at [390, 259] on img at bounding box center [385, 263] width 23 height 23
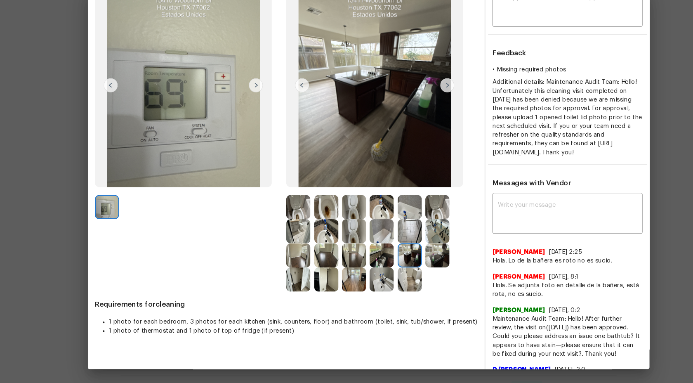
click at [414, 259] on img at bounding box center [411, 263] width 23 height 23
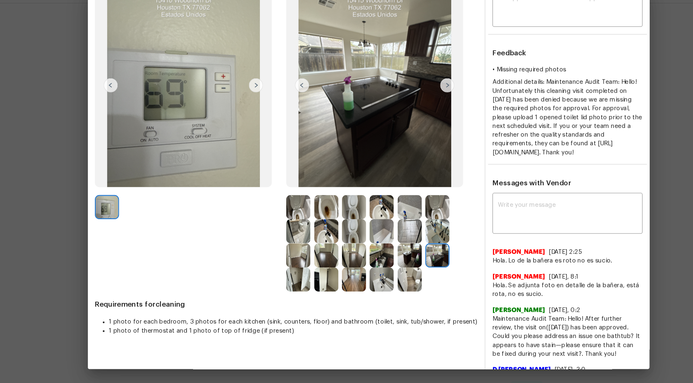
click at [394, 282] on img at bounding box center [385, 285] width 23 height 23
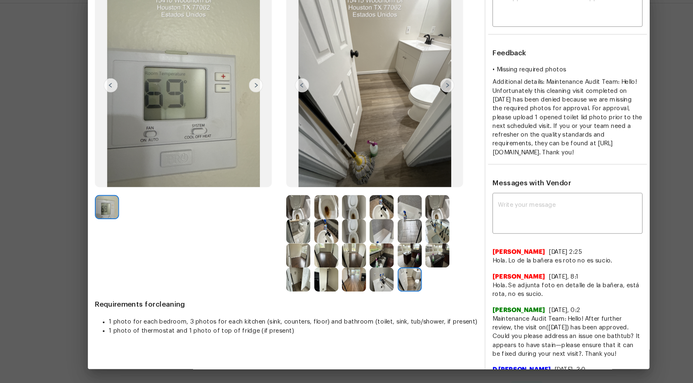
click at [362, 284] on img at bounding box center [358, 285] width 23 height 23
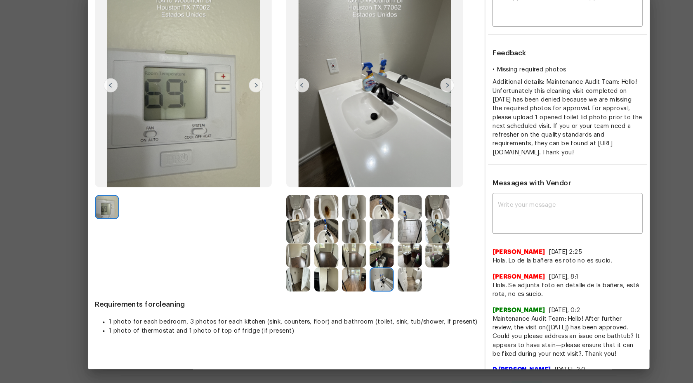
click at [316, 295] on img at bounding box center [306, 285] width 23 height 23
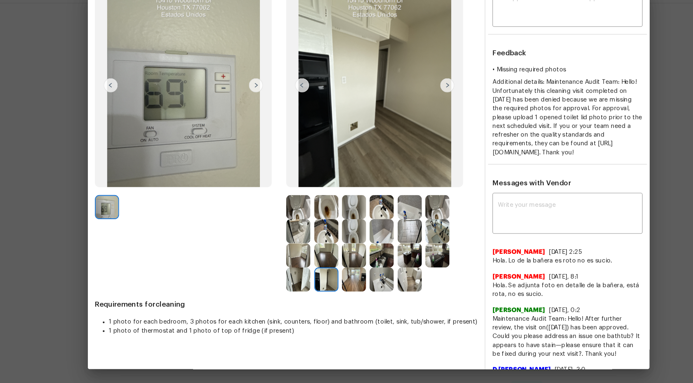
click at [282, 283] on img at bounding box center [280, 285] width 23 height 23
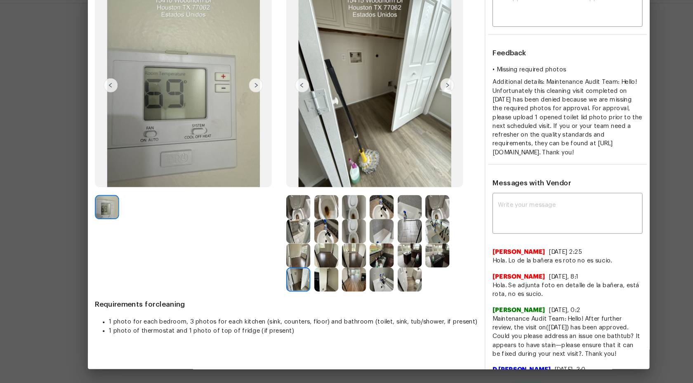
click at [337, 284] on img at bounding box center [332, 285] width 23 height 23
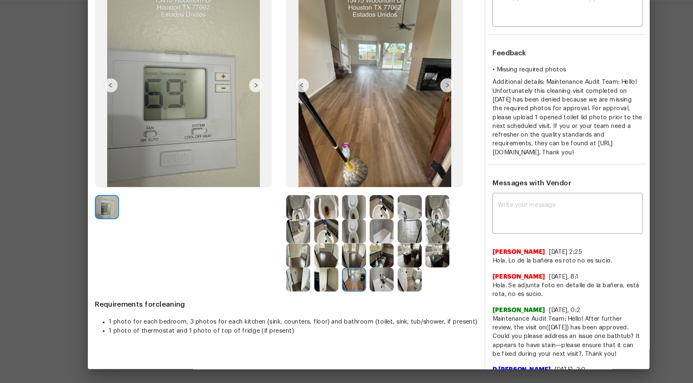
click at [357, 280] on img at bounding box center [358, 285] width 23 height 23
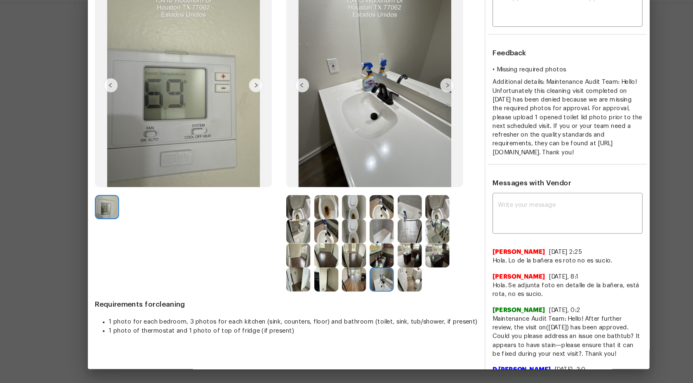
click at [356, 257] on img at bounding box center [358, 263] width 23 height 23
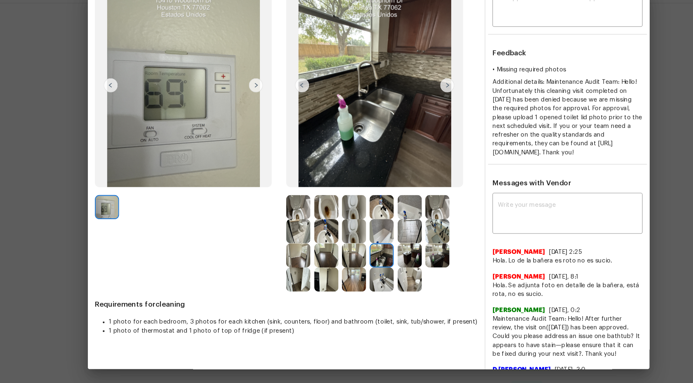
click at [358, 245] on img at bounding box center [358, 240] width 23 height 23
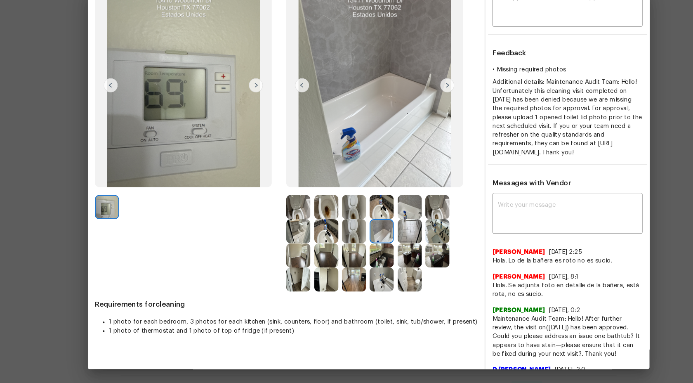
click at [391, 241] on img at bounding box center [385, 240] width 23 height 23
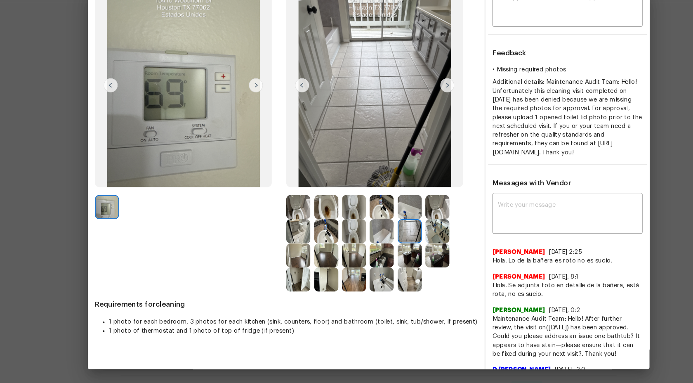
click at [376, 212] on img at bounding box center [385, 217] width 23 height 23
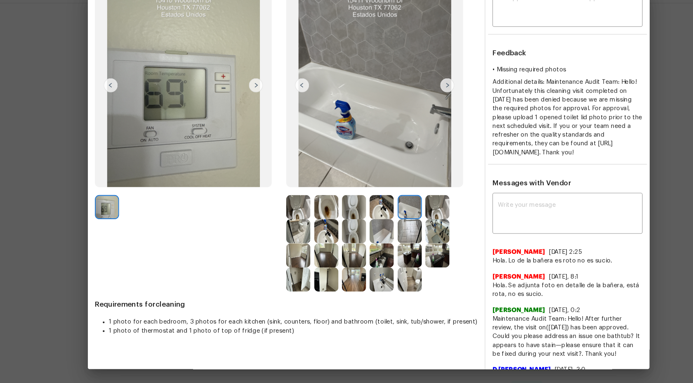
click at [356, 216] on img at bounding box center [358, 217] width 23 height 23
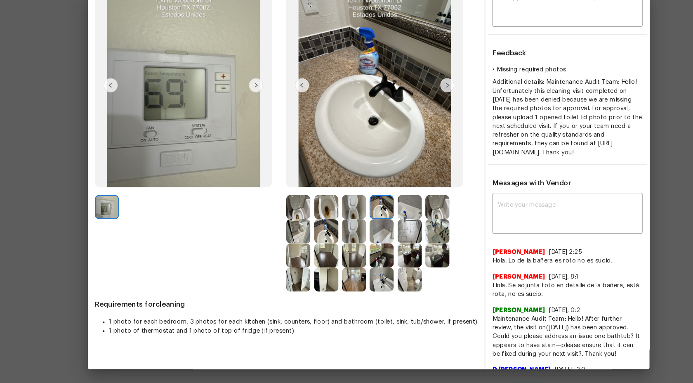
click at [324, 220] on img at bounding box center [332, 217] width 23 height 23
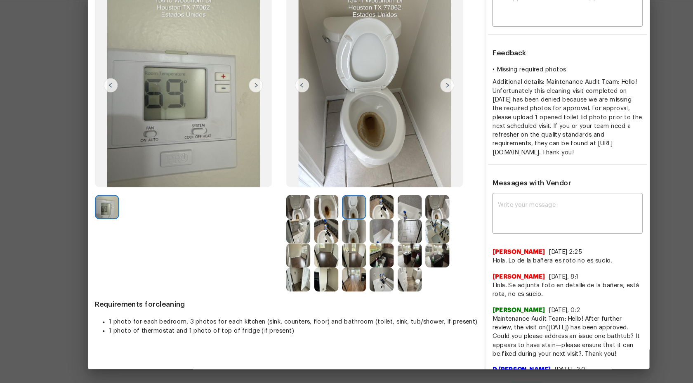
click at [293, 220] on div at bounding box center [282, 217] width 26 height 23
click at [280, 221] on img at bounding box center [280, 217] width 23 height 23
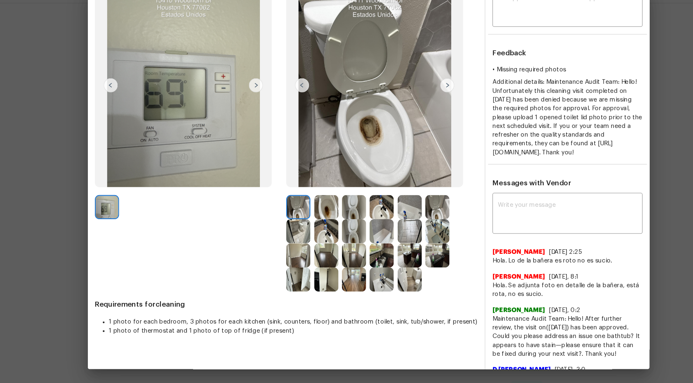
click at [297, 221] on img at bounding box center [306, 217] width 23 height 23
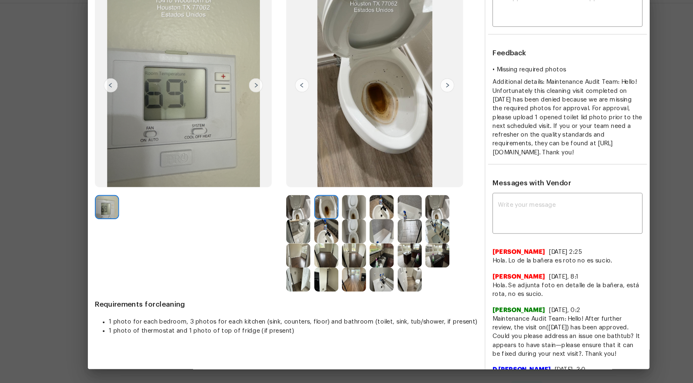
click at [359, 216] on img at bounding box center [358, 217] width 23 height 23
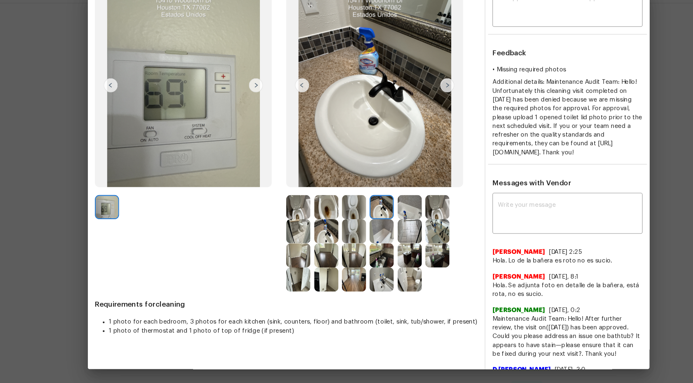
click at [388, 216] on img at bounding box center [385, 217] width 23 height 23
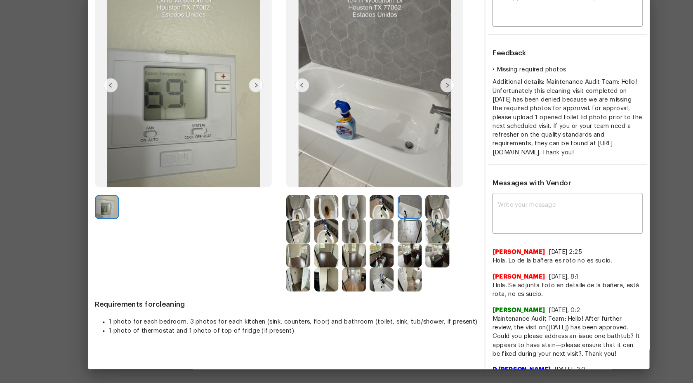
scroll to position [0, 0]
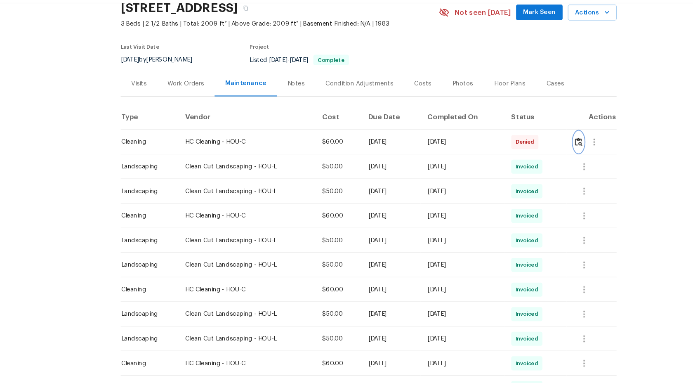
click at [547, 157] on img "button" at bounding box center [543, 156] width 7 height 8
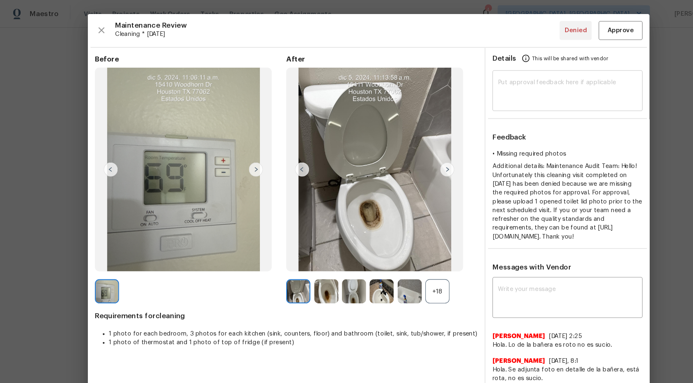
click at [518, 79] on textarea at bounding box center [533, 86] width 131 height 23
click at [487, 92] on textarea at bounding box center [533, 86] width 131 height 23
paste textarea "Maintenance Audit Team: Hi Team This visit has been approved after further audi…"
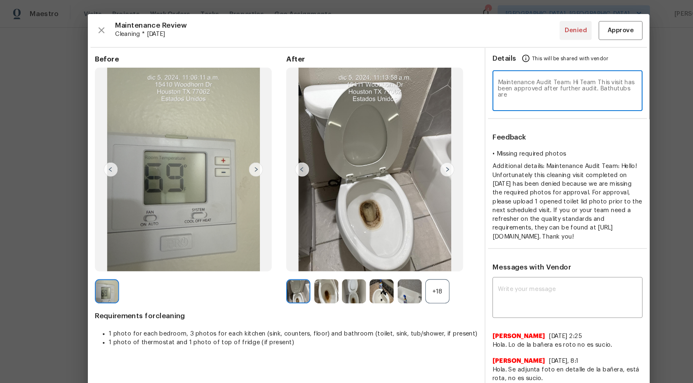
click at [562, 84] on textarea "Maintenance Audit Team: Hi Team This visit has been approved after further audi…" at bounding box center [533, 86] width 131 height 23
type textarea "Maintenance Audit Team: Hi Team This visit has been approved after further audi…"
click at [597, 29] on button "Approve" at bounding box center [583, 29] width 41 height 18
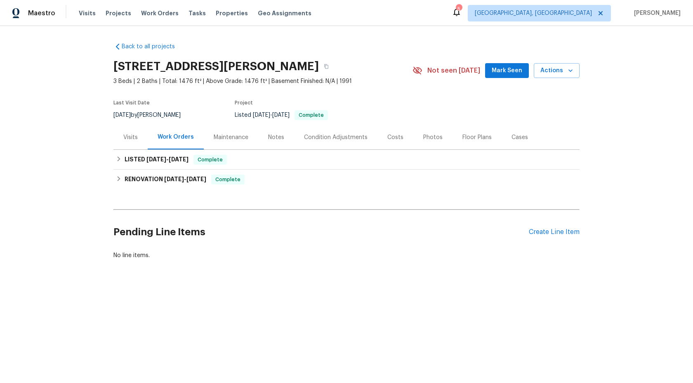
click at [233, 141] on div "Maintenance" at bounding box center [231, 137] width 54 height 24
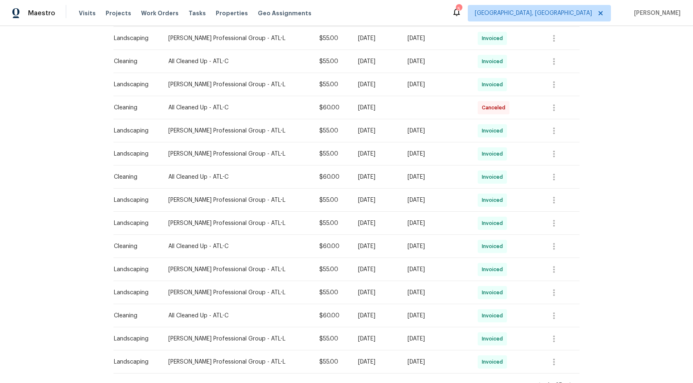
scroll to position [440, 0]
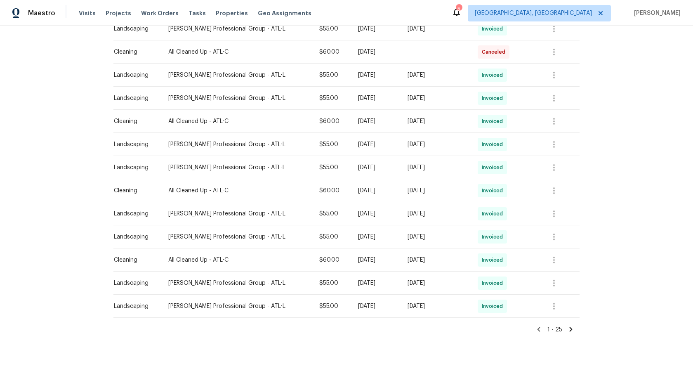
click at [572, 329] on icon at bounding box center [570, 328] width 7 height 7
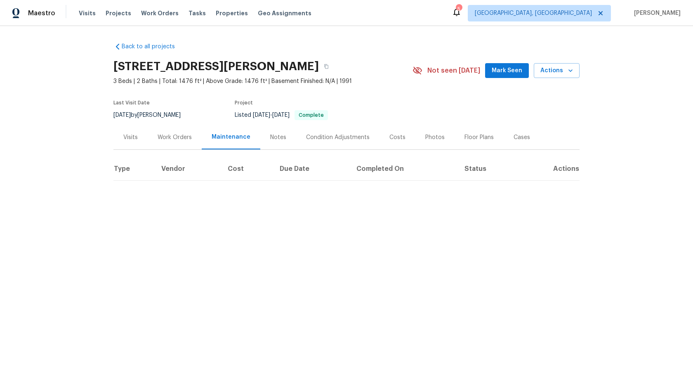
scroll to position [0, 0]
click at [536, 212] on icon at bounding box center [533, 215] width 7 height 7
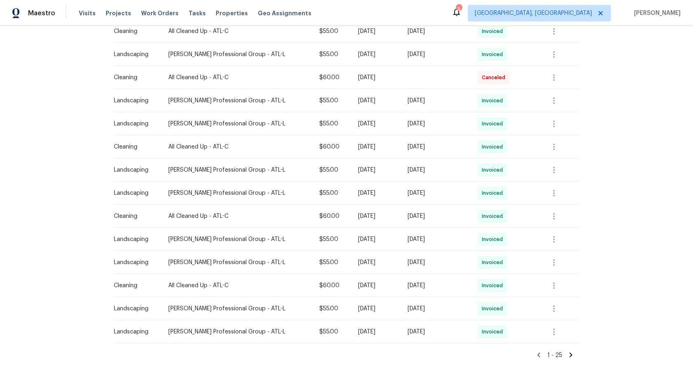
scroll to position [440, 0]
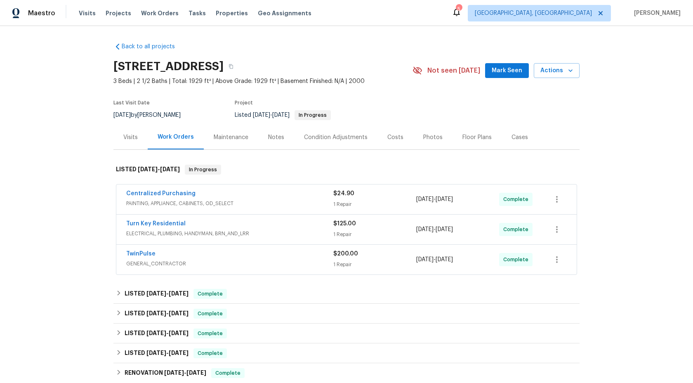
click at [229, 139] on div "Maintenance" at bounding box center [231, 137] width 35 height 8
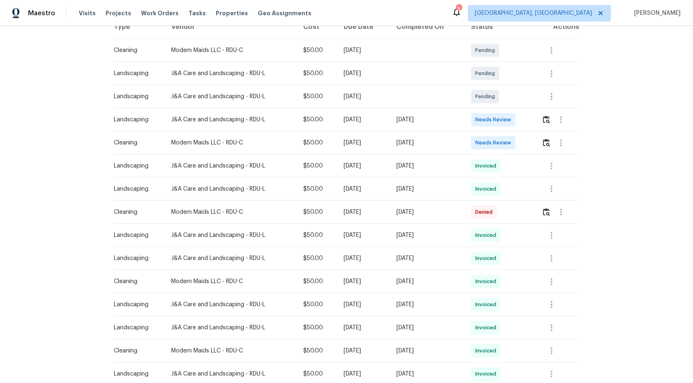
scroll to position [144, 0]
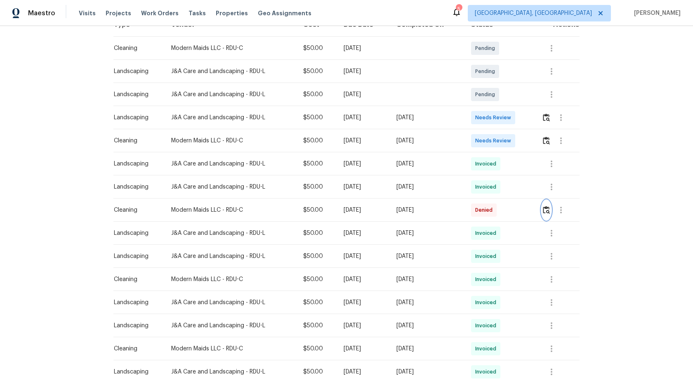
click at [546, 211] on img "button" at bounding box center [546, 210] width 7 height 8
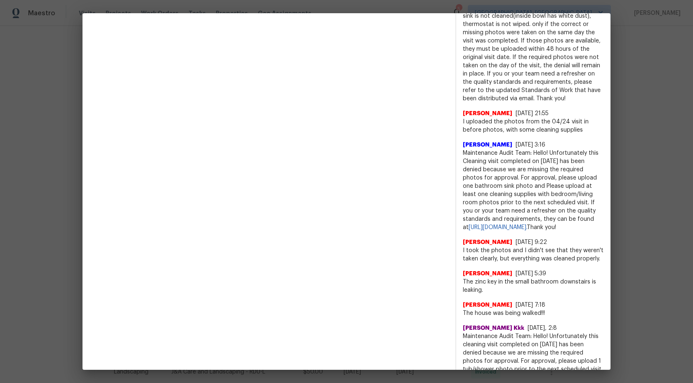
scroll to position [458, 0]
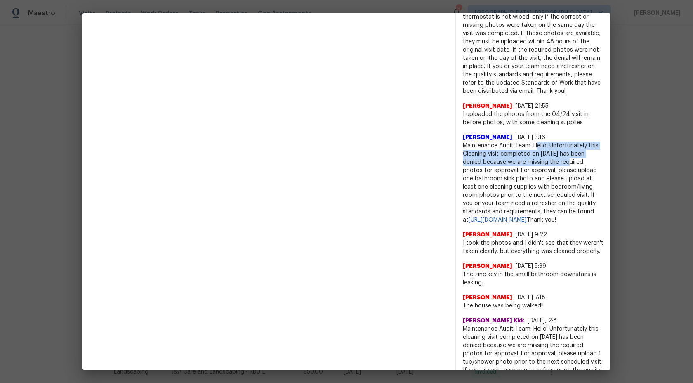
drag, startPoint x: 535, startPoint y: 146, endPoint x: 558, endPoint y: 163, distance: 28.5
click at [558, 163] on span "Maintenance Audit Team: Hello! Unfortunately this Cleaning visit completed on 0…" at bounding box center [533, 182] width 141 height 82
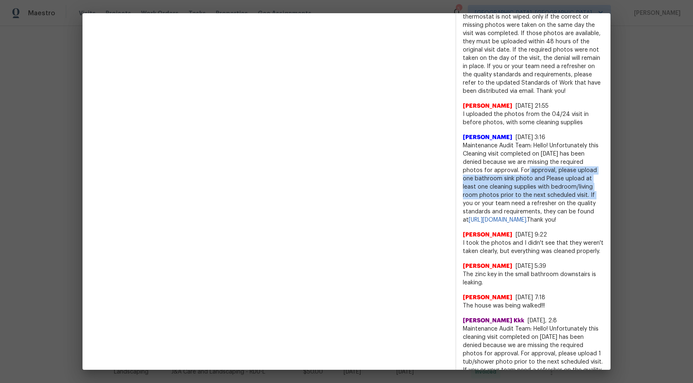
drag, startPoint x: 497, startPoint y: 168, endPoint x: 550, endPoint y: 193, distance: 58.9
click at [550, 194] on span "Maintenance Audit Team: Hello! Unfortunately this Cleaning visit completed on 0…" at bounding box center [533, 182] width 141 height 82
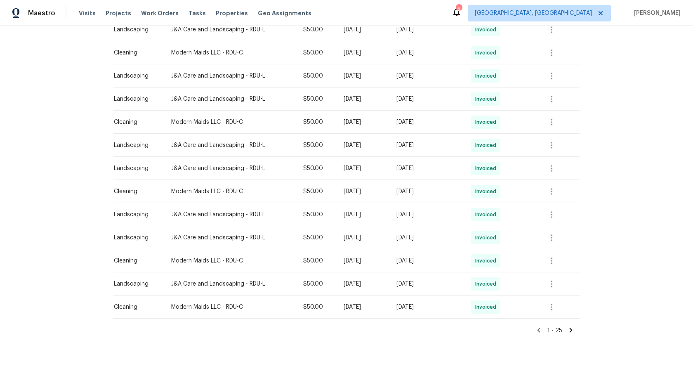
scroll to position [440, 0]
click at [571, 329] on icon at bounding box center [571, 329] width 3 height 5
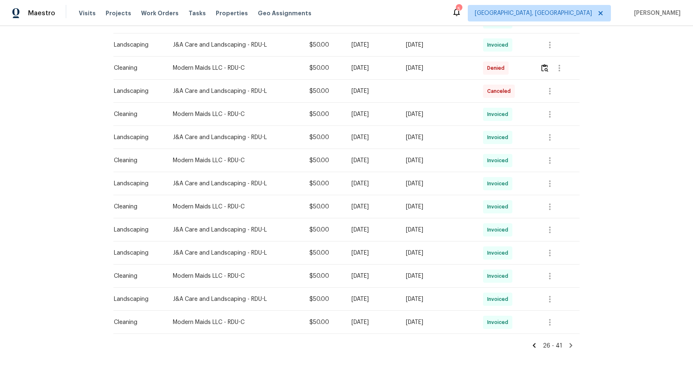
scroll to position [233, 0]
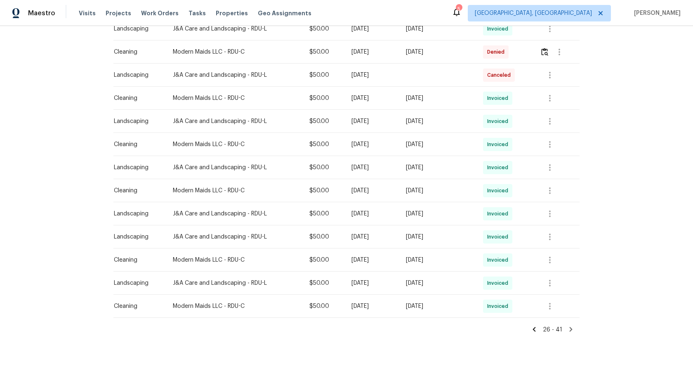
click at [572, 327] on icon at bounding box center [570, 328] width 7 height 7
click at [571, 327] on icon at bounding box center [570, 328] width 7 height 7
click at [572, 329] on icon at bounding box center [571, 329] width 3 height 5
click at [536, 329] on icon at bounding box center [534, 329] width 3 height 5
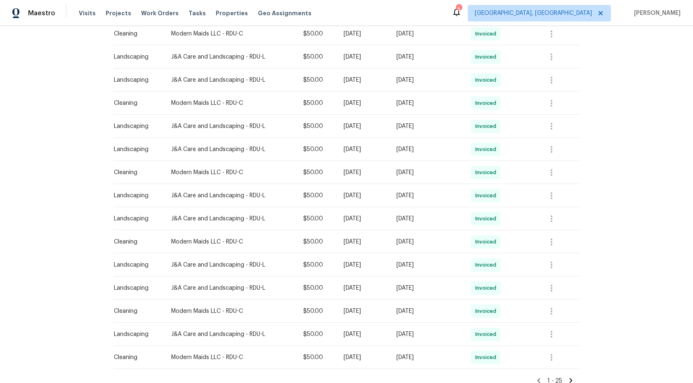
scroll to position [440, 0]
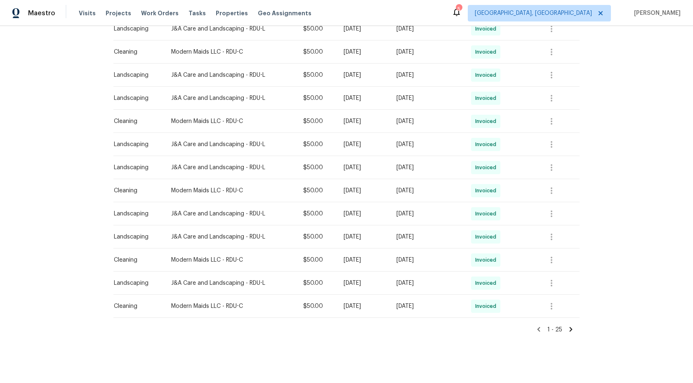
click at [539, 327] on icon at bounding box center [538, 328] width 7 height 7
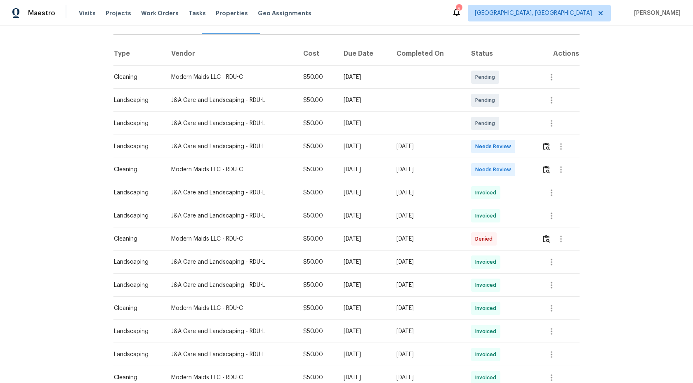
scroll to position [114, 0]
click at [549, 240] on img "button" at bounding box center [546, 240] width 7 height 8
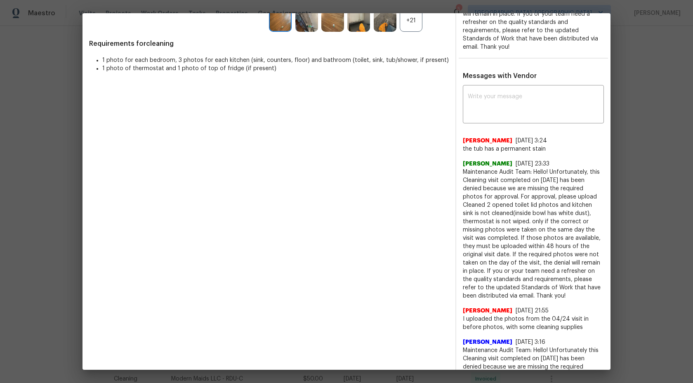
scroll to position [502, 0]
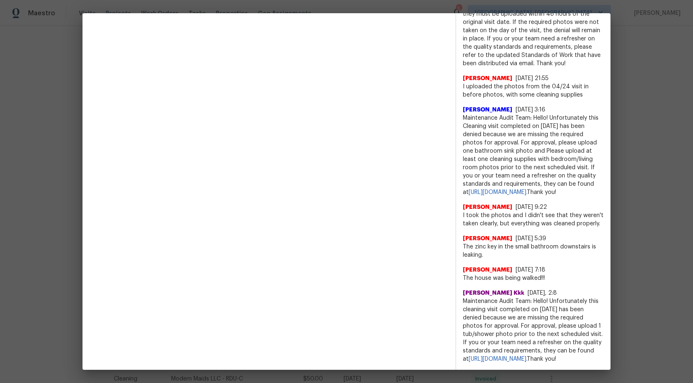
click at [554, 298] on span "Maintenance Audit Team: Hello! Unfortunately this cleaning visit completed on 1…" at bounding box center [533, 330] width 141 height 66
click at [553, 297] on span "Maintenance Audit Team: Hello! Unfortunately this cleaning visit completed on 1…" at bounding box center [533, 330] width 141 height 66
drag, startPoint x: 510, startPoint y: 309, endPoint x: 538, endPoint y: 325, distance: 32.7
click at [539, 326] on span "Maintenance Audit Team: Hello! Unfortunately this cleaning visit completed on 1…" at bounding box center [533, 330] width 141 height 66
click at [561, 325] on span "Maintenance Audit Team: Hello! Unfortunately this cleaning visit completed on 1…" at bounding box center [533, 330] width 141 height 66
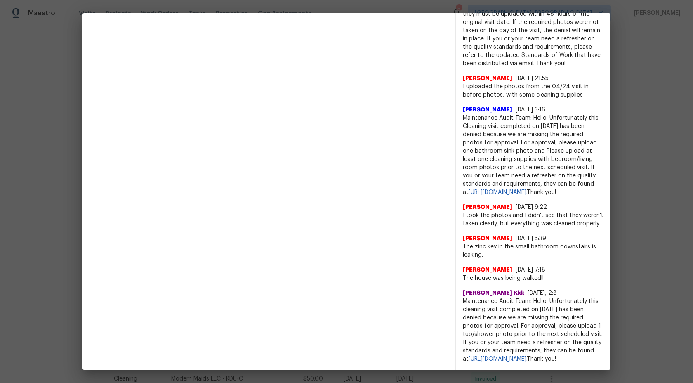
click at [536, 315] on span "Maintenance Audit Team: Hello! Unfortunately this cleaning visit completed on 1…" at bounding box center [533, 330] width 141 height 66
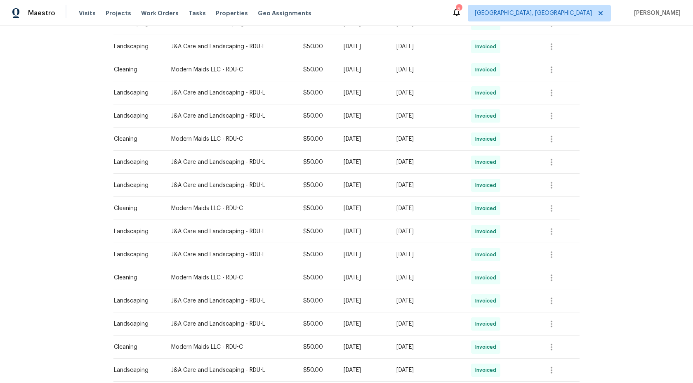
scroll to position [440, 0]
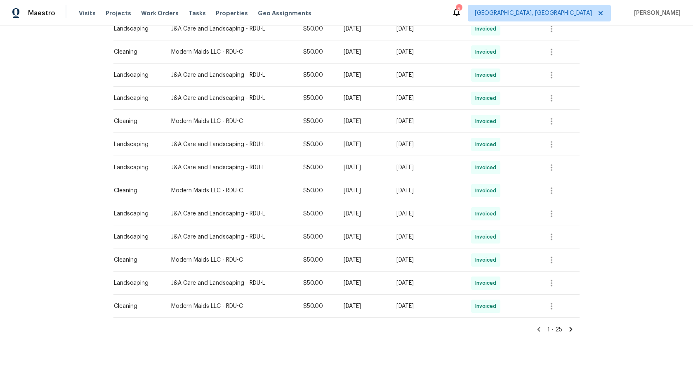
click at [571, 326] on icon at bounding box center [570, 328] width 7 height 7
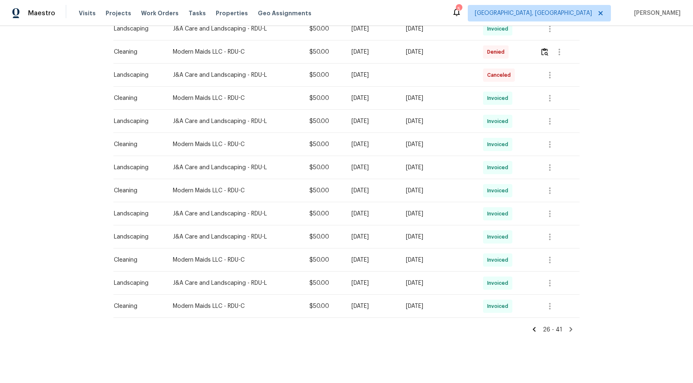
scroll to position [131, 0]
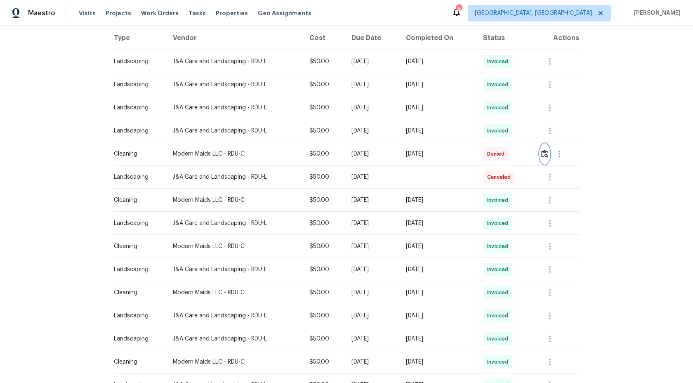
click at [548, 155] on img "button" at bounding box center [544, 154] width 7 height 8
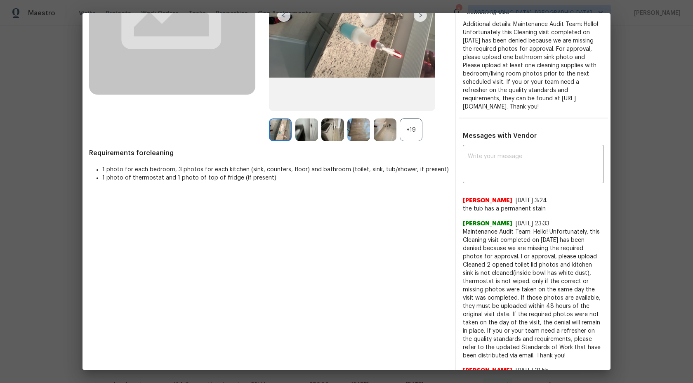
scroll to position [145, 0]
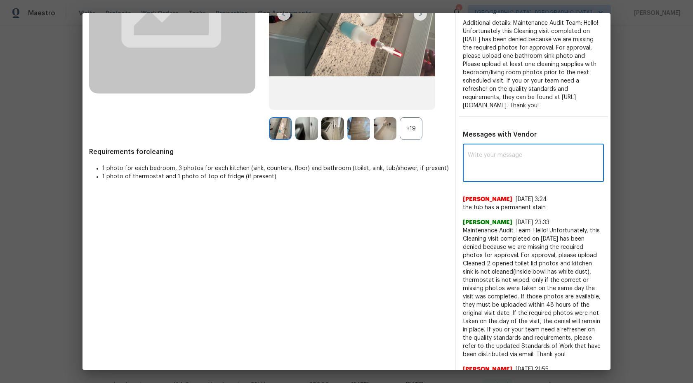
click at [495, 164] on textarea at bounding box center [533, 163] width 131 height 23
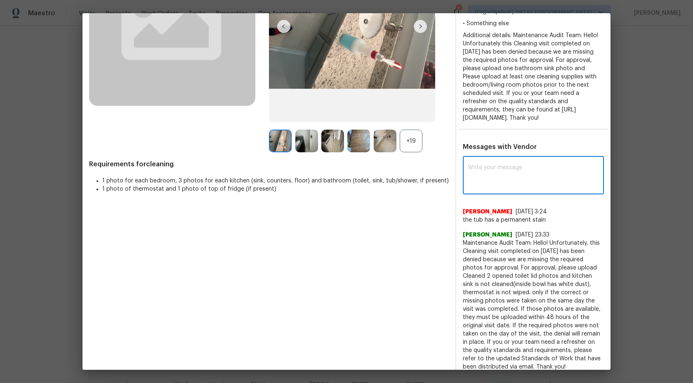
scroll to position [74, 0]
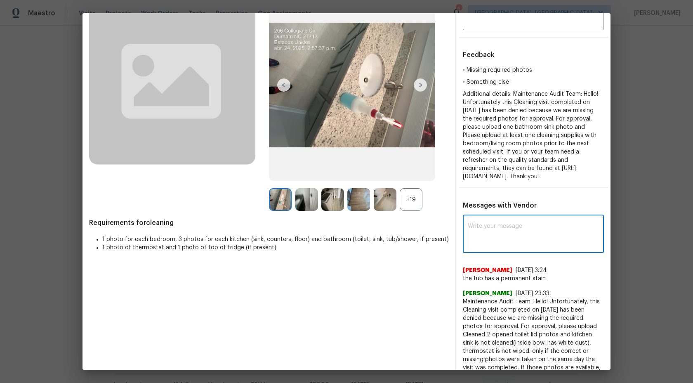
click at [511, 226] on textarea at bounding box center [533, 234] width 131 height 23
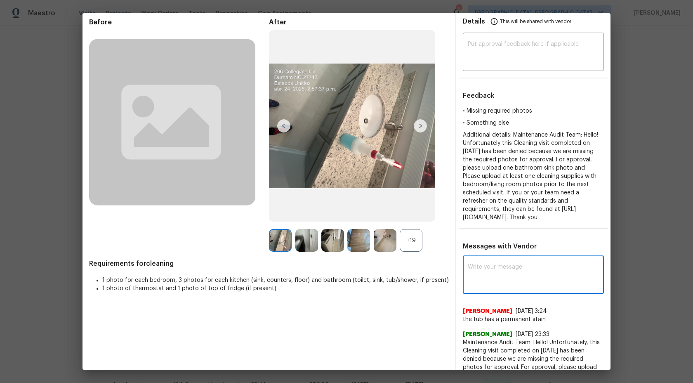
scroll to position [30, 0]
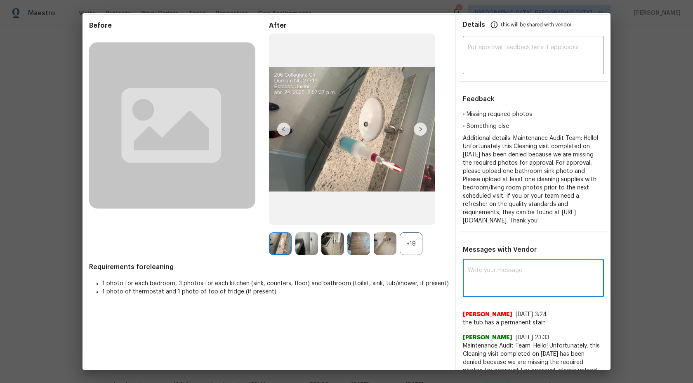
click at [494, 273] on textarea at bounding box center [533, 278] width 131 height 23
click at [487, 270] on textarea at bounding box center [533, 278] width 131 height 23
click at [541, 267] on textarea "Maintenance Audit Team" at bounding box center [518, 278] width 101 height 23
click at [541, 273] on textarea "Maintenance Audit Team" at bounding box center [518, 278] width 101 height 23
click at [538, 271] on textarea "Maintenance Audit Team: Marily" at bounding box center [518, 278] width 101 height 23
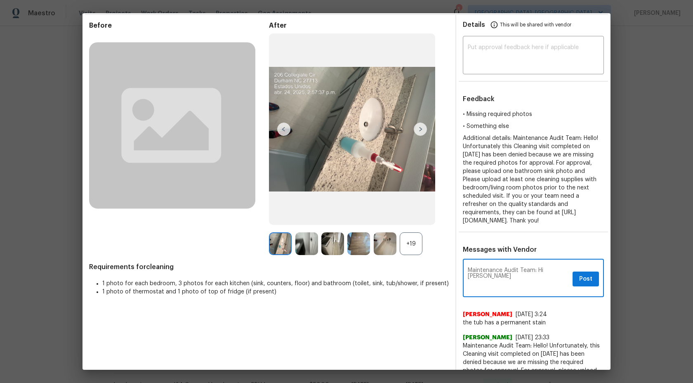
click at [566, 271] on textarea "Maintenance Audit Team: Hi Marily" at bounding box center [518, 278] width 101 height 23
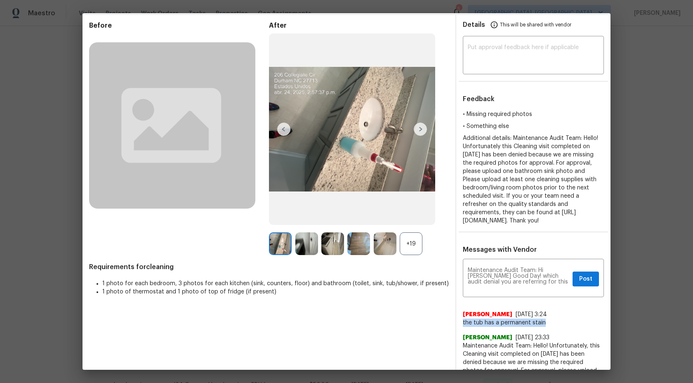
drag, startPoint x: 543, startPoint y: 321, endPoint x: 459, endPoint y: 321, distance: 83.7
copy span "the tub has a permanent stain"
click at [529, 283] on textarea "Maintenance Audit Team: Hi Marily Good Day! which audit denial you are referrin…" at bounding box center [518, 278] width 101 height 23
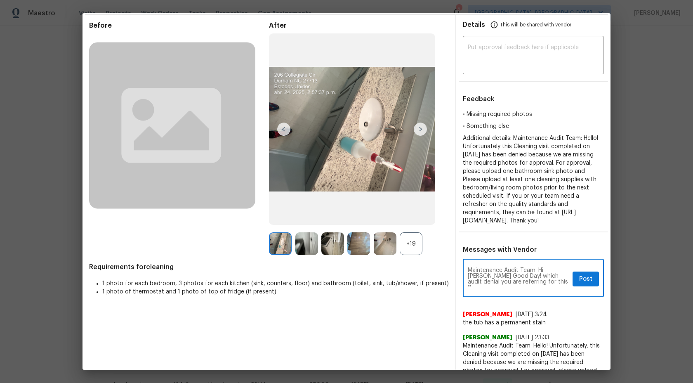
paste textarea "the tub has a permanent stain"
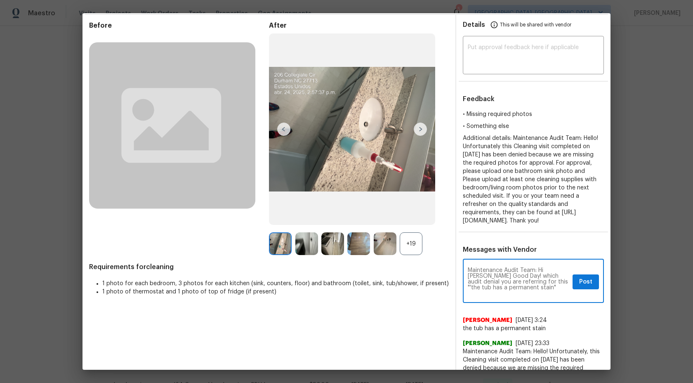
click at [529, 290] on textarea "Maintenance Audit Team: Hi Marily Good Day! which audit denial you are referrin…" at bounding box center [518, 281] width 101 height 29
type textarea "Maintenance Audit Team: Hi Marily Good Day! which audit denial you are referrin…"
click at [589, 280] on span "Post" at bounding box center [585, 282] width 13 height 10
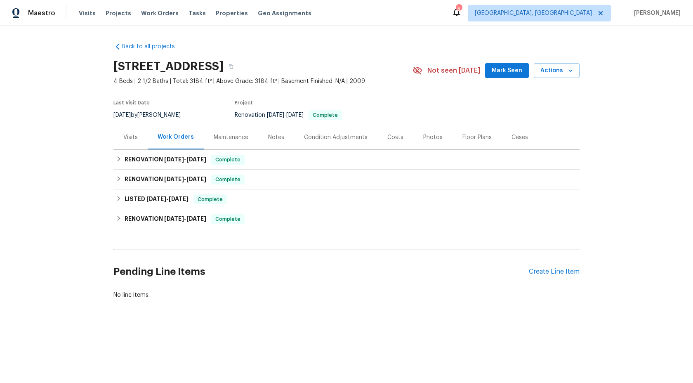
click at [227, 135] on div "Maintenance" at bounding box center [231, 137] width 35 height 8
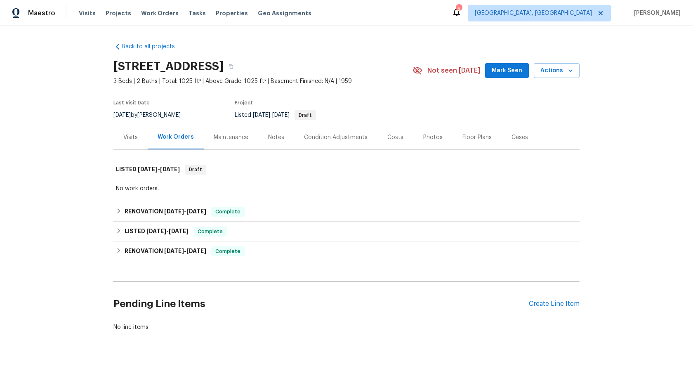
click at [238, 133] on div "Maintenance" at bounding box center [231, 137] width 35 height 8
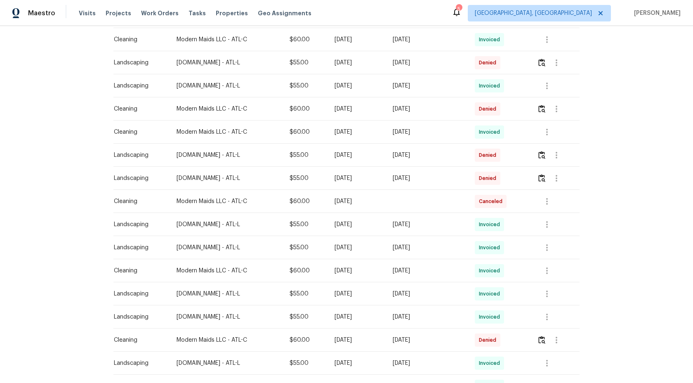
scroll to position [440, 0]
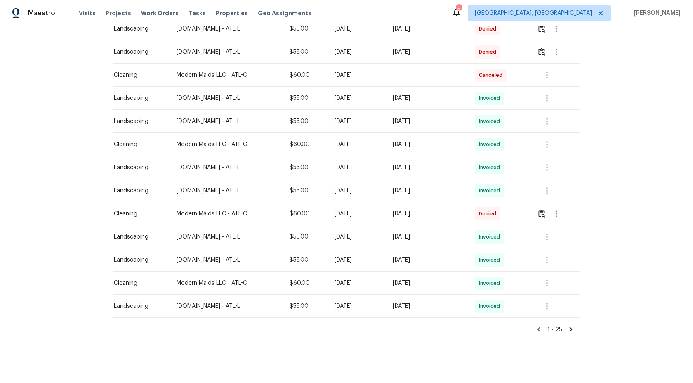
click at [569, 329] on icon at bounding box center [570, 328] width 7 height 7
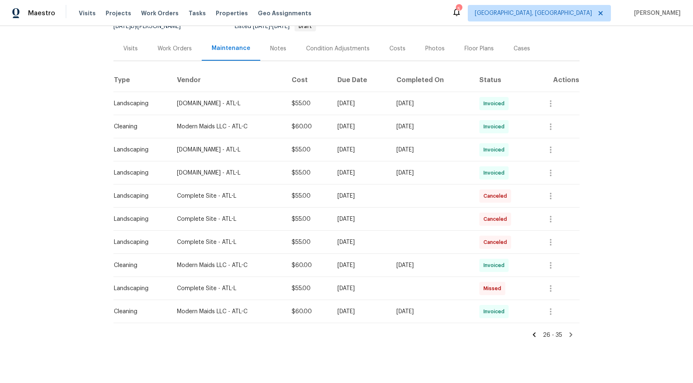
scroll to position [93, 0]
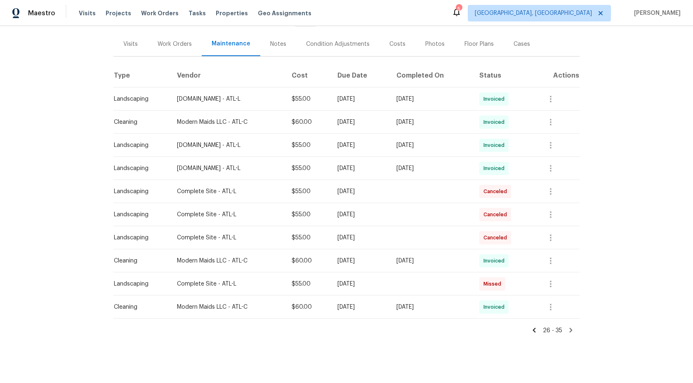
click at [537, 332] on icon at bounding box center [533, 329] width 7 height 7
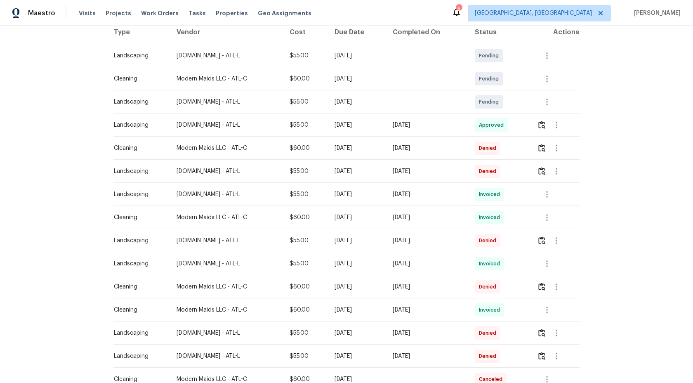
scroll to position [204, 0]
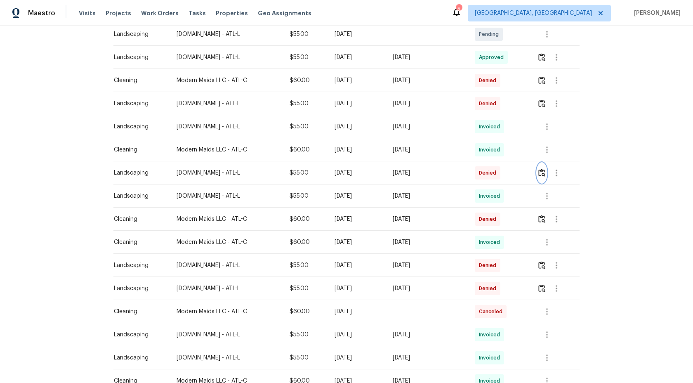
click at [545, 173] on img "button" at bounding box center [541, 173] width 7 height 8
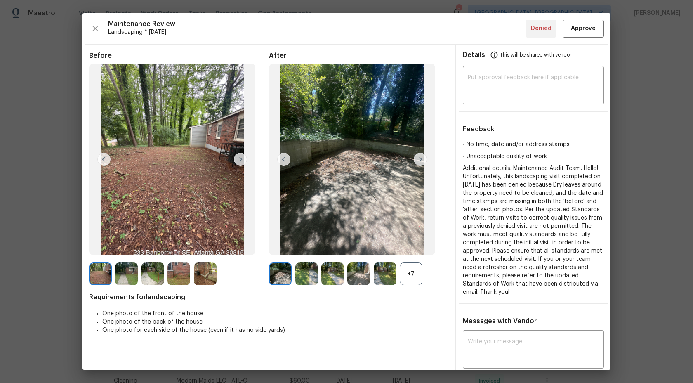
scroll to position [2, 0]
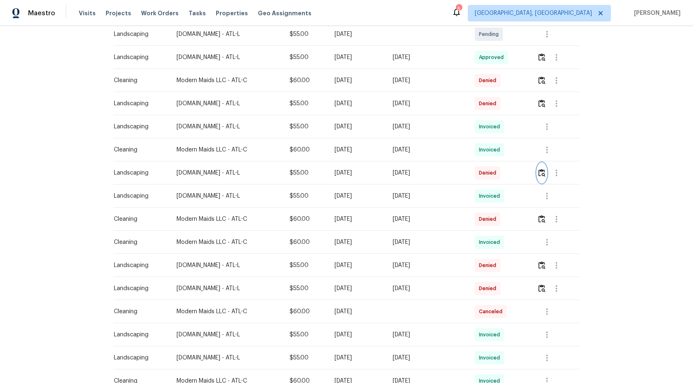
click at [545, 171] on img "button" at bounding box center [541, 173] width 7 height 8
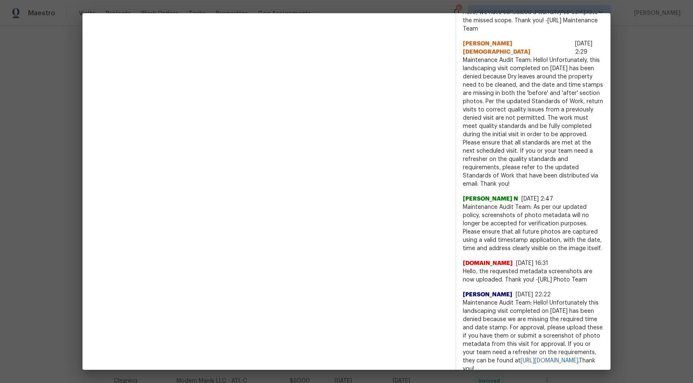
scroll to position [707, 0]
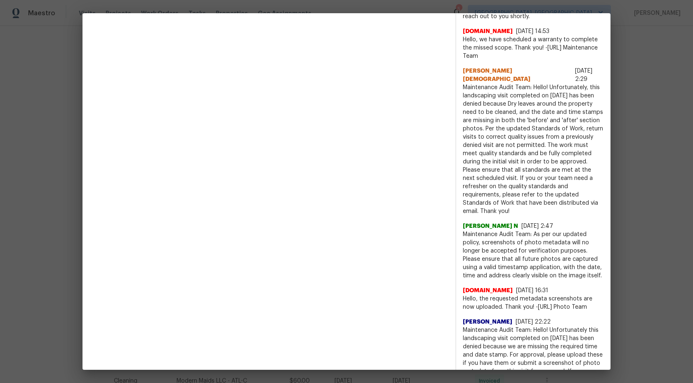
drag, startPoint x: 565, startPoint y: 201, endPoint x: 465, endPoint y: 85, distance: 154.1
click at [465, 85] on span "Maintenance Audit Team: Hello! Unfortunately, this landscaping visit completed …" at bounding box center [533, 149] width 141 height 132
click at [550, 133] on span "Maintenance Audit Team: Hello! Unfortunately, this landscaping visit completed …" at bounding box center [533, 149] width 141 height 132
drag, startPoint x: 598, startPoint y: 122, endPoint x: 464, endPoint y: 122, distance: 134.9
click at [464, 122] on span "Maintenance Audit Team: Hello! Unfortunately, this landscaping visit completed …" at bounding box center [533, 149] width 141 height 132
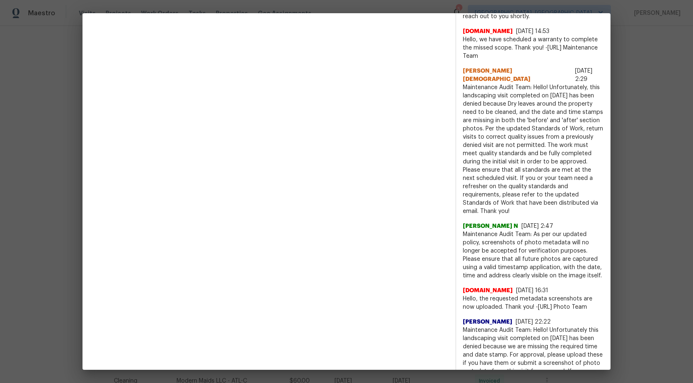
click at [495, 129] on span "Maintenance Audit Team: Hello! Unfortunately, this landscaping visit completed …" at bounding box center [533, 149] width 141 height 132
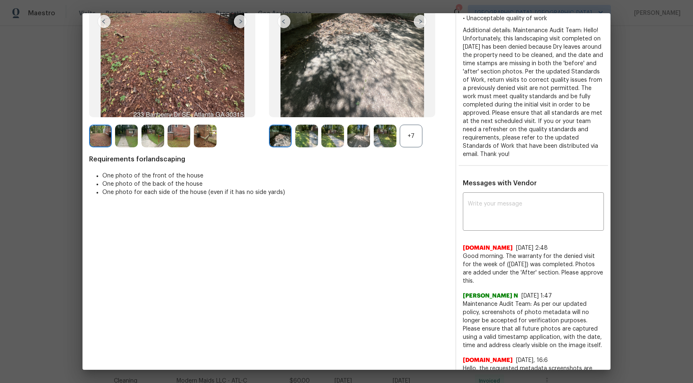
scroll to position [26, 0]
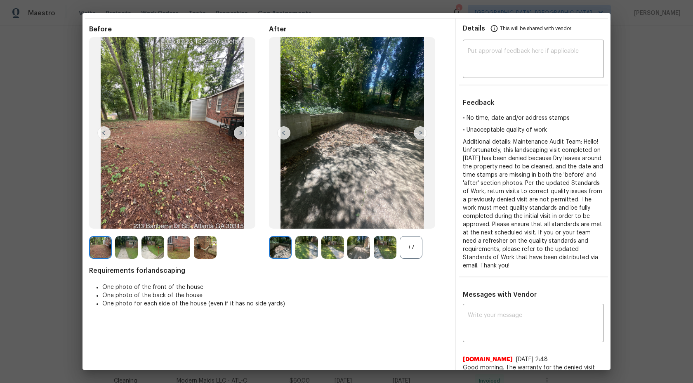
click at [414, 251] on div "+7" at bounding box center [411, 247] width 23 height 23
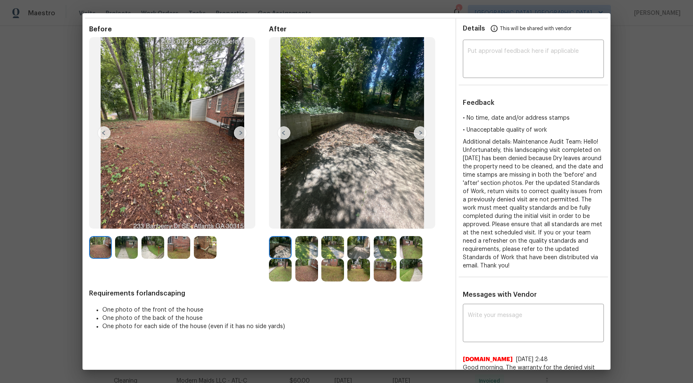
click at [304, 247] on img at bounding box center [306, 247] width 23 height 23
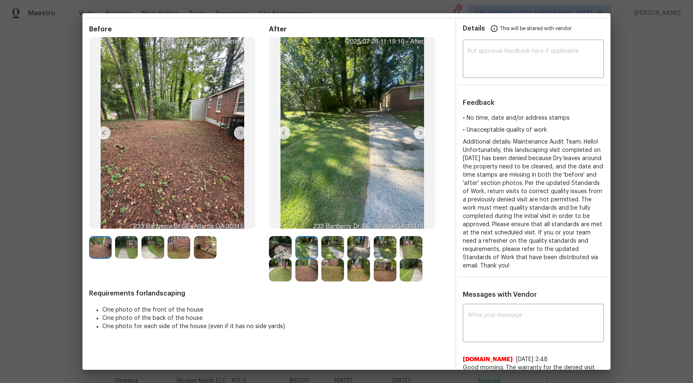
click at [332, 244] on img at bounding box center [332, 247] width 23 height 23
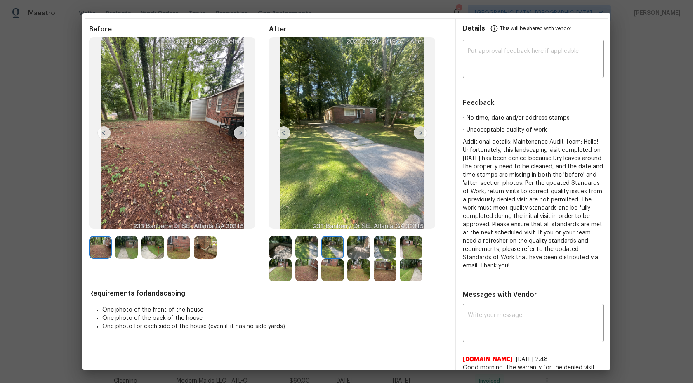
click at [353, 246] on img at bounding box center [358, 247] width 23 height 23
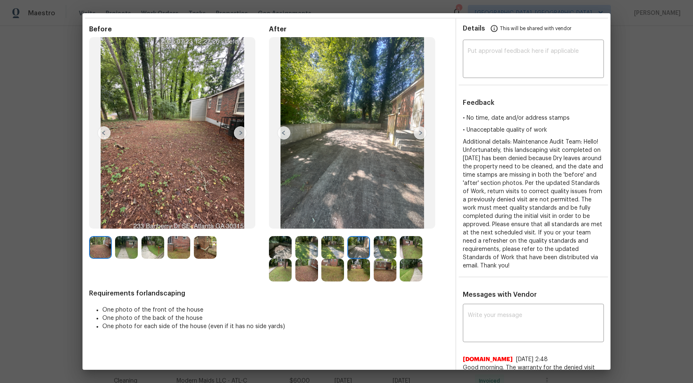
click at [383, 245] on img at bounding box center [385, 247] width 23 height 23
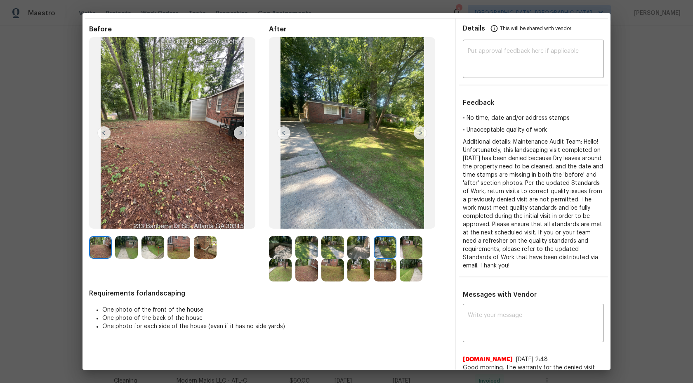
click at [410, 245] on img at bounding box center [411, 247] width 23 height 23
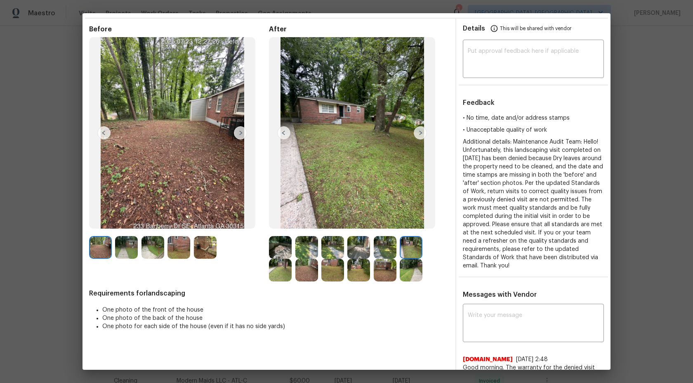
click at [412, 268] on img at bounding box center [411, 270] width 23 height 23
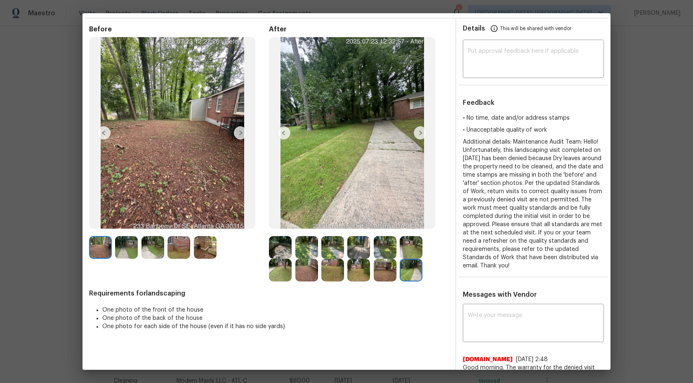
click at [390, 269] on img at bounding box center [385, 270] width 23 height 23
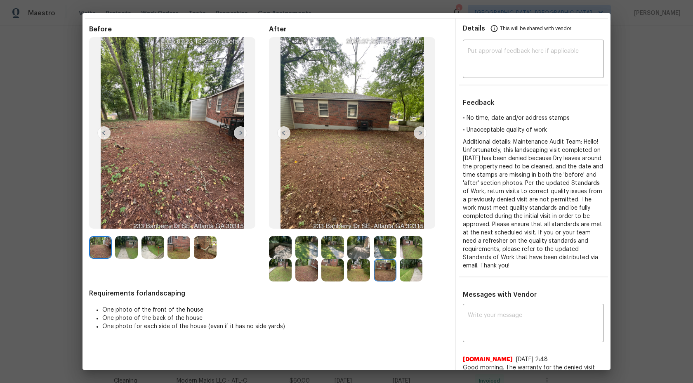
click at [358, 271] on img at bounding box center [358, 270] width 23 height 23
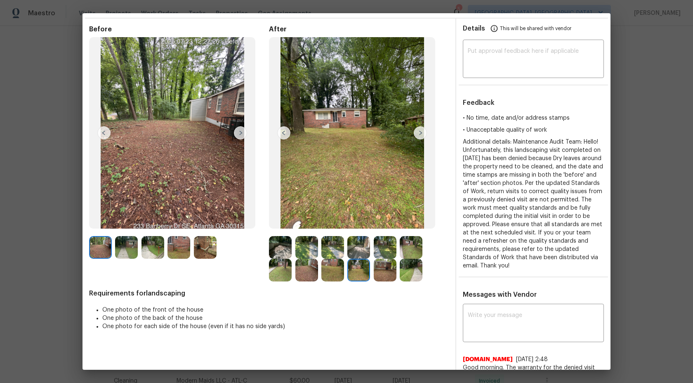
click at [336, 271] on img at bounding box center [332, 270] width 23 height 23
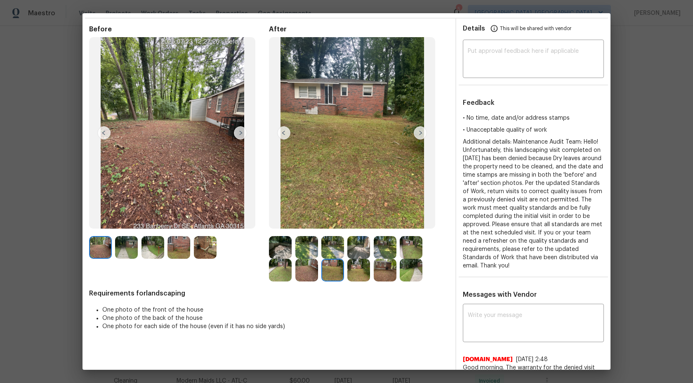
click at [294, 274] on div at bounding box center [282, 270] width 26 height 23
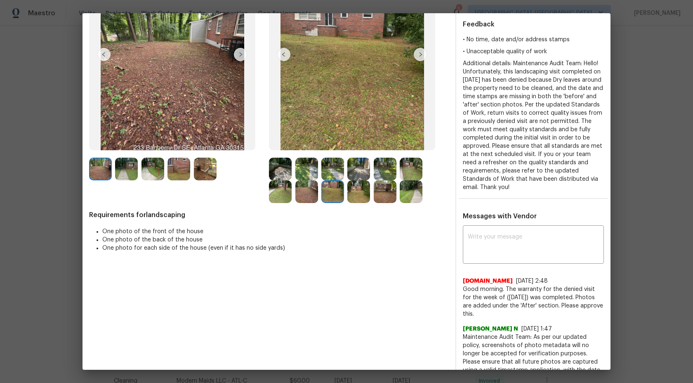
scroll to position [0, 0]
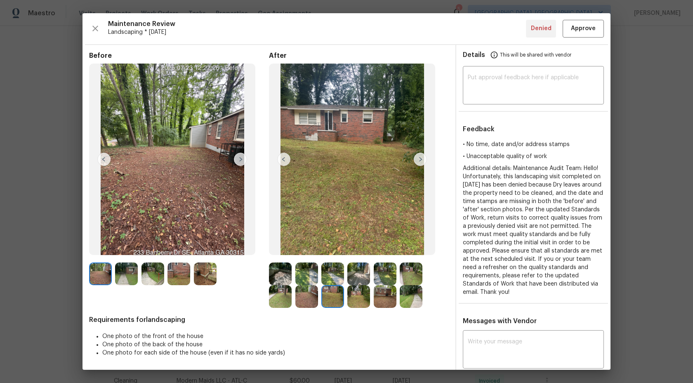
click at [421, 160] on img at bounding box center [420, 159] width 13 height 13
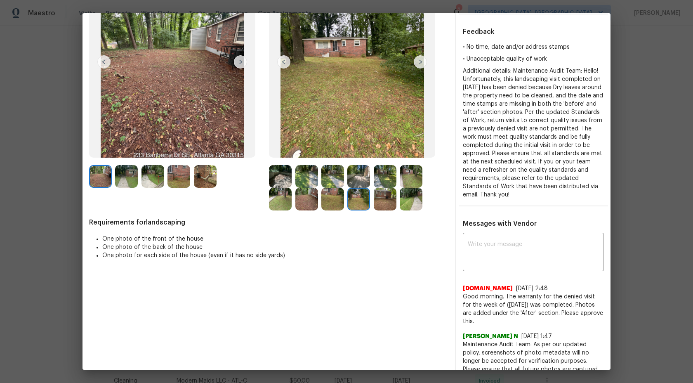
scroll to position [97, 0]
click at [355, 204] on img at bounding box center [358, 199] width 23 height 23
click at [284, 176] on img at bounding box center [280, 176] width 23 height 23
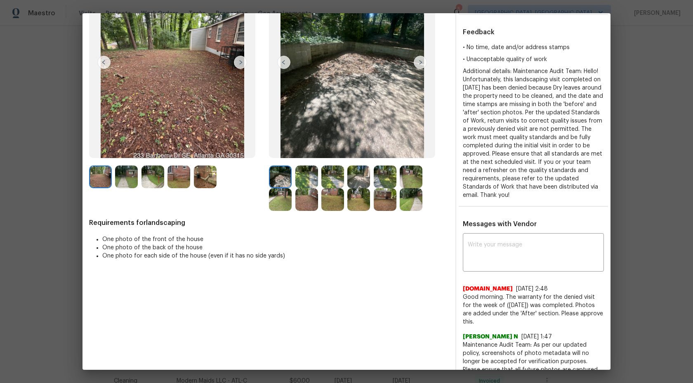
click at [301, 175] on img at bounding box center [306, 176] width 23 height 23
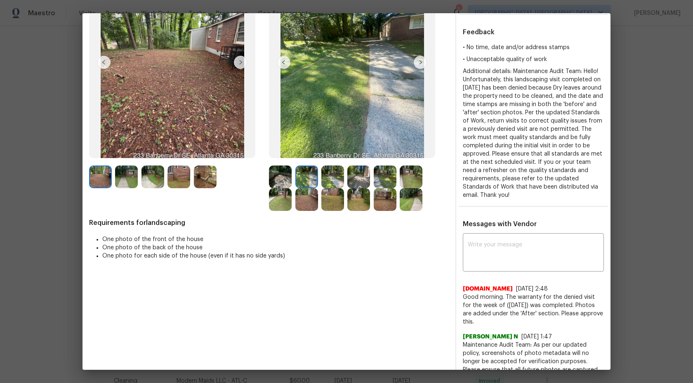
click at [324, 176] on img at bounding box center [332, 176] width 23 height 23
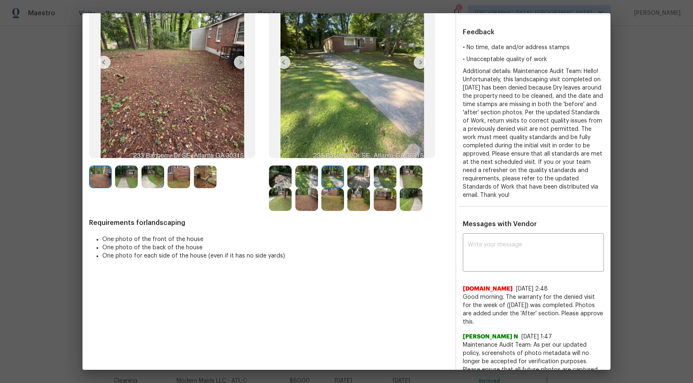
click at [353, 175] on img at bounding box center [358, 176] width 23 height 23
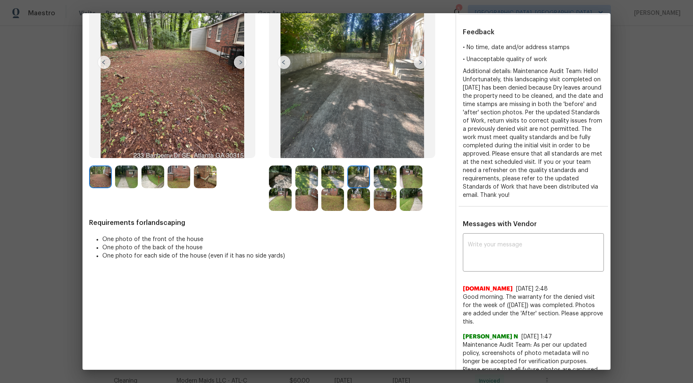
click at [378, 174] on img at bounding box center [385, 176] width 23 height 23
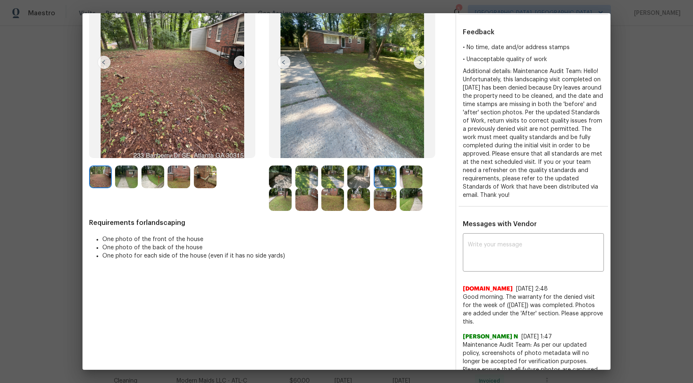
click at [421, 175] on img at bounding box center [411, 176] width 23 height 23
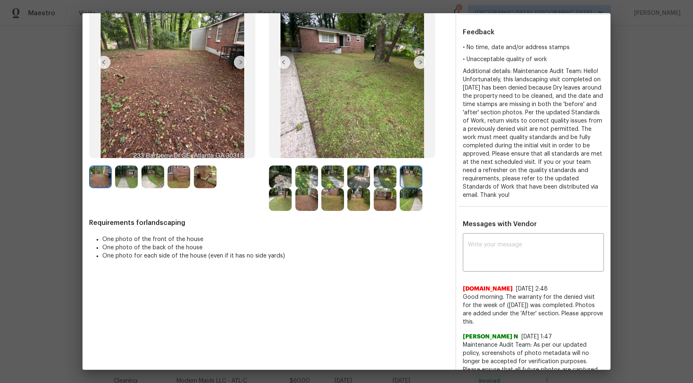
click at [409, 207] on img at bounding box center [411, 199] width 23 height 23
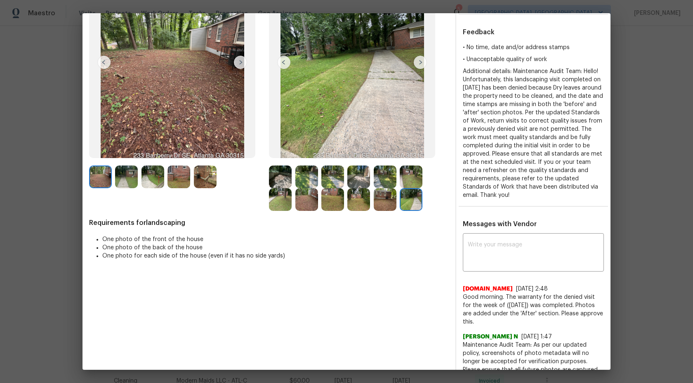
click at [384, 201] on img at bounding box center [385, 199] width 23 height 23
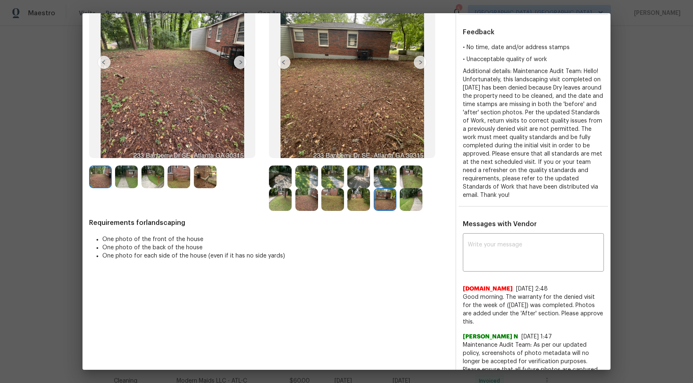
click at [348, 201] on img at bounding box center [358, 199] width 23 height 23
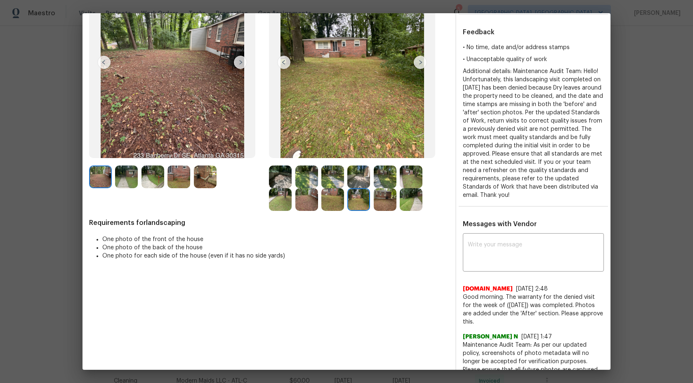
click at [327, 202] on img at bounding box center [332, 199] width 23 height 23
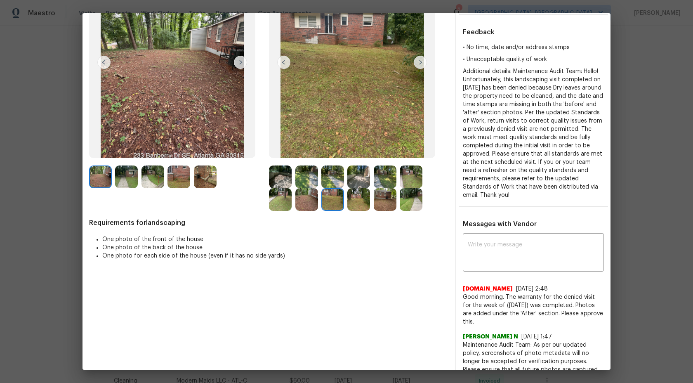
click at [295, 201] on img at bounding box center [306, 199] width 23 height 23
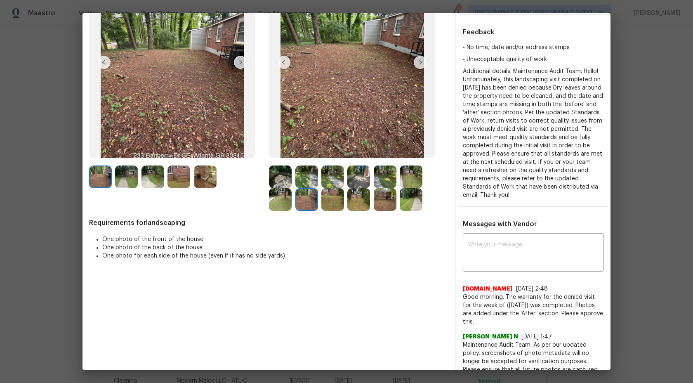
click at [276, 200] on img at bounding box center [280, 199] width 23 height 23
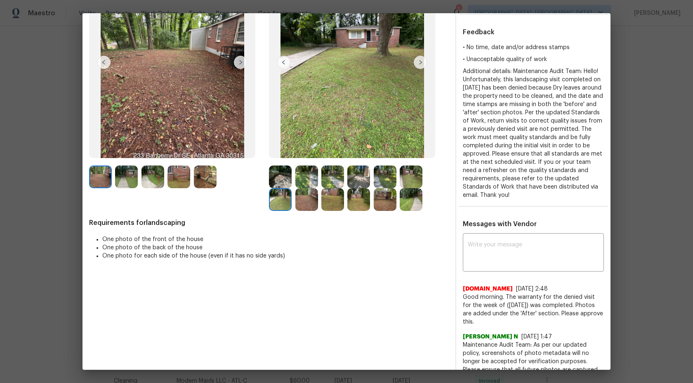
drag, startPoint x: 554, startPoint y: 195, endPoint x: 462, endPoint y: 74, distance: 152.2
click at [462, 74] on div "• No time, date and/or address stamps • Unacceptable quality of work Additional…" at bounding box center [533, 121] width 154 height 156
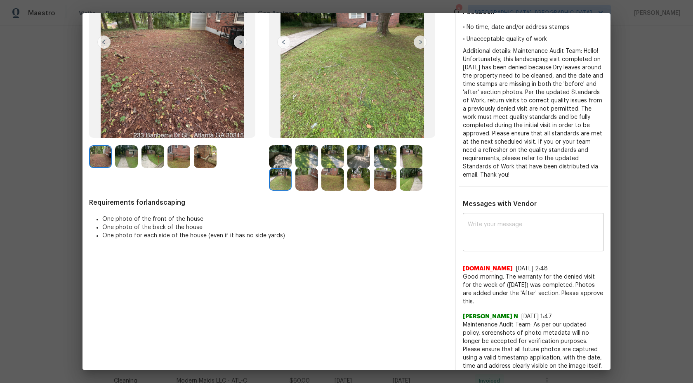
scroll to position [115, 0]
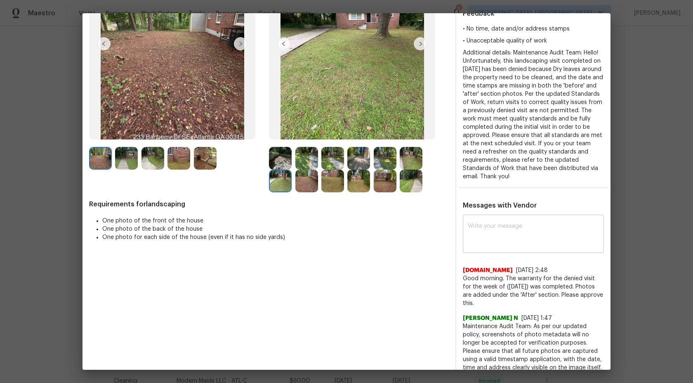
copy span "Additional details: Maintenance Audit Team: Hello! Unfortunately, this landscap…"
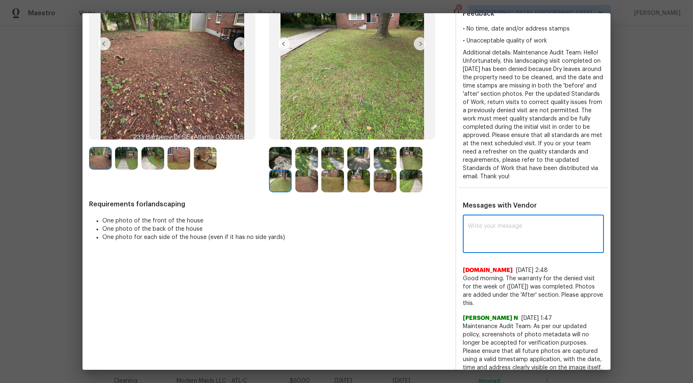
click at [535, 245] on textarea at bounding box center [533, 234] width 131 height 23
type textarea "H"
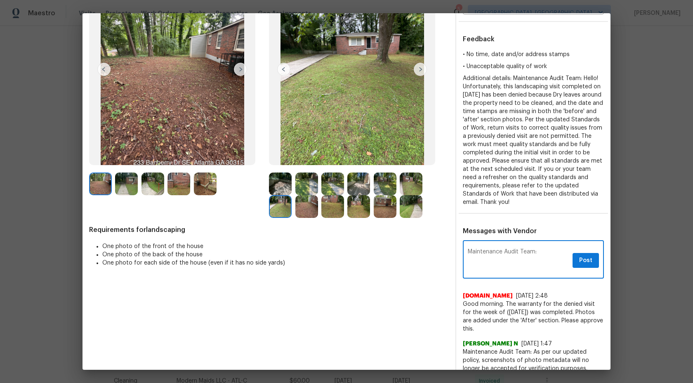
scroll to position [66, 0]
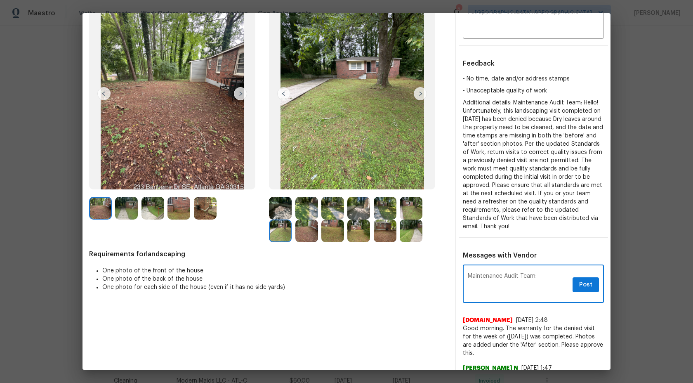
click at [311, 203] on img at bounding box center [306, 208] width 23 height 23
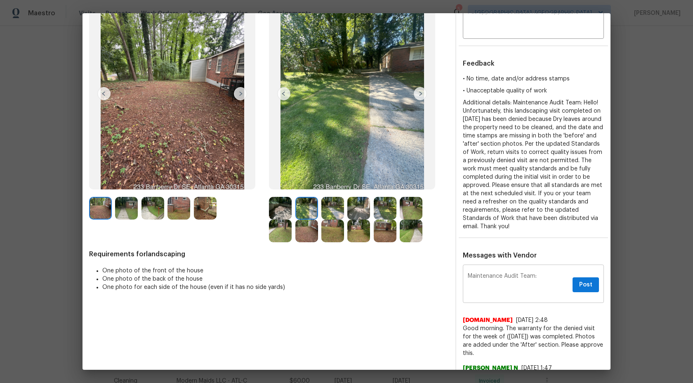
click at [544, 276] on textarea "Maintenance Audit Team:" at bounding box center [518, 284] width 101 height 23
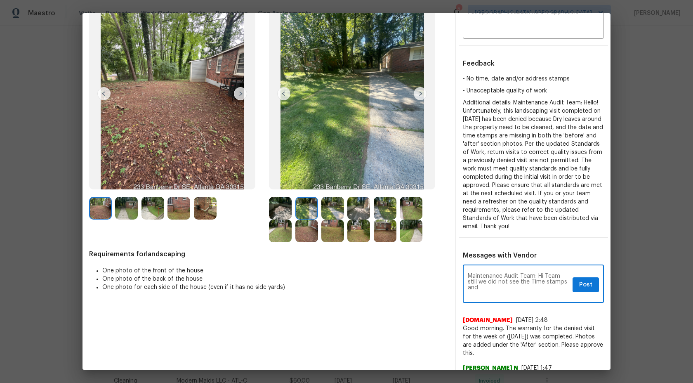
click at [424, 94] on img at bounding box center [420, 93] width 13 height 13
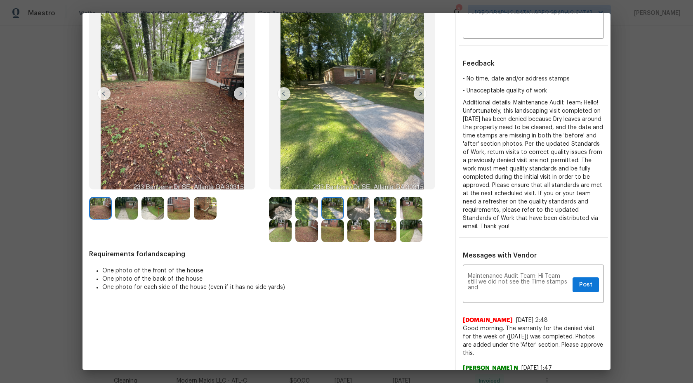
scroll to position [10, 0]
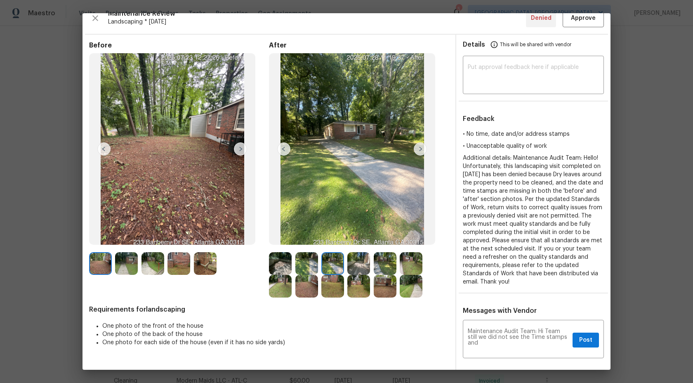
click at [274, 261] on img at bounding box center [280, 263] width 23 height 23
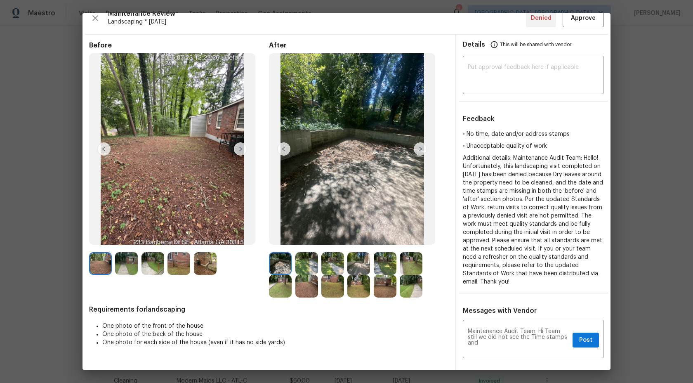
click at [306, 261] on img at bounding box center [306, 263] width 23 height 23
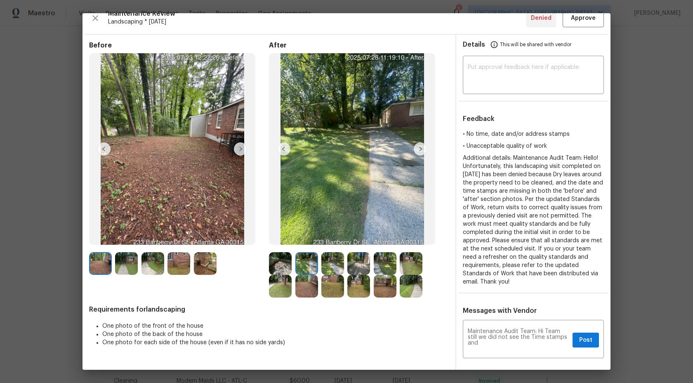
click at [332, 261] on img at bounding box center [332, 263] width 23 height 23
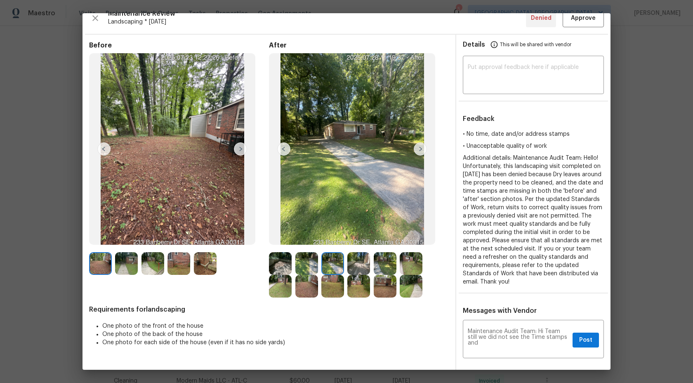
click at [361, 260] on img at bounding box center [358, 263] width 23 height 23
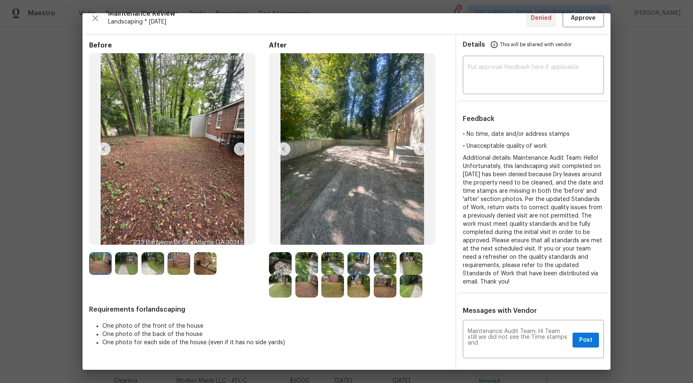
click at [386, 262] on img at bounding box center [385, 263] width 23 height 23
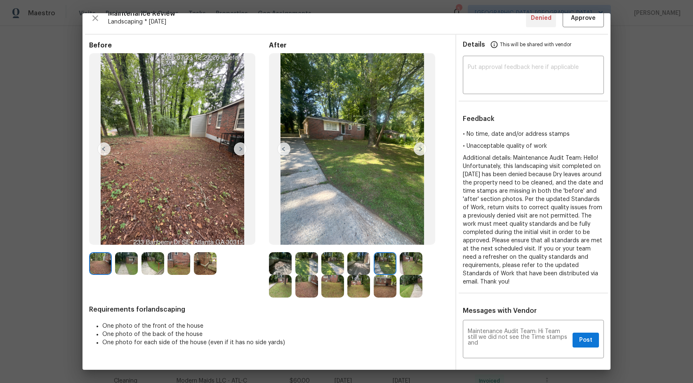
click at [304, 265] on img at bounding box center [306, 263] width 23 height 23
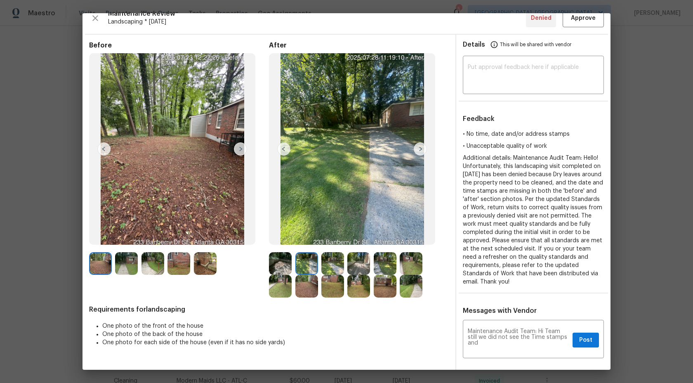
click at [331, 264] on img at bounding box center [332, 263] width 23 height 23
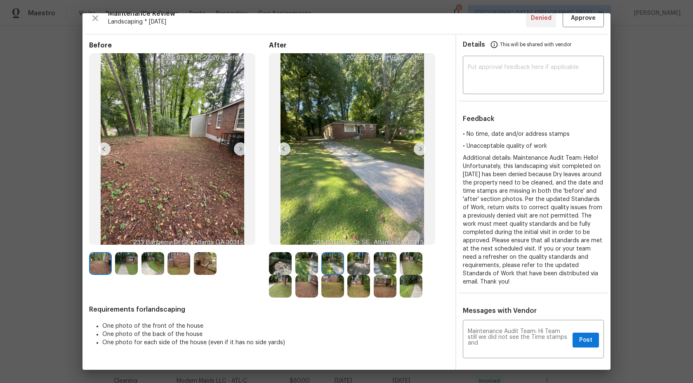
click at [358, 264] on img at bounding box center [358, 263] width 23 height 23
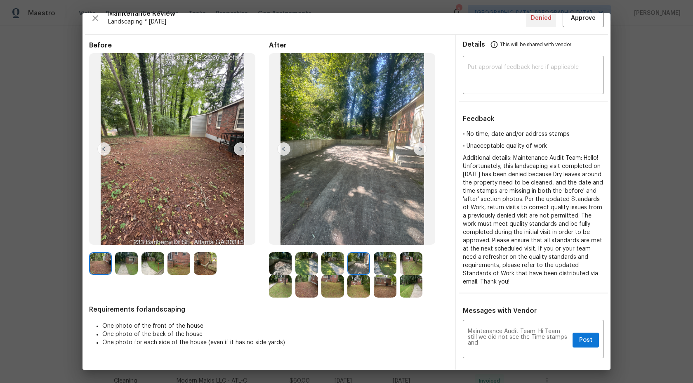
click at [338, 267] on img at bounding box center [332, 263] width 23 height 23
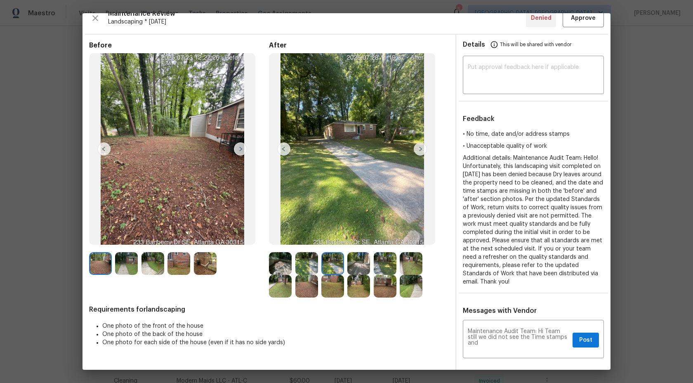
click at [371, 267] on div at bounding box center [360, 263] width 26 height 23
click at [403, 263] on img at bounding box center [411, 263] width 23 height 23
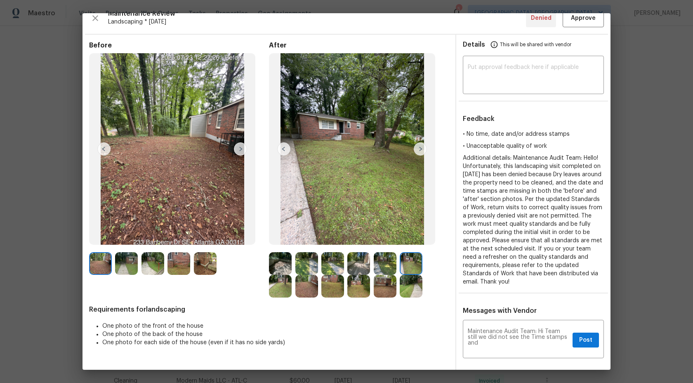
click at [387, 264] on img at bounding box center [385, 263] width 23 height 23
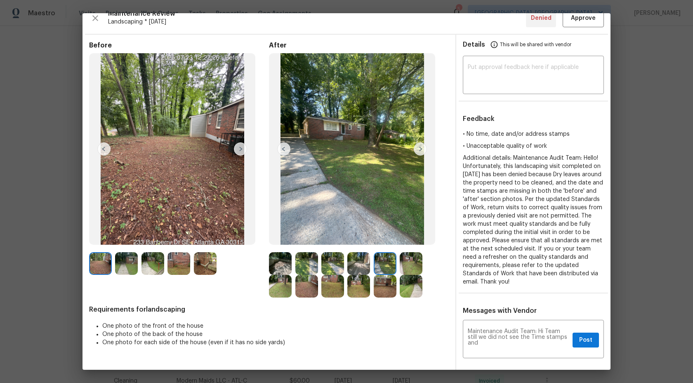
click at [386, 287] on img at bounding box center [385, 286] width 23 height 23
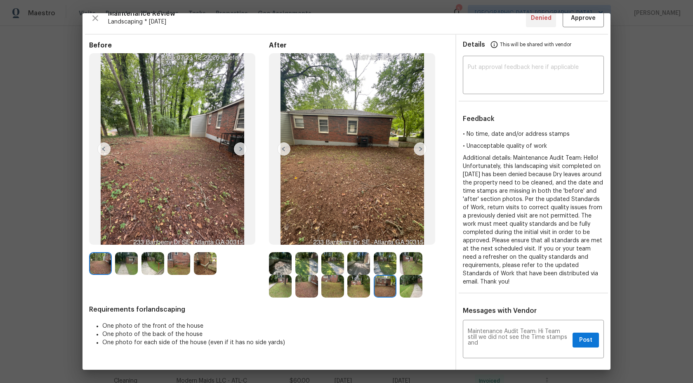
click at [364, 289] on img at bounding box center [358, 286] width 23 height 23
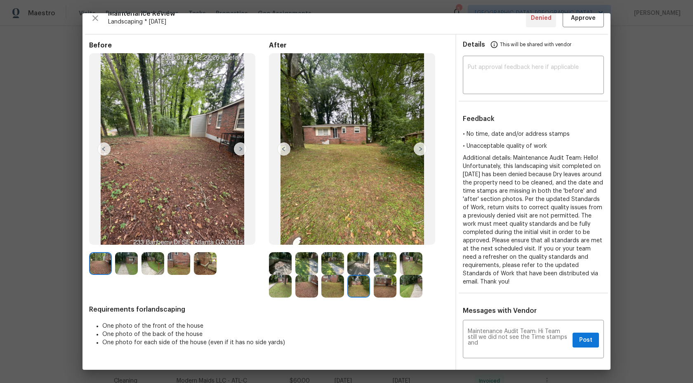
click at [325, 289] on img at bounding box center [332, 286] width 23 height 23
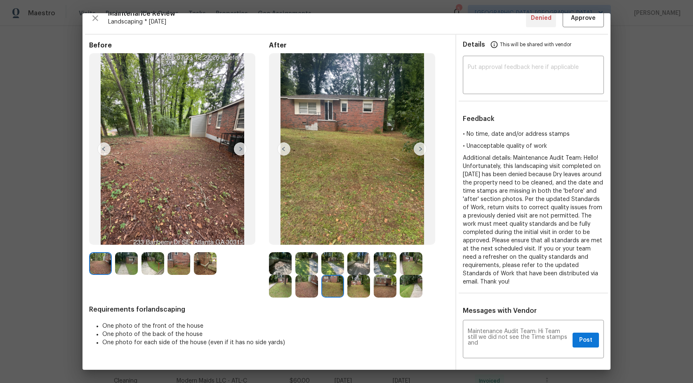
click at [292, 288] on div at bounding box center [282, 286] width 26 height 23
click at [279, 288] on img at bounding box center [280, 286] width 23 height 23
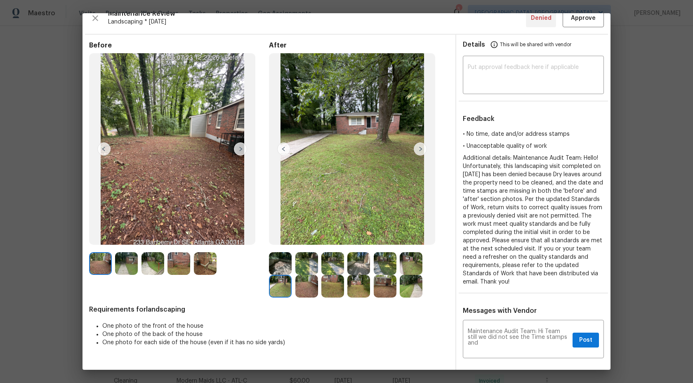
click at [307, 285] on img at bounding box center [306, 286] width 23 height 23
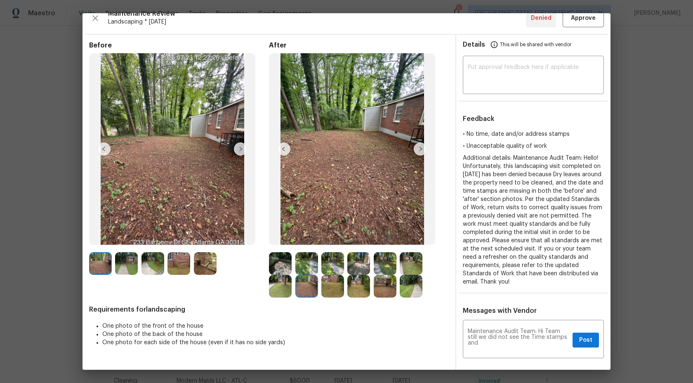
click at [335, 286] on img at bounding box center [332, 286] width 23 height 23
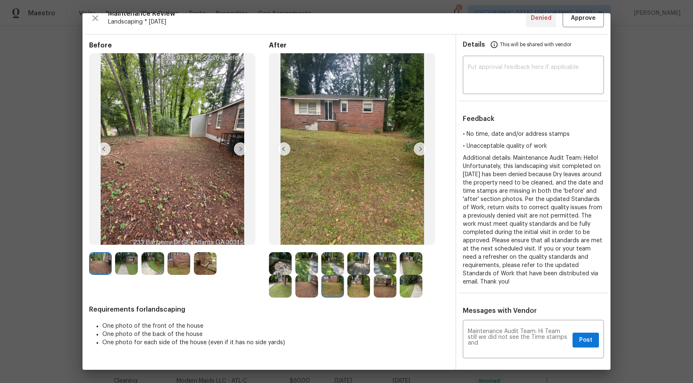
click at [362, 287] on img at bounding box center [358, 286] width 23 height 23
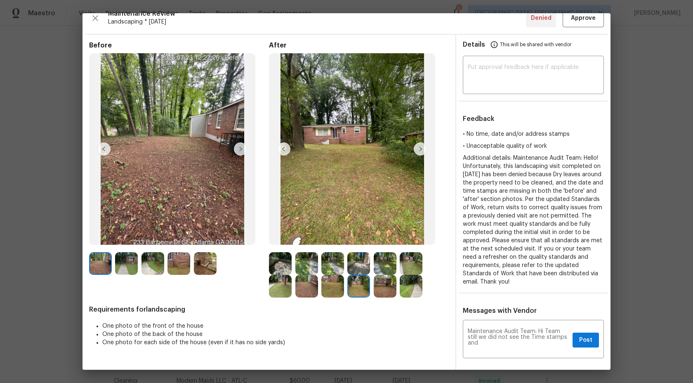
click at [382, 288] on img at bounding box center [385, 286] width 23 height 23
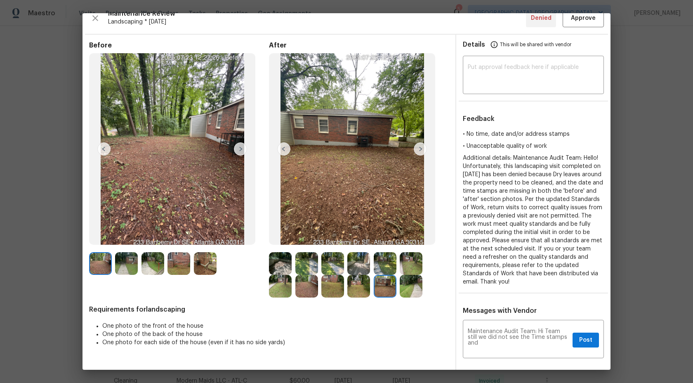
click at [413, 288] on img at bounding box center [411, 286] width 23 height 23
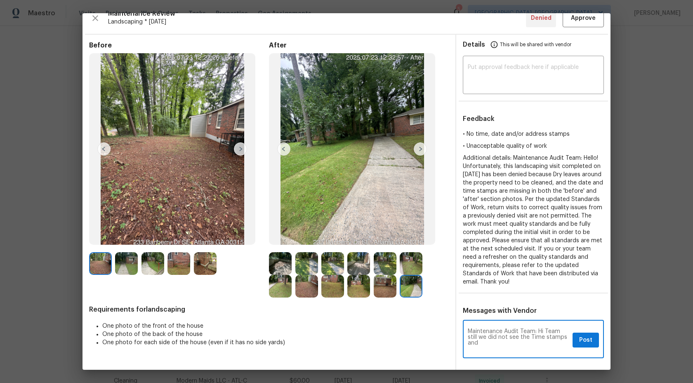
click at [488, 345] on textarea "Maintenance Audit Team: Hi Team still we did not see the Time stamps and" at bounding box center [518, 339] width 101 height 23
type textarea "Maintenance Audit Team: Hi Team still we did not see the Time stamps."
click at [594, 337] on button "Post" at bounding box center [585, 339] width 26 height 15
